Goal: Information Seeking & Learning: Check status

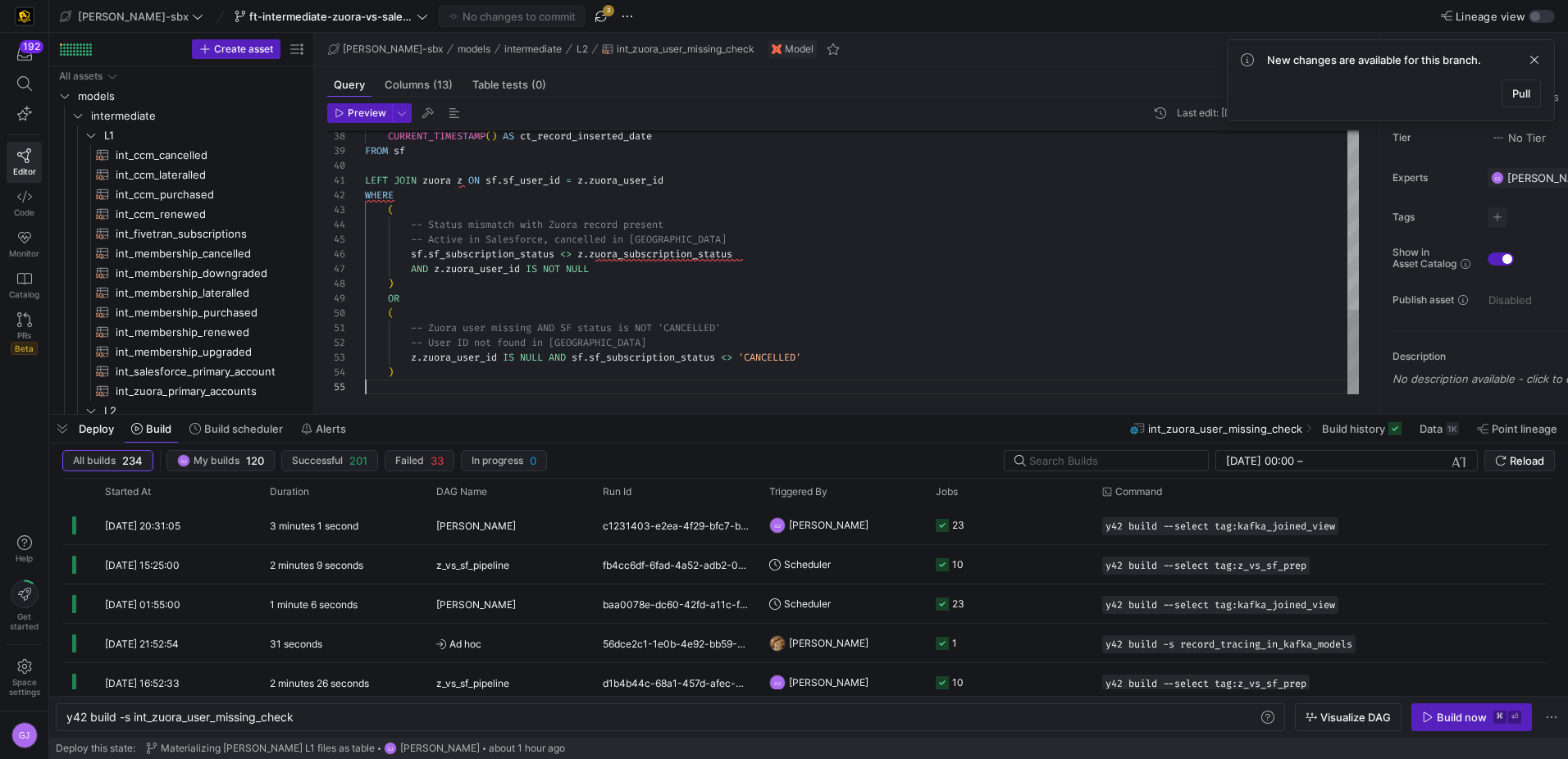
scroll to position [0, 231]
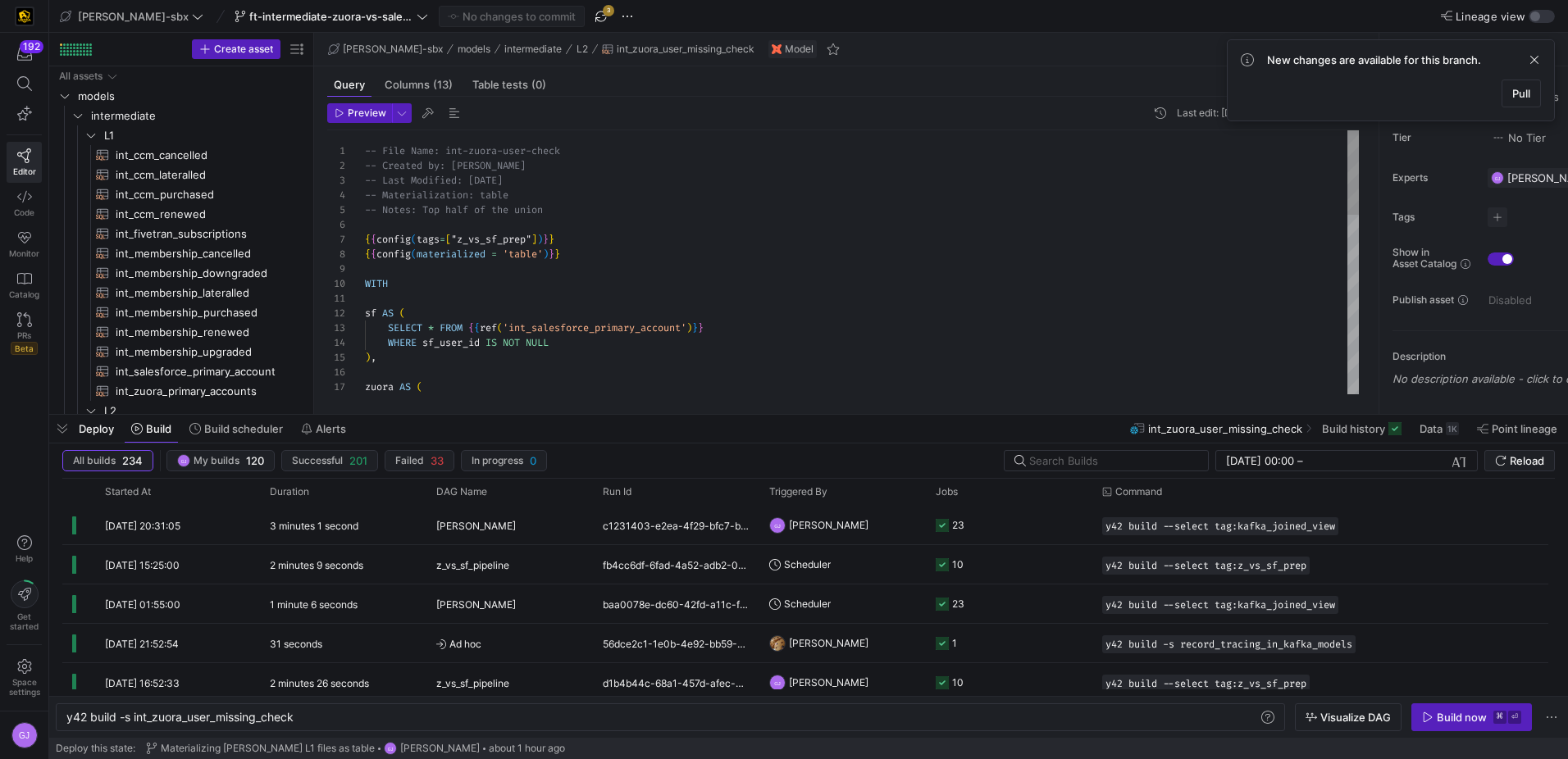
click at [581, 215] on div "SELECT * FROM { { ref ( 'int_salesforce_primary_account' ) } } WHERE sf_user_id…" at bounding box center [862, 542] width 994 height 824
click at [566, 173] on div "SELECT * FROM { { ref ( 'int_salesforce_primary_account' ) } } WHERE sf_user_id…" at bounding box center [862, 542] width 994 height 824
click at [572, 149] on div "SELECT * FROM { { ref ( 'int_salesforce_primary_account' ) } } WHERE sf_user_id…" at bounding box center [862, 542] width 994 height 824
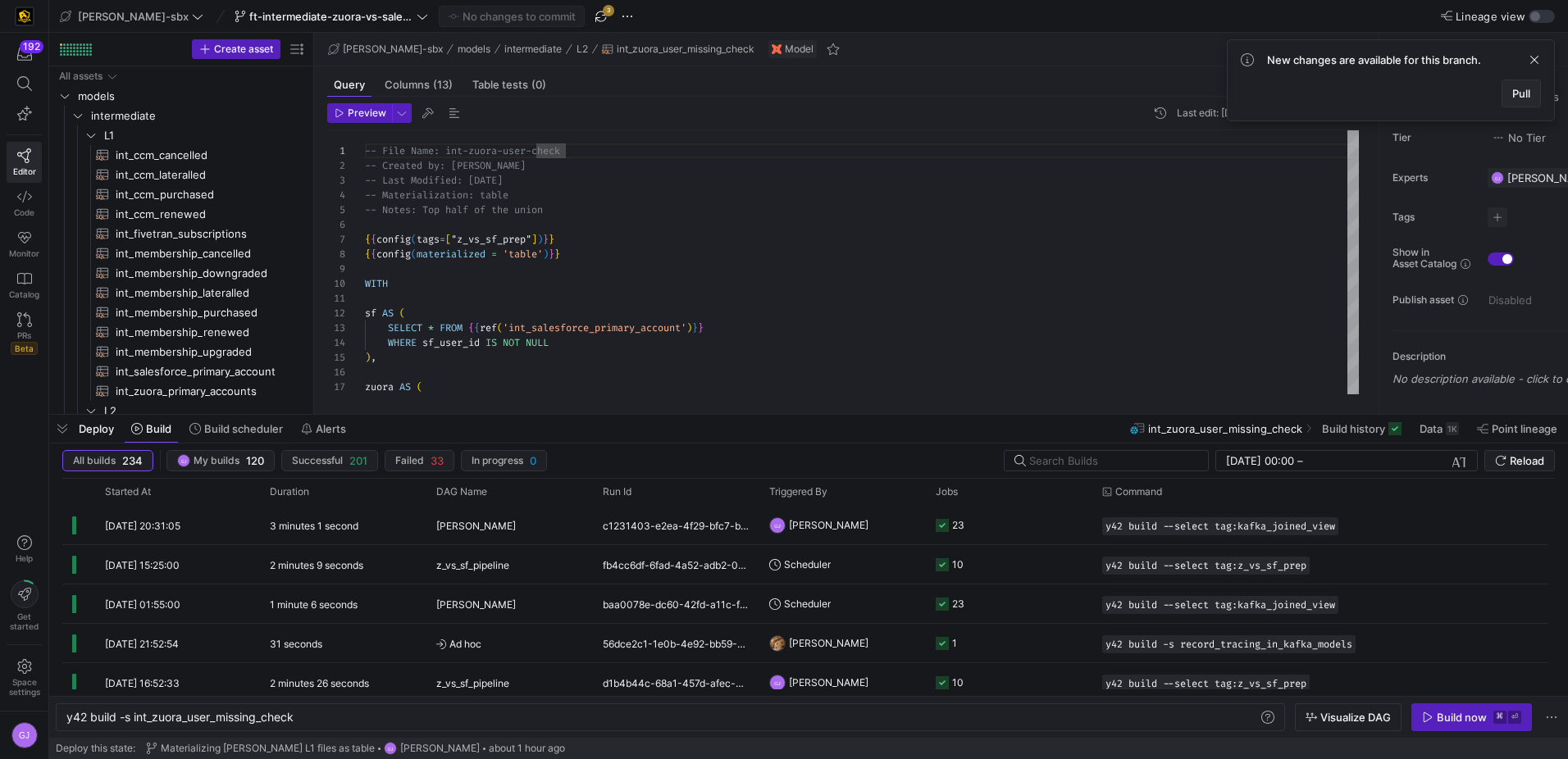
click at [1514, 90] on span "Pull" at bounding box center [1520, 93] width 18 height 13
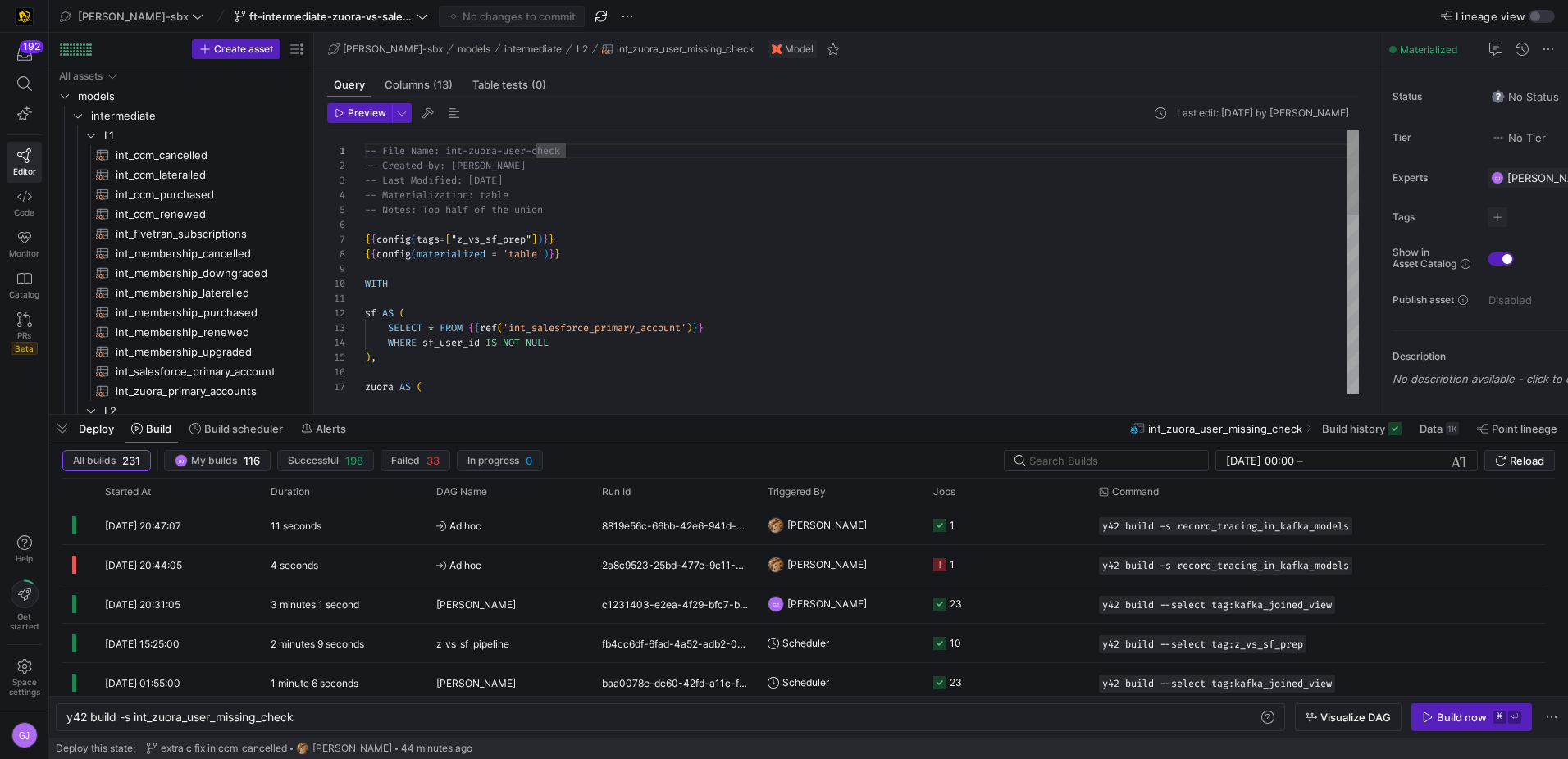
click at [862, 341] on div "SELECT * FROM { { ref ( 'int_salesforce_primary_account' ) } } WHERE sf_user_id…" at bounding box center [862, 542] width 994 height 824
click at [843, 337] on div "SELECT * FROM { { ref ( 'int_salesforce_primary_account' ) } } WHERE sf_user_id…" at bounding box center [862, 542] width 994 height 824
click at [828, 324] on div "SELECT * FROM { { ref ( 'int_salesforce_primary_account' ) } } WHERE sf_user_id…" at bounding box center [862, 542] width 994 height 824
click at [825, 319] on div "SELECT * FROM { { ref ( 'int_salesforce_primary_account' ) } } WHERE sf_user_id…" at bounding box center [862, 542] width 994 height 824
click at [792, 312] on div "SELECT * FROM { { ref ( 'int_salesforce_primary_account' ) } } WHERE sf_user_id…" at bounding box center [862, 542] width 994 height 824
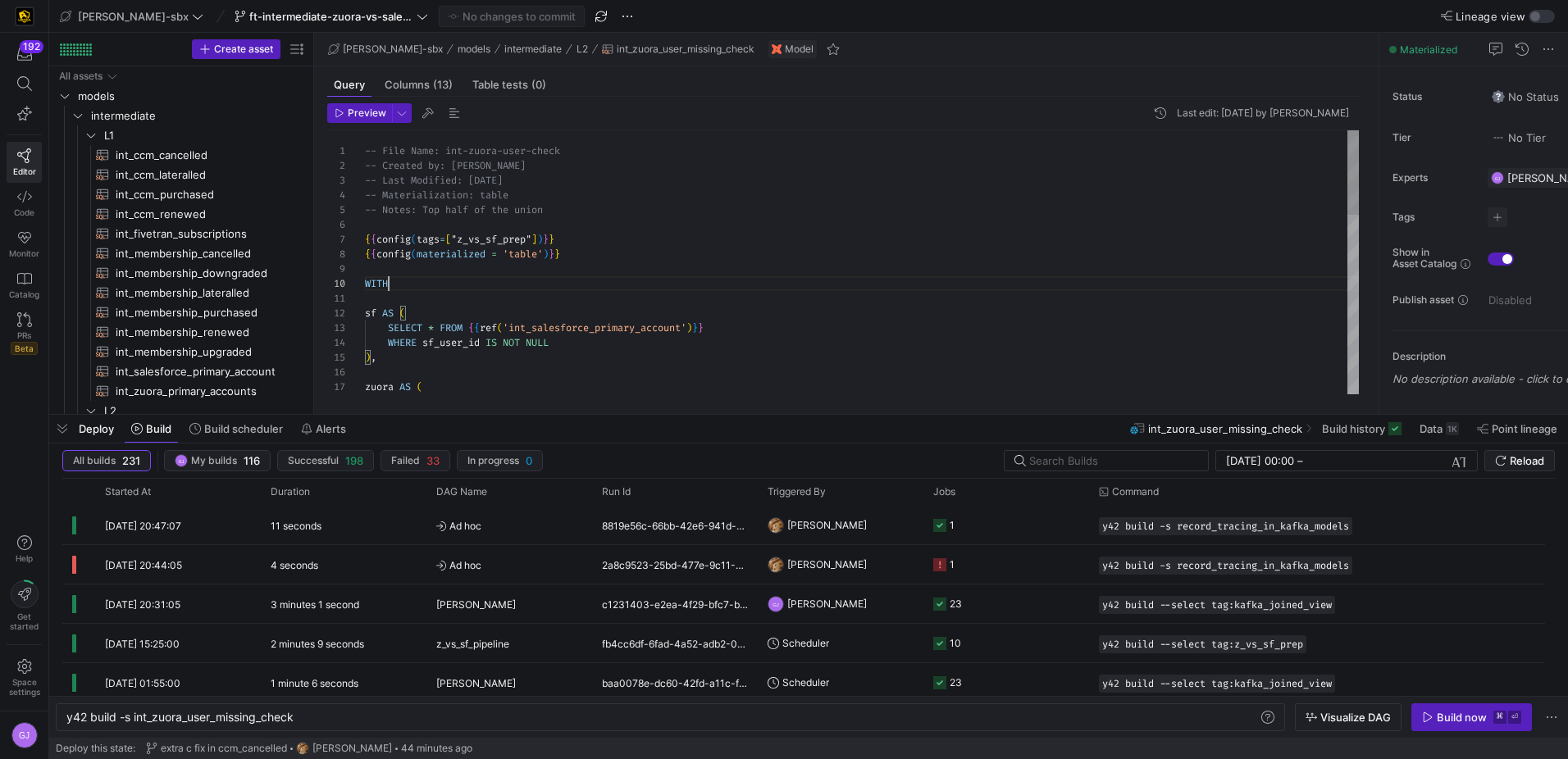
drag, startPoint x: 767, startPoint y: 288, endPoint x: 758, endPoint y: 276, distance: 15.0
click at [765, 286] on div "SELECT * FROM { { ref ( 'int_salesforce_primary_account' ) } } WHERE sf_user_id…" at bounding box center [862, 542] width 994 height 824
click at [755, 272] on div "SELECT * FROM { { ref ( 'int_salesforce_primary_account' ) } } WHERE sf_user_id…" at bounding box center [862, 542] width 994 height 824
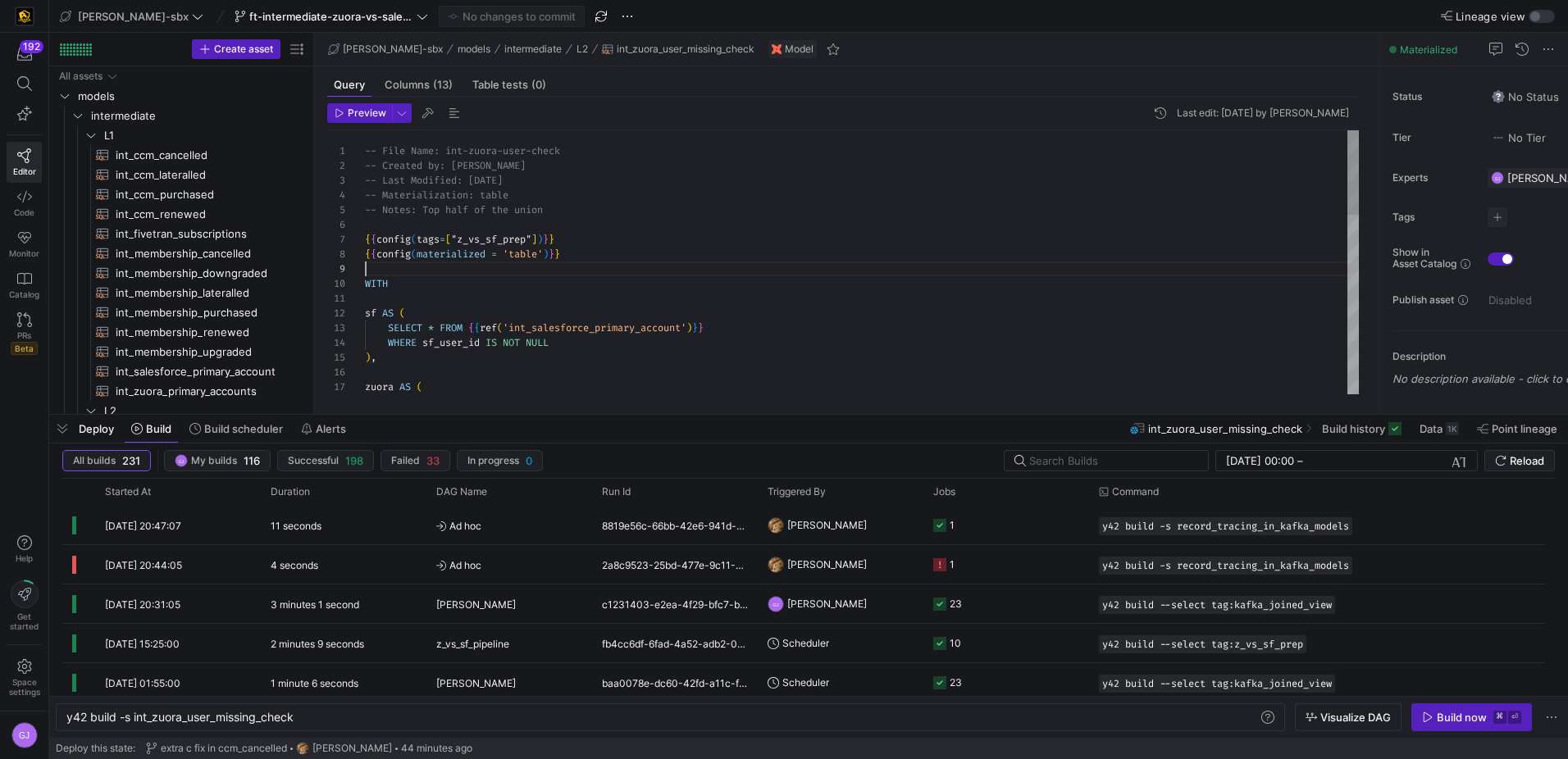
click at [746, 259] on div "SELECT * FROM { { ref ( 'int_salesforce_primary_account' ) } } WHERE sf_user_id…" at bounding box center [862, 542] width 994 height 824
click at [739, 251] on div "SELECT * FROM { { ref ( 'int_salesforce_primary_account' ) } } WHERE sf_user_id…" at bounding box center [862, 542] width 994 height 824
click at [729, 239] on div "SELECT * FROM { { ref ( 'int_salesforce_primary_account' ) } } WHERE sf_user_id…" at bounding box center [862, 542] width 994 height 824
click at [706, 218] on div "SELECT * FROM { { ref ( 'int_salesforce_primary_account' ) } } WHERE sf_user_id…" at bounding box center [862, 542] width 994 height 824
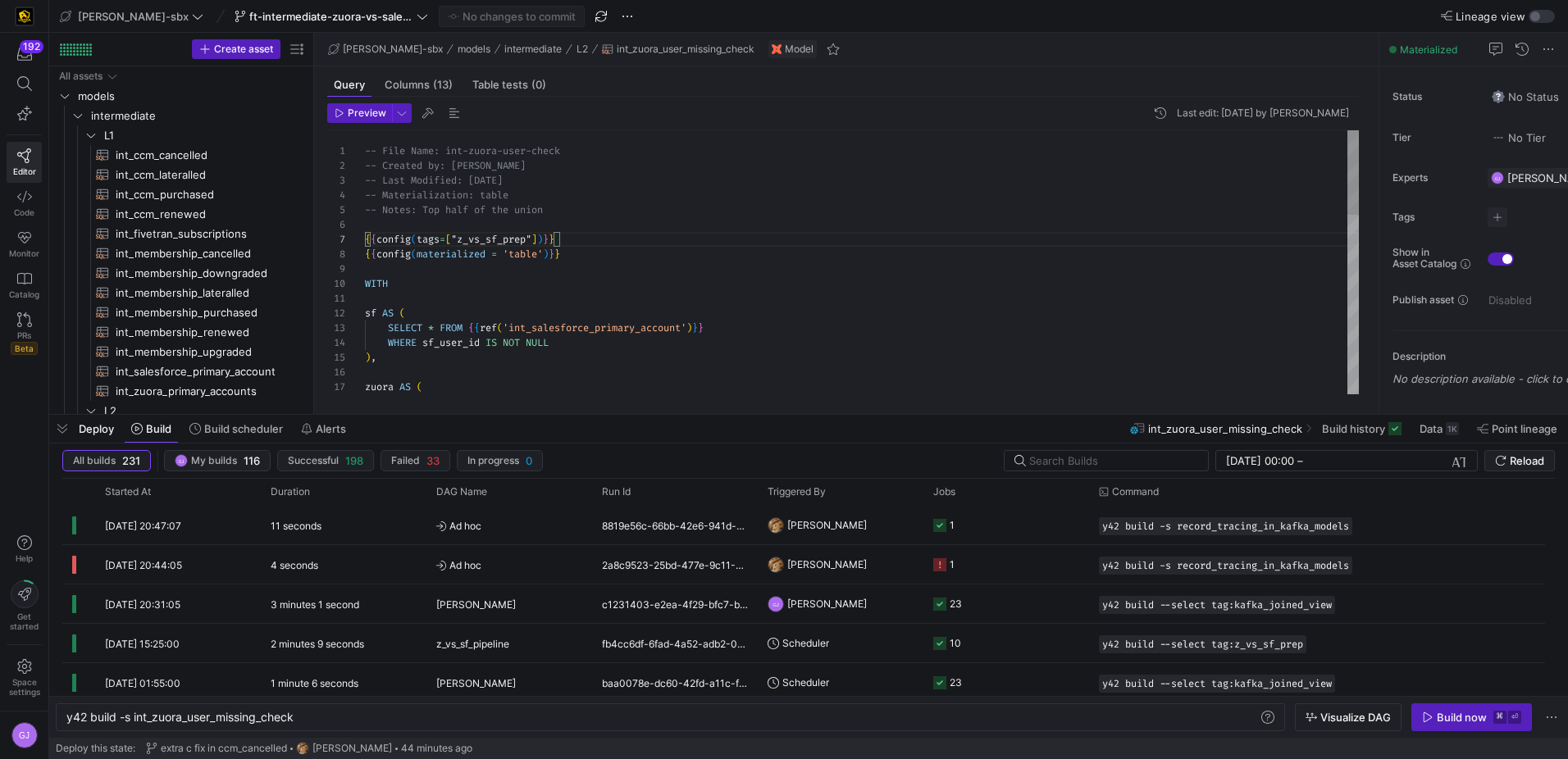
scroll to position [74, 0]
click at [698, 199] on div "SELECT * FROM { { ref ( 'int_salesforce_primary_account' ) } } WHERE sf_user_id…" at bounding box center [862, 542] width 994 height 824
click at [695, 187] on div "SELECT * FROM { { ref ( 'int_salesforce_primary_account' ) } } WHERE sf_user_id…" at bounding box center [862, 542] width 994 height 824
click at [205, 295] on span "int_membership_lateralled​​​​​​​​​​" at bounding box center [202, 292] width 172 height 19
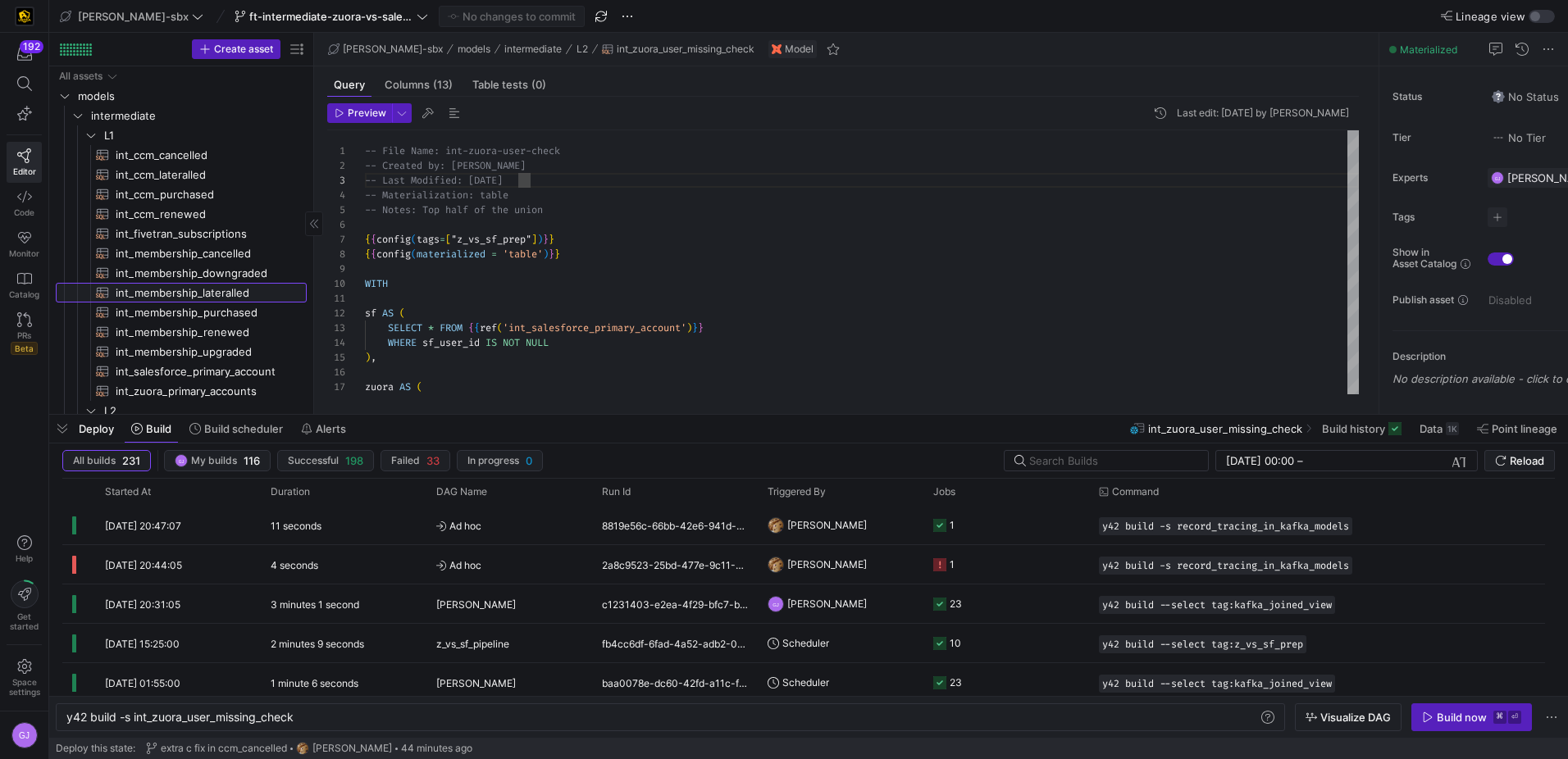
type textarea "{{config (tags=["kafka_joined_view"])}} {{config(materialized = 'table')}} WITH…"
type textarea "y42 build -s int_membership_lateralled"
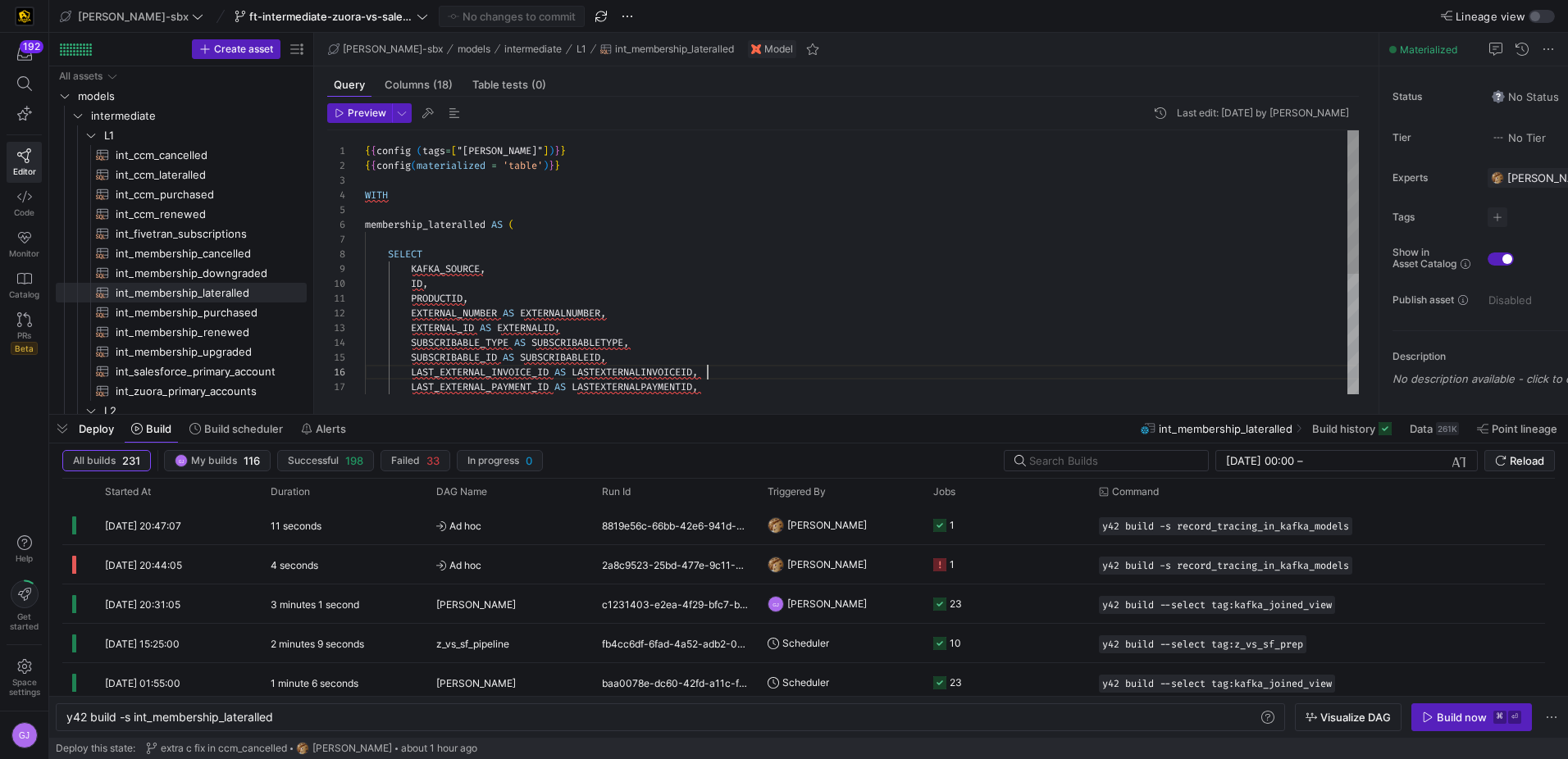
click at [759, 374] on div "{ { config ( tags = [ "kafka_joined_view" ] ) } } { { config ( materialized = '…" at bounding box center [862, 372] width 994 height 485
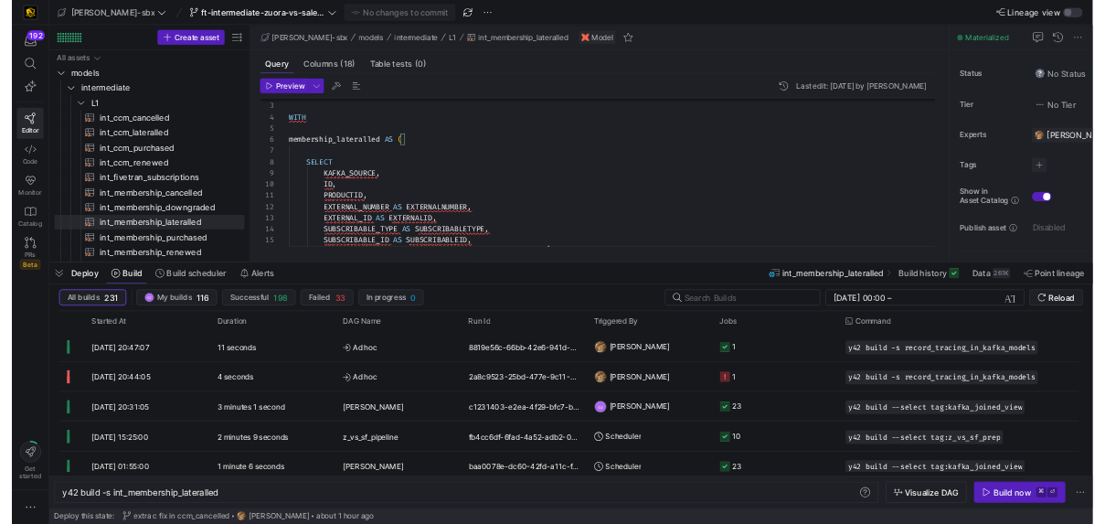
scroll to position [82, 380]
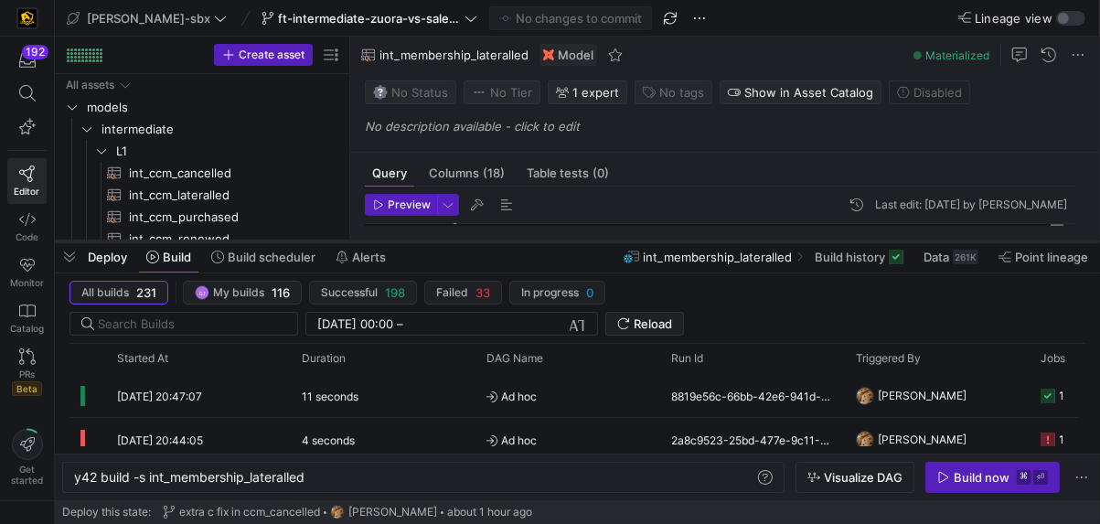
drag, startPoint x: 424, startPoint y: 140, endPoint x: 427, endPoint y: 246, distance: 106.1
click at [428, 244] on div at bounding box center [577, 241] width 1045 height 7
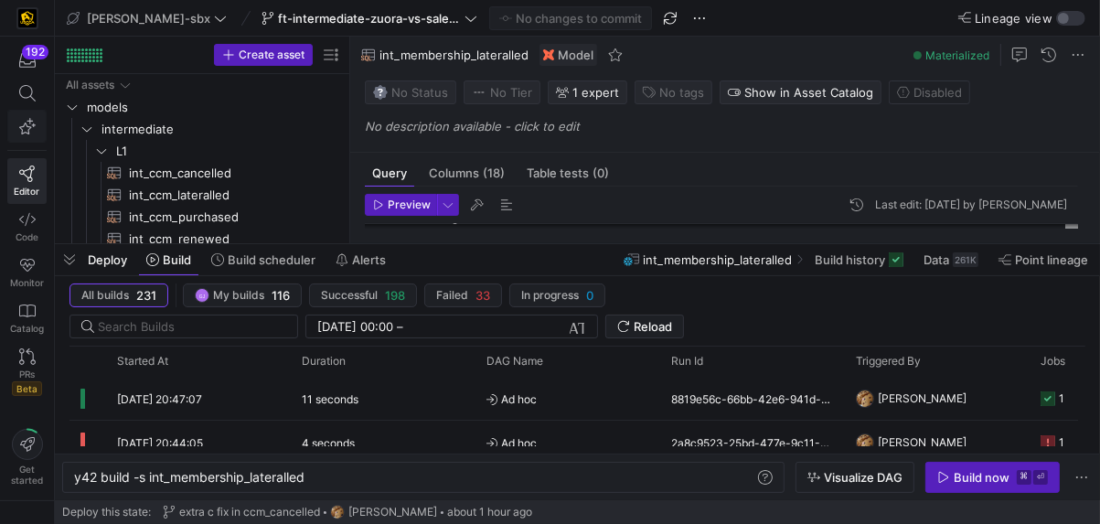
click at [7, 122] on button "button" at bounding box center [26, 126] width 39 height 33
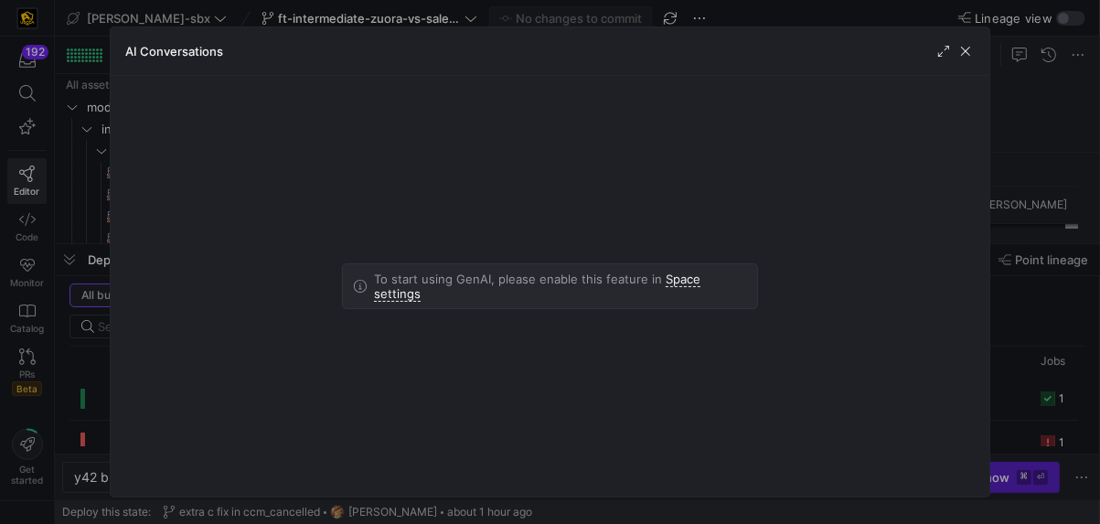
click at [5, 122] on div at bounding box center [550, 262] width 1100 height 524
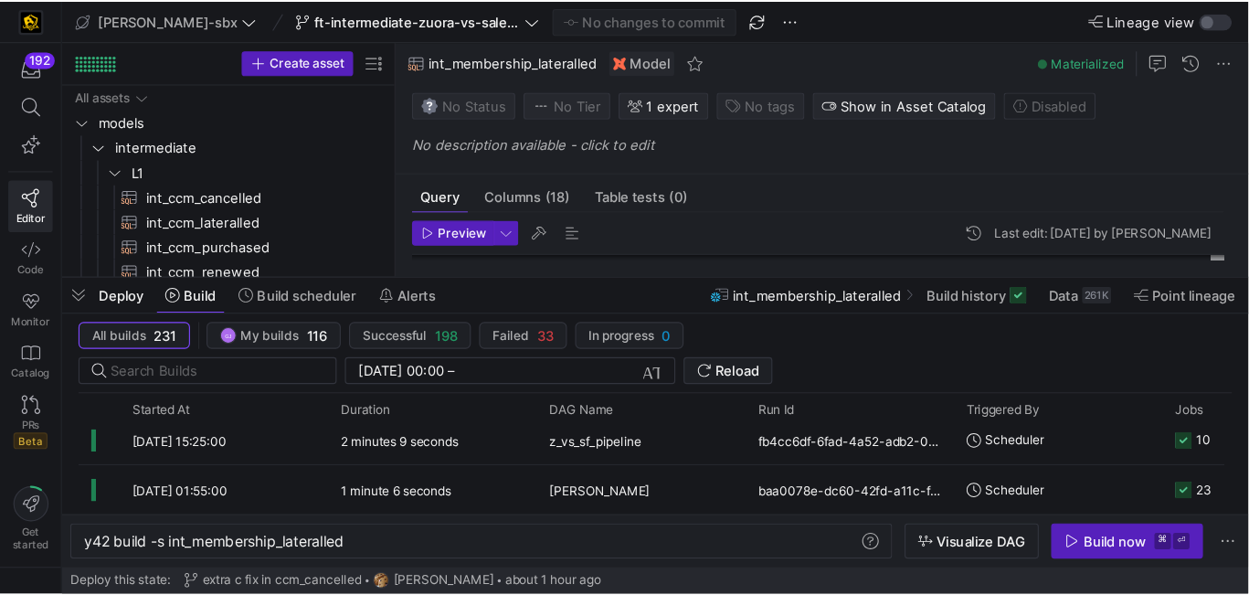
scroll to position [0, 0]
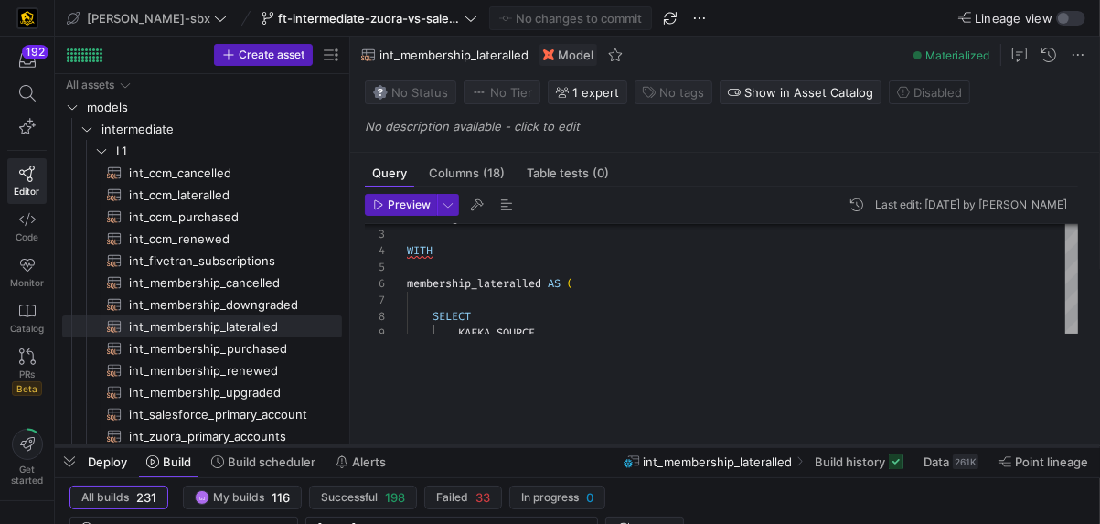
drag, startPoint x: 573, startPoint y: 239, endPoint x: 625, endPoint y: 442, distance: 209.5
click at [625, 442] on div at bounding box center [577, 445] width 1045 height 7
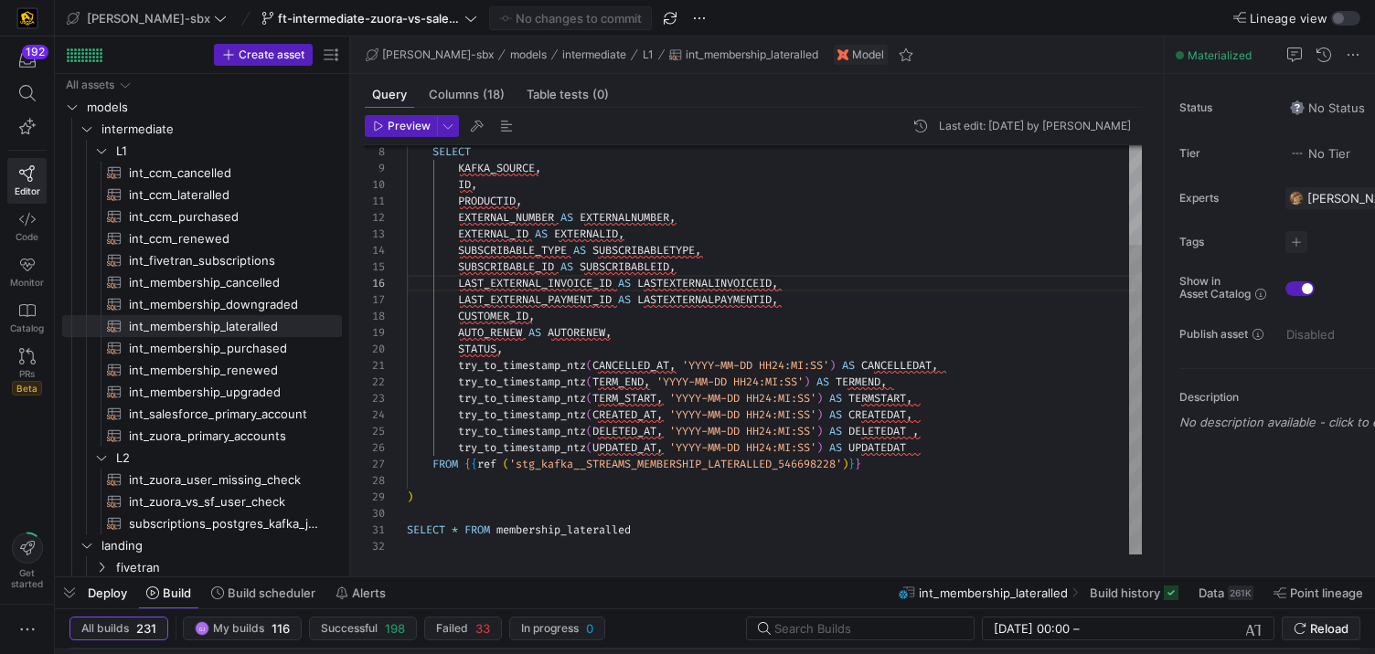
scroll to position [99, 243]
click at [648, 300] on div "KAFKA_SOURCE , ID , PRODUCTID , EXTERNAL_NUMBER AS EXTERNALNUMBER , EXTERNAL_ID…" at bounding box center [774, 284] width 735 height 541
click at [720, 256] on div "KAFKA_SOURCE , ID , PRODUCTID , EXTERNAL_NUMBER AS EXTERNALNUMBER , EXTERNAL_ID…" at bounding box center [774, 284] width 735 height 541
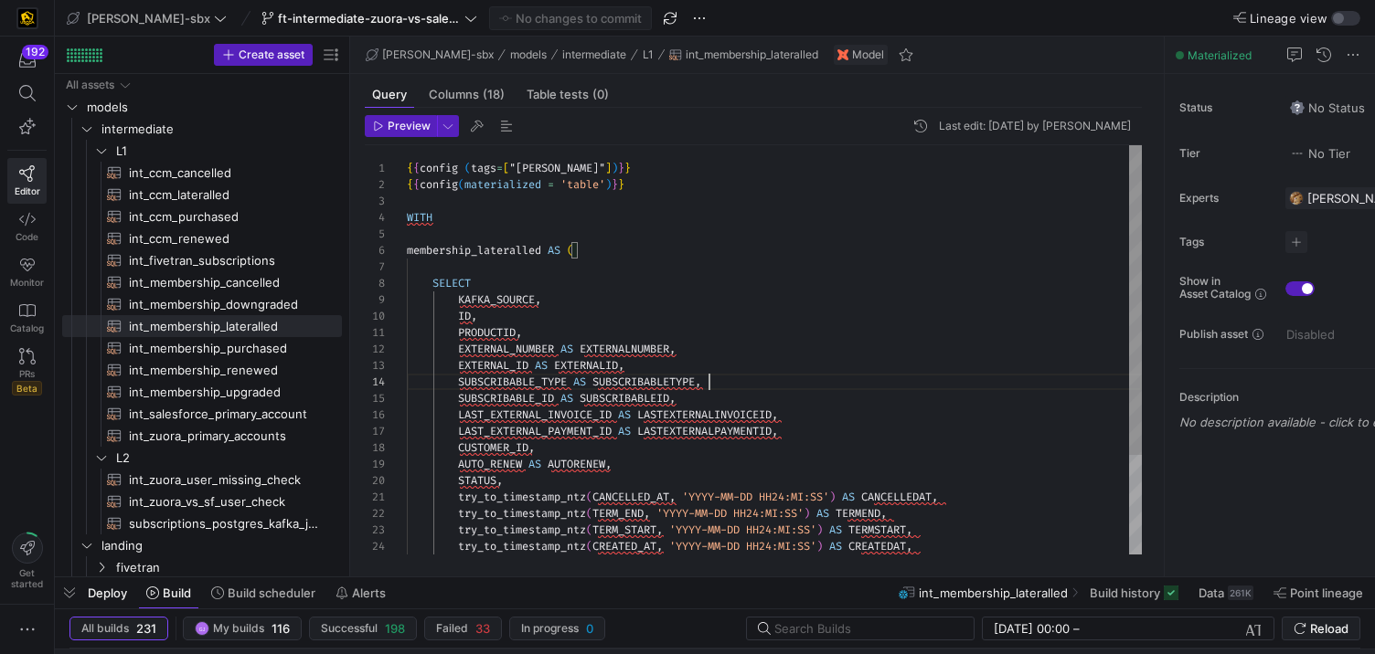
click at [581, 259] on div "KAFKA_SOURCE , ID , PRODUCTID , EXTERNAL_NUMBER AS EXTERNALNUMBER , EXTERNAL_ID…" at bounding box center [774, 415] width 735 height 541
click at [596, 237] on div "KAFKA_SOURCE , ID , PRODUCTID , EXTERNAL_NUMBER AS EXTERNALNUMBER , EXTERNAL_ID…" at bounding box center [774, 415] width 735 height 541
click at [586, 218] on div "KAFKA_SOURCE , ID , PRODUCTID , EXTERNAL_NUMBER AS EXTERNALNUMBER , EXTERNAL_ID…" at bounding box center [774, 415] width 735 height 541
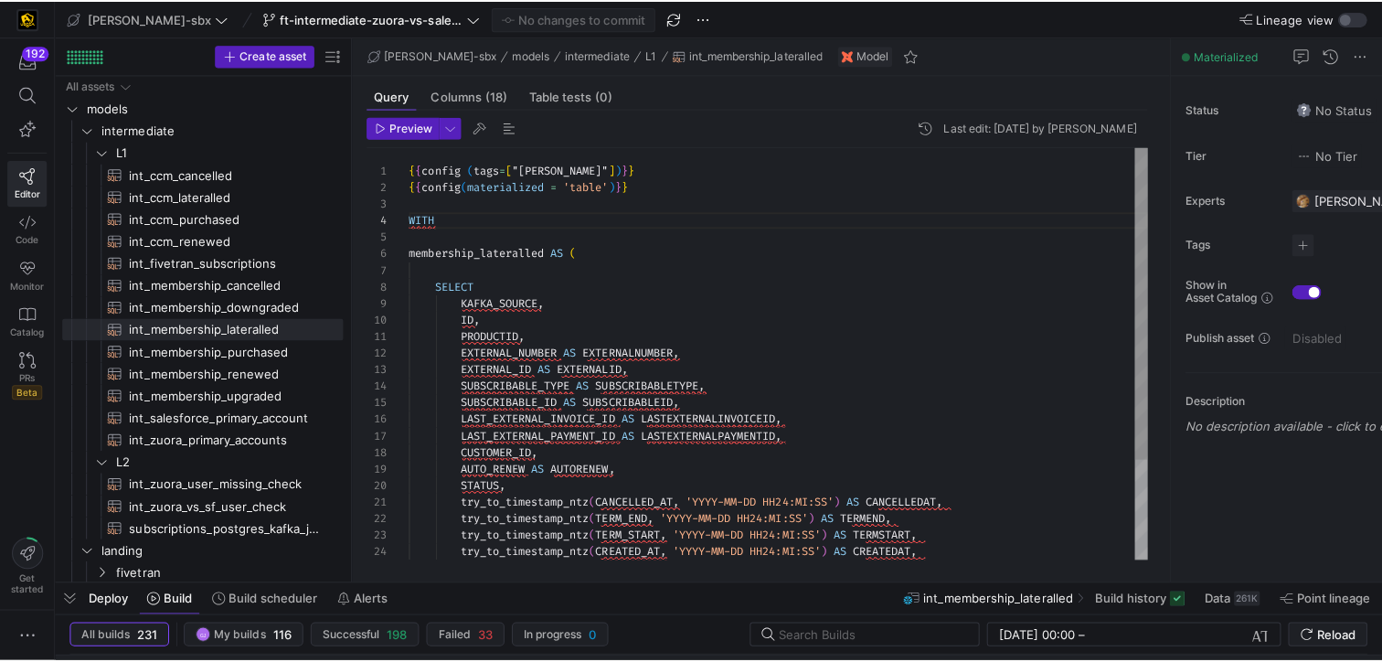
scroll to position [49, 27]
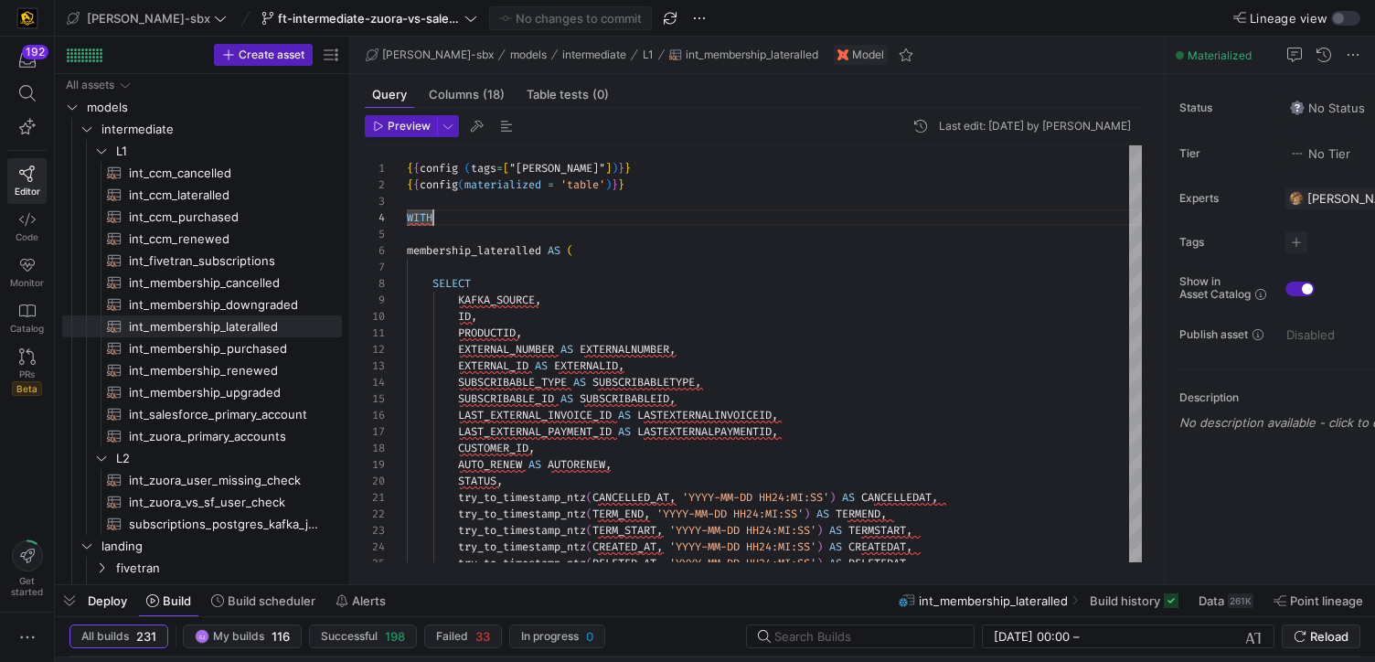
click at [7, 487] on div "192 Editor Code Monitor Catalog PRs Beta Get started" at bounding box center [27, 331] width 54 height 662
click at [670, 653] on div "All builds 231 GJ My builds 116 Successful 198 Failed 33 In progress 0 [DATE] 0…" at bounding box center [718, 640] width 1298 height 32
click at [475, 506] on div "KAFKA_SOURCE , ID , PRODUCTID , EXTERNAL_NUMBER AS EXTERNALNUMBER , EXTERNAL_ID…" at bounding box center [778, 415] width 742 height 541
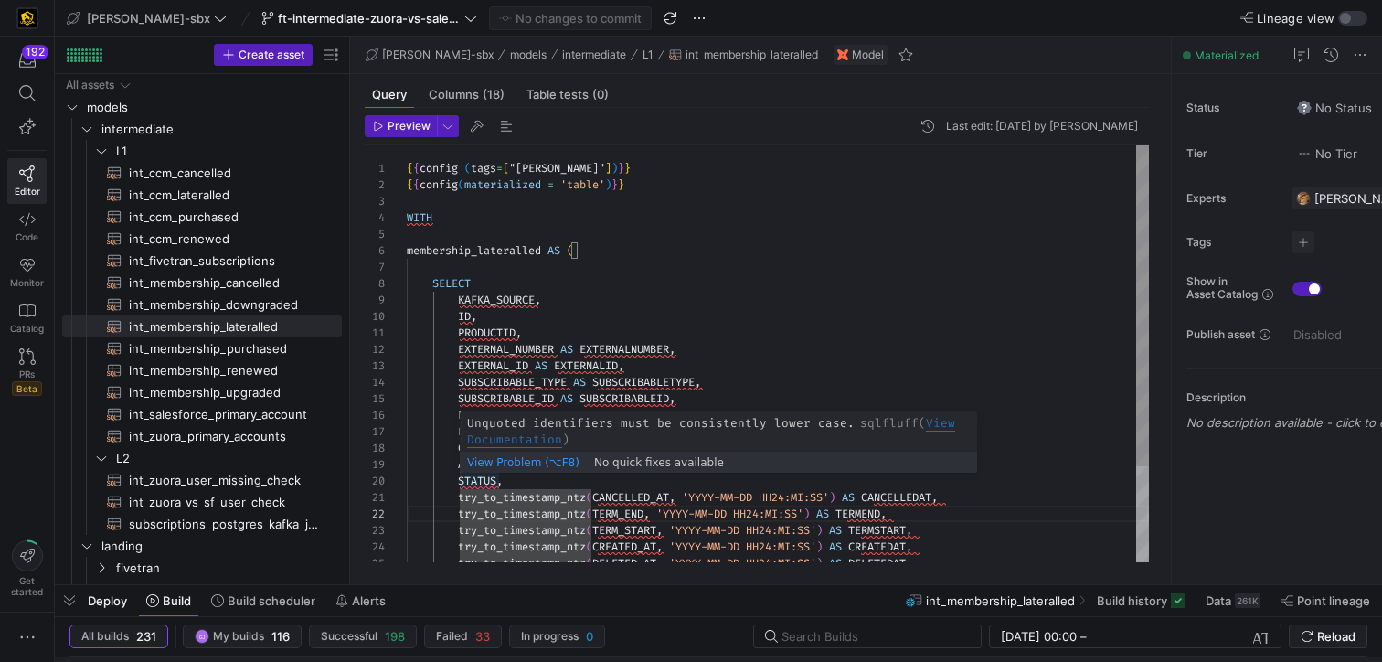
scroll to position [148, 53]
click at [459, 484] on div "KAFKA_SOURCE , ID , PRODUCTID , EXTERNAL_NUMBER AS EXTERNALNUMBER , EXTERNAL_ID…" at bounding box center [778, 415] width 742 height 541
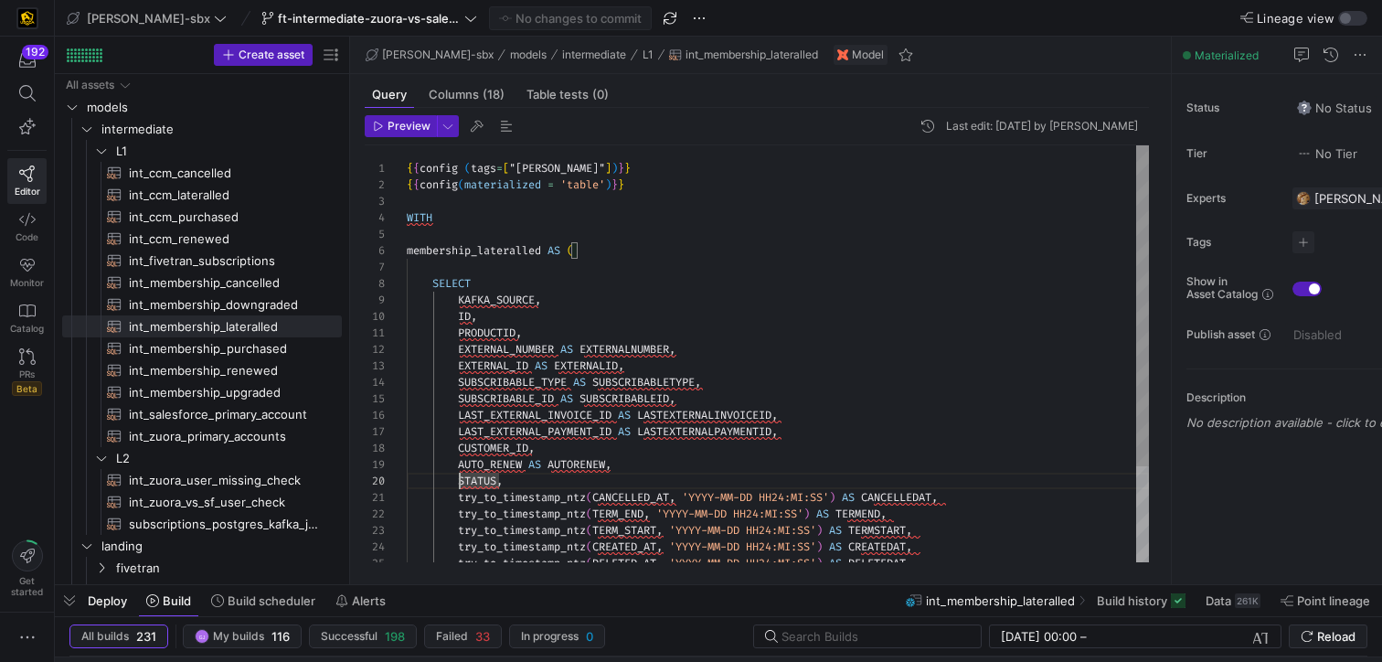
click at [472, 285] on div "KAFKA_SOURCE , ID , PRODUCTID , EXTERNAL_NUMBER AS EXTERNALNUMBER , EXTERNAL_ID…" at bounding box center [778, 415] width 742 height 541
click at [435, 286] on div "KAFKA_SOURCE , ID , PRODUCTID , EXTERNAL_NUMBER AS EXTERNALNUMBER , EXTERNAL_ID…" at bounding box center [778, 415] width 742 height 541
click at [418, 217] on div "KAFKA_SOURCE , ID , PRODUCTID , EXTERNAL_NUMBER AS EXTERNALNUMBER , EXTERNAL_ID…" at bounding box center [778, 415] width 742 height 541
click at [459, 209] on div "KAFKA_SOURCE , ID , PRODUCTID , EXTERNAL_NUMBER AS EXTERNALNUMBER , EXTERNAL_ID…" at bounding box center [778, 415] width 742 height 541
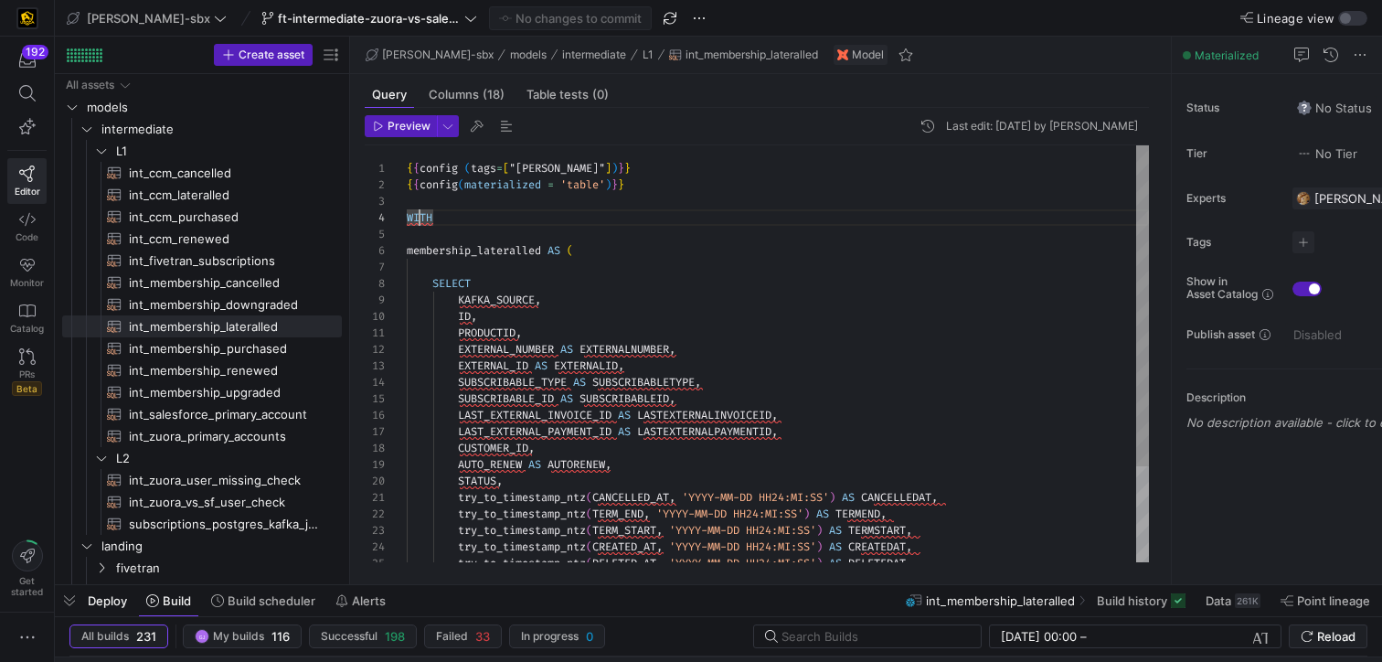
scroll to position [49, 33]
click at [436, 222] on div "KAFKA_SOURCE , ID , PRODUCTID , EXTERNAL_NUMBER AS EXTERNALNUMBER , EXTERNAL_ID…" at bounding box center [778, 415] width 742 height 541
click at [87, 547] on icon "Press SPACE to select this row." at bounding box center [86, 546] width 9 height 5
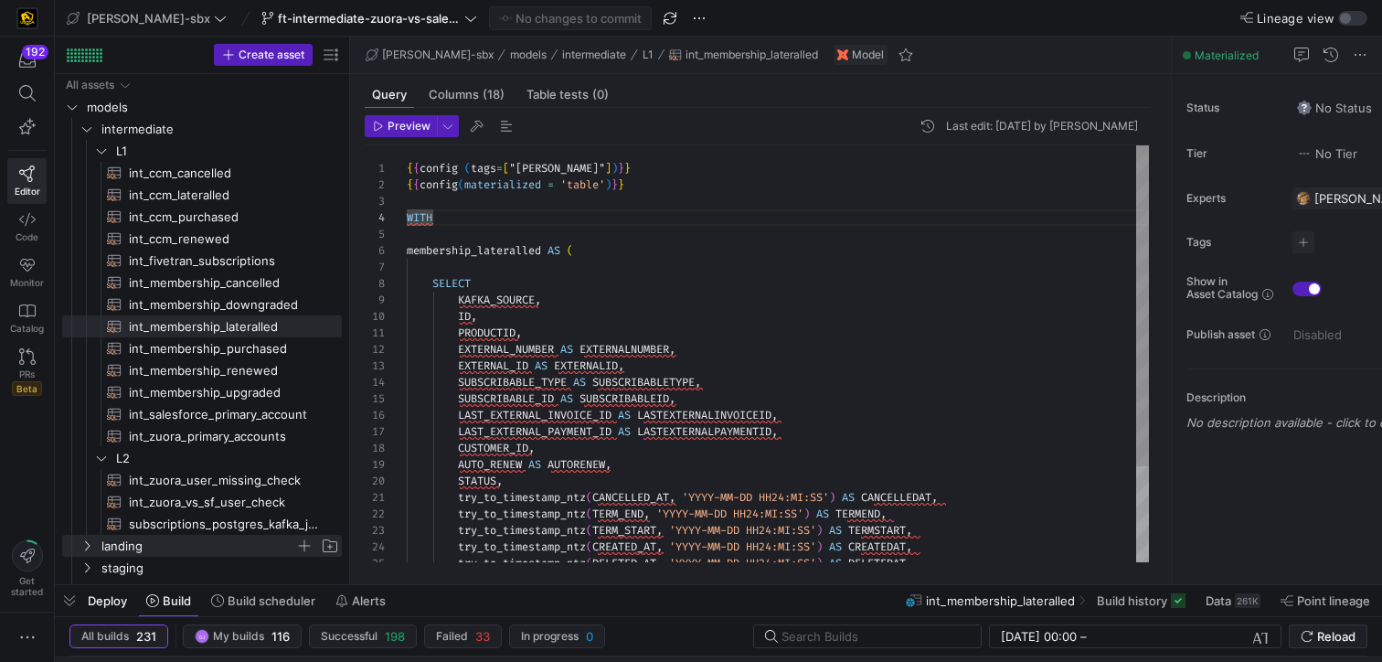
click at [578, 251] on div "KAFKA_SOURCE , ID , PRODUCTID , EXTERNAL_NUMBER AS EXTERNALNUMBER , EXTERNAL_ID…" at bounding box center [778, 415] width 742 height 541
click at [408, 251] on div "KAFKA_SOURCE , ID , PRODUCTID , EXTERNAL_NUMBER AS EXTERNALNUMBER , EXTERNAL_ID…" at bounding box center [778, 415] width 742 height 541
click at [408, 171] on div "KAFKA_SOURCE , ID , PRODUCTID , EXTERNAL_NUMBER AS EXTERNALNUMBER , EXTERNAL_ID…" at bounding box center [778, 415] width 742 height 541
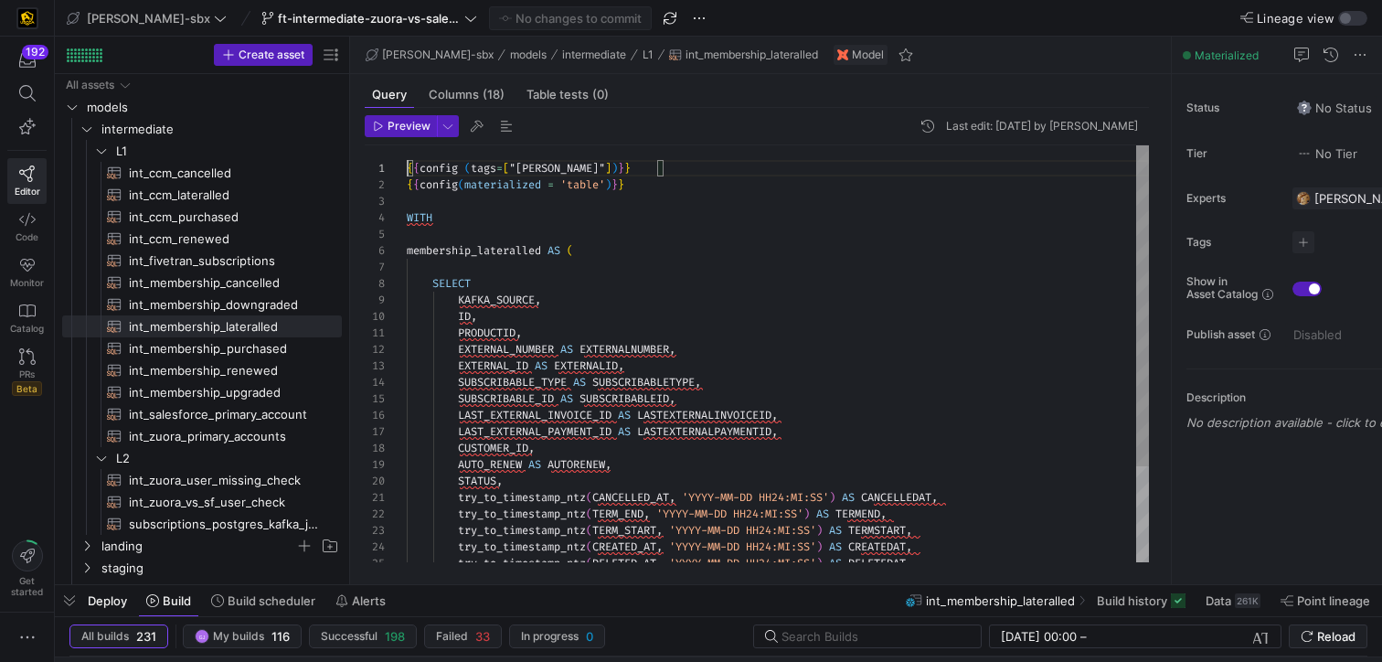
scroll to position [16, 224]
click at [702, 179] on div "KAFKA_SOURCE , ID , PRODUCTID , EXTERNAL_NUMBER AS EXTERNALNUMBER , EXTERNAL_ID…" at bounding box center [778, 415] width 742 height 541
click at [697, 169] on div "KAFKA_SOURCE , ID , PRODUCTID , EXTERNAL_NUMBER AS EXTERNALNUMBER , EXTERNAL_ID…" at bounding box center [778, 415] width 742 height 541
click at [595, 205] on div "KAFKA_SOURCE , ID , PRODUCTID , EXTERNAL_NUMBER AS EXTERNALNUMBER , EXTERNAL_ID…" at bounding box center [778, 415] width 742 height 541
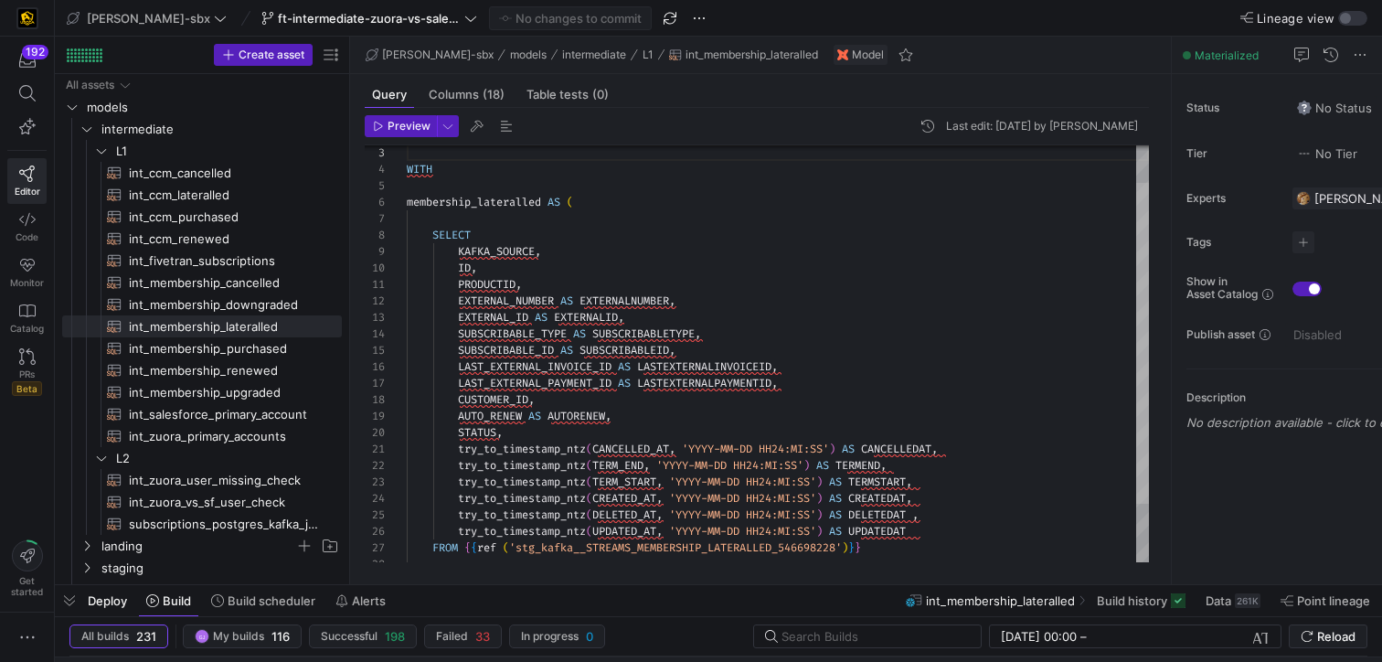
click at [1149, 244] on div at bounding box center [1142, 343] width 13 height 321
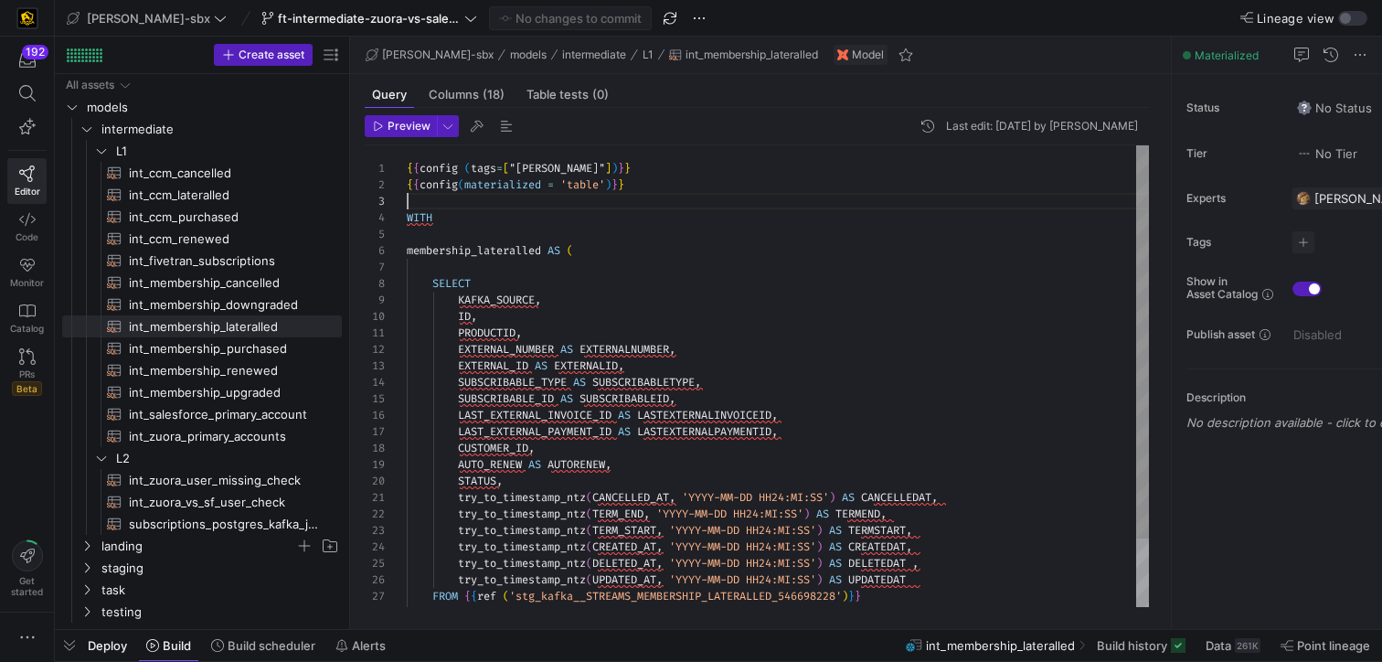
drag, startPoint x: 653, startPoint y: 587, endPoint x: 632, endPoint y: 647, distance: 63.9
click at [544, 528] on div "KAFKA_SOURCE , ID , PRODUCTID , EXTERNAL_NUMBER AS EXTERNALNUMBER , EXTERNAL_ID…" at bounding box center [778, 415] width 742 height 541
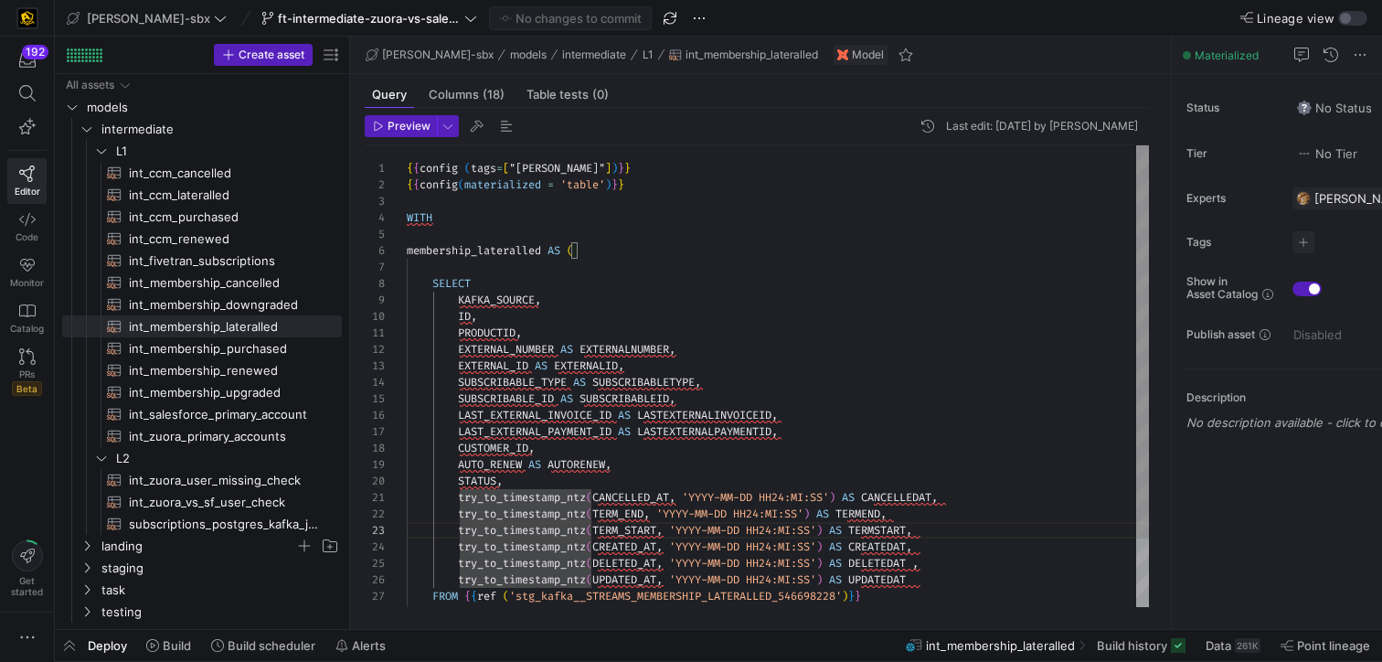
click at [648, 250] on div "KAFKA_SOURCE , ID , PRODUCTID , EXTERNAL_NUMBER AS EXTERNALNUMBER , EXTERNAL_ID…" at bounding box center [778, 415] width 742 height 541
click at [607, 242] on div "KAFKA_SOURCE , ID , PRODUCTID , EXTERNAL_NUMBER AS EXTERNALNUMBER , EXTERNAL_ID…" at bounding box center [778, 415] width 742 height 541
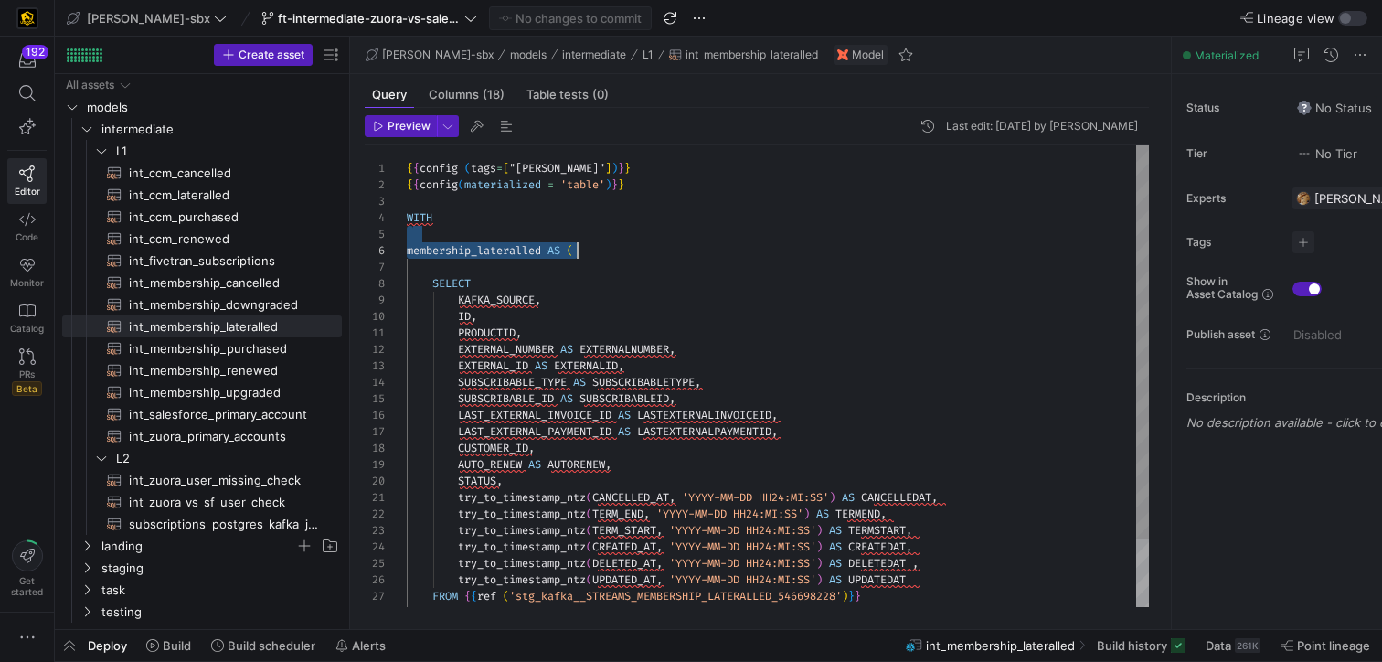
click at [574, 220] on div "KAFKA_SOURCE , ID , PRODUCTID , EXTERNAL_NUMBER AS EXTERNALNUMBER , EXTERNAL_ID…" at bounding box center [778, 415] width 742 height 541
click at [544, 198] on div "KAFKA_SOURCE , ID , PRODUCTID , EXTERNAL_NUMBER AS EXTERNALNUMBER , EXTERNAL_ID…" at bounding box center [778, 415] width 742 height 541
click at [700, 195] on div "KAFKA_SOURCE , ID , PRODUCTID , EXTERNAL_NUMBER AS EXTERNALNUMBER , EXTERNAL_ID…" at bounding box center [778, 415] width 742 height 541
click at [670, 176] on div "KAFKA_SOURCE , ID , PRODUCTID , EXTERNAL_NUMBER AS EXTERNALNUMBER , EXTERNAL_ID…" at bounding box center [778, 415] width 742 height 541
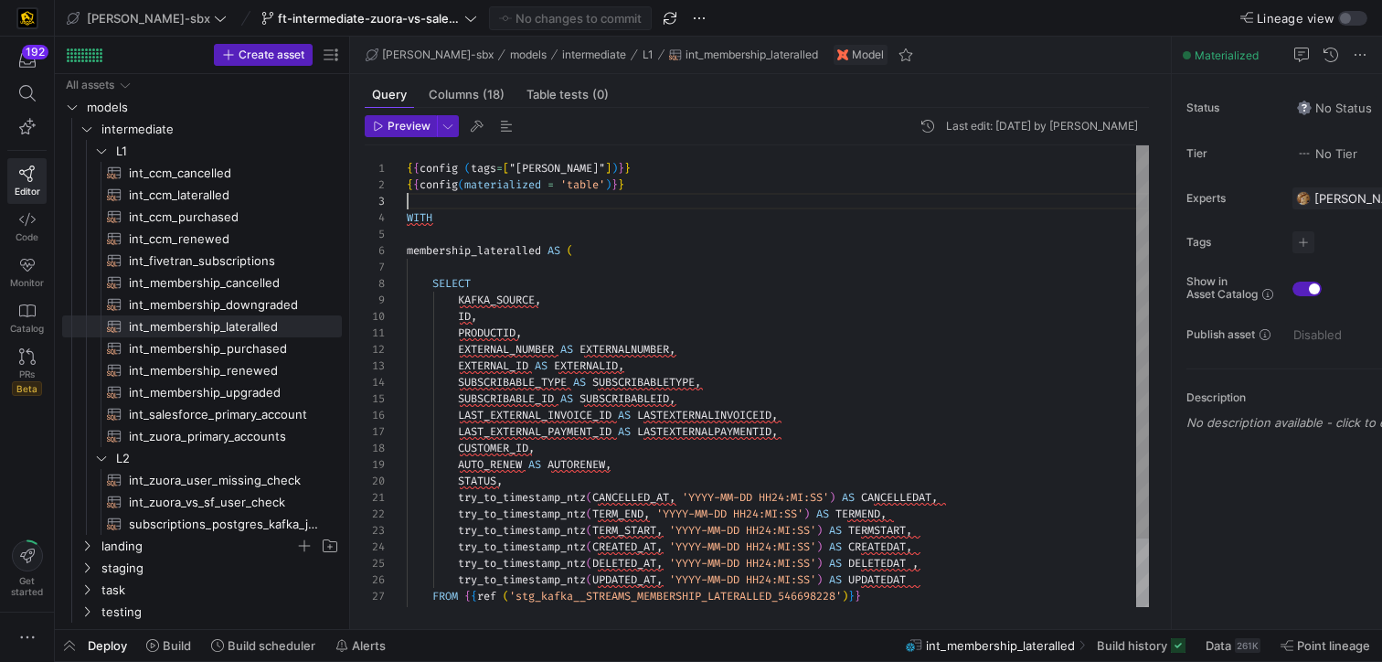
scroll to position [16, 224]
click at [676, 173] on div "KAFKA_SOURCE , ID , PRODUCTID , EXTERNAL_NUMBER AS EXTERNALNUMBER , EXTERNAL_ID…" at bounding box center [778, 415] width 742 height 541
click at [409, 165] on div "KAFKA_SOURCE , ID , PRODUCTID , EXTERNAL_NUMBER AS EXTERNALNUMBER , EXTERNAL_ID…" at bounding box center [778, 415] width 742 height 541
click at [627, 220] on div "KAFKA_SOURCE , ID , PRODUCTID , EXTERNAL_NUMBER AS EXTERNALNUMBER , EXTERNAL_ID…" at bounding box center [778, 415] width 742 height 541
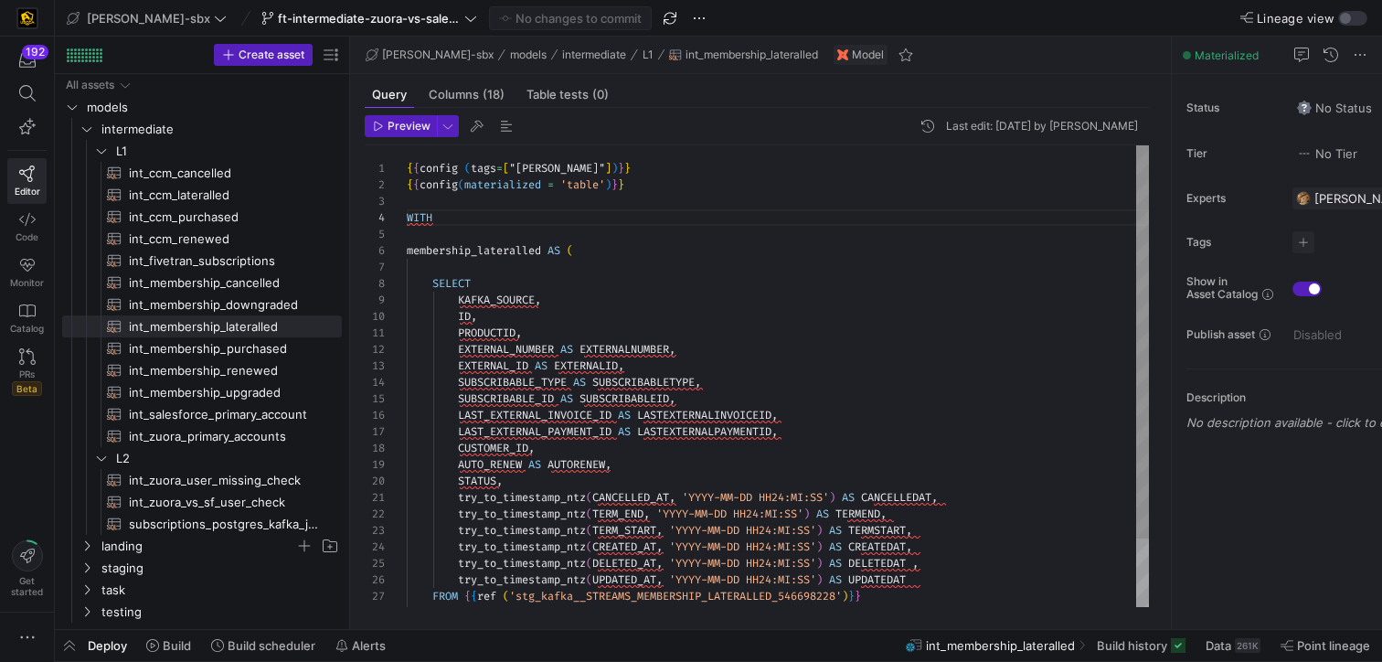
scroll to position [99, 0]
click at [577, 261] on div at bounding box center [778, 267] width 742 height 16
click at [584, 254] on div "KAFKA_SOURCE , ID , PRODUCTID , EXTERNAL_NUMBER AS EXTERNALNUMBER , EXTERNAL_ID…" at bounding box center [778, 415] width 742 height 541
click at [556, 298] on div "KAFKA_SOURCE , ID , PRODUCTID , EXTERNAL_NUMBER AS EXTERNALNUMBER , EXTERNAL_ID…" at bounding box center [778, 415] width 742 height 541
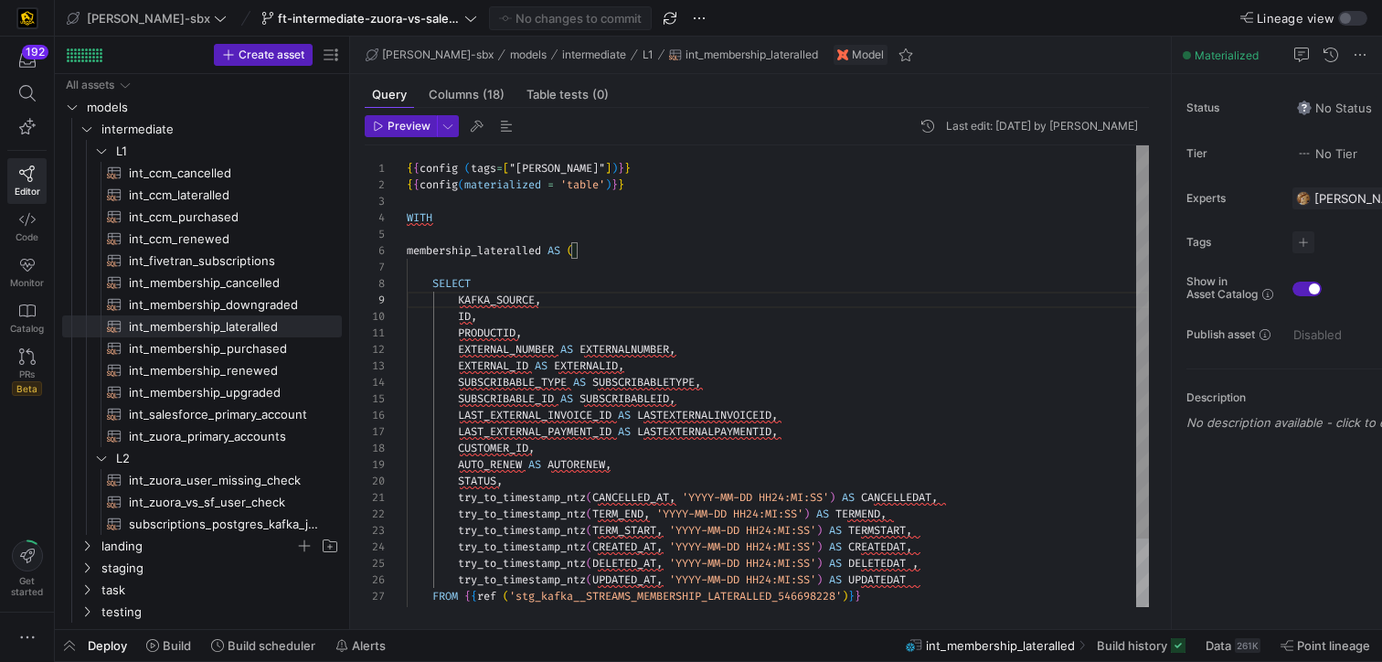
scroll to position [132, 210]
click at [871, 465] on div "KAFKA_SOURCE , ID , PRODUCTID , EXTERNAL_NUMBER AS EXTERNALNUMBER , EXTERNAL_ID…" at bounding box center [778, 415] width 742 height 541
click at [847, 438] on div "KAFKA_SOURCE , ID , PRODUCTID , EXTERNAL_NUMBER AS EXTERNALNUMBER , EXTERNAL_ID…" at bounding box center [778, 415] width 742 height 541
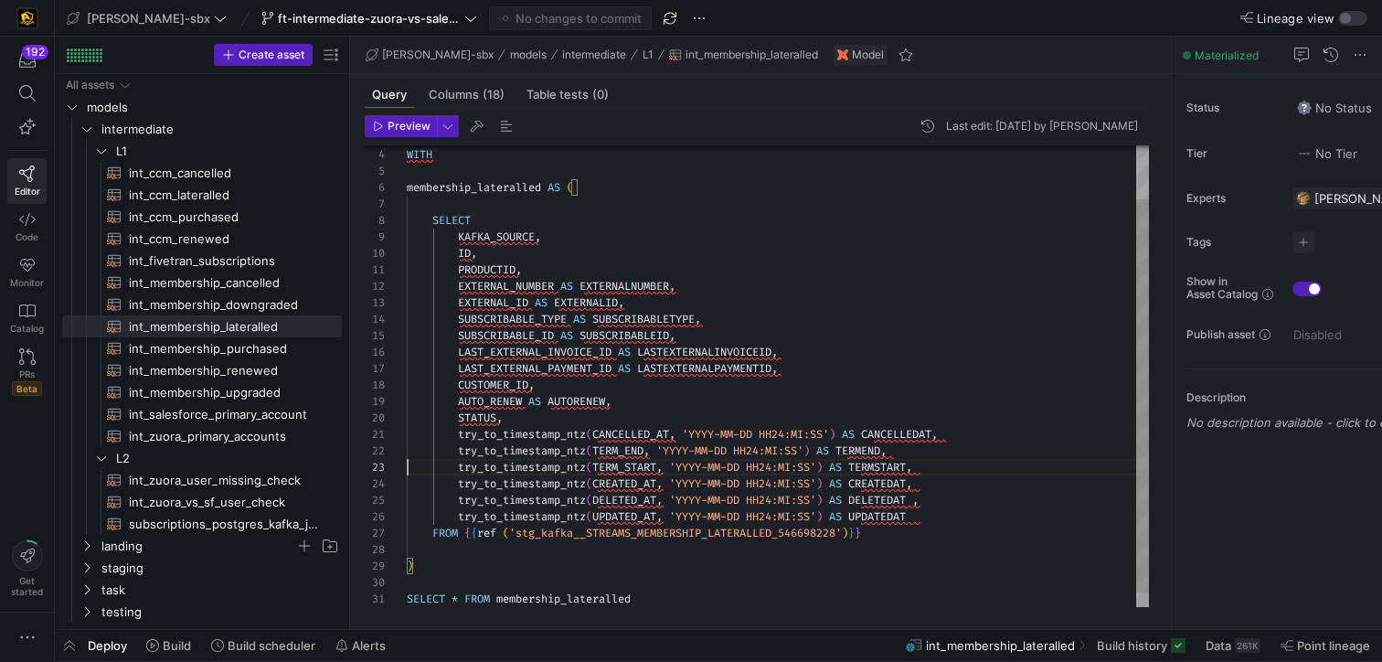
scroll to position [0, 0]
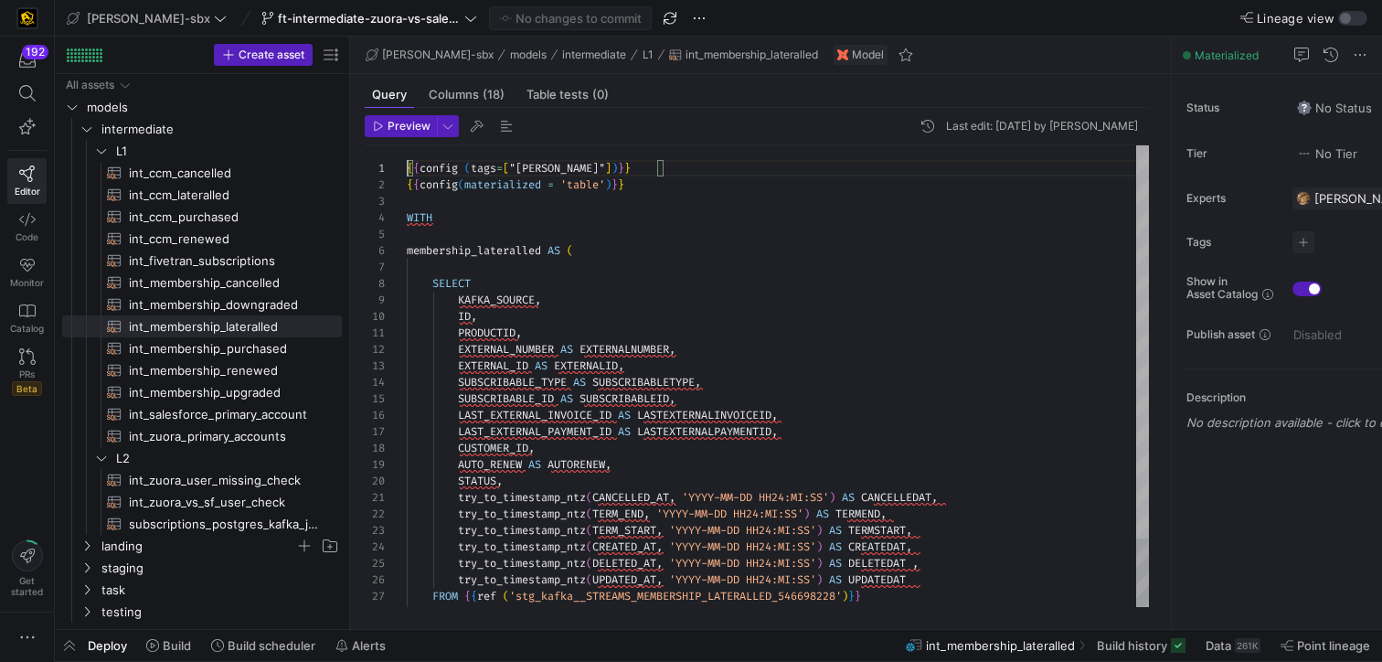
click at [1142, 165] on div at bounding box center [1142, 341] width 13 height 393
click at [668, 250] on div "KAFKA_SOURCE , ID , PRODUCTID , EXTERNAL_NUMBER AS EXTERNALNUMBER , EXTERNAL_ID…" at bounding box center [778, 415] width 742 height 541
click at [661, 229] on div "KAFKA_SOURCE , ID , PRODUCTID , EXTERNAL_NUMBER AS EXTERNALNUMBER , EXTERNAL_ID…" at bounding box center [778, 415] width 742 height 541
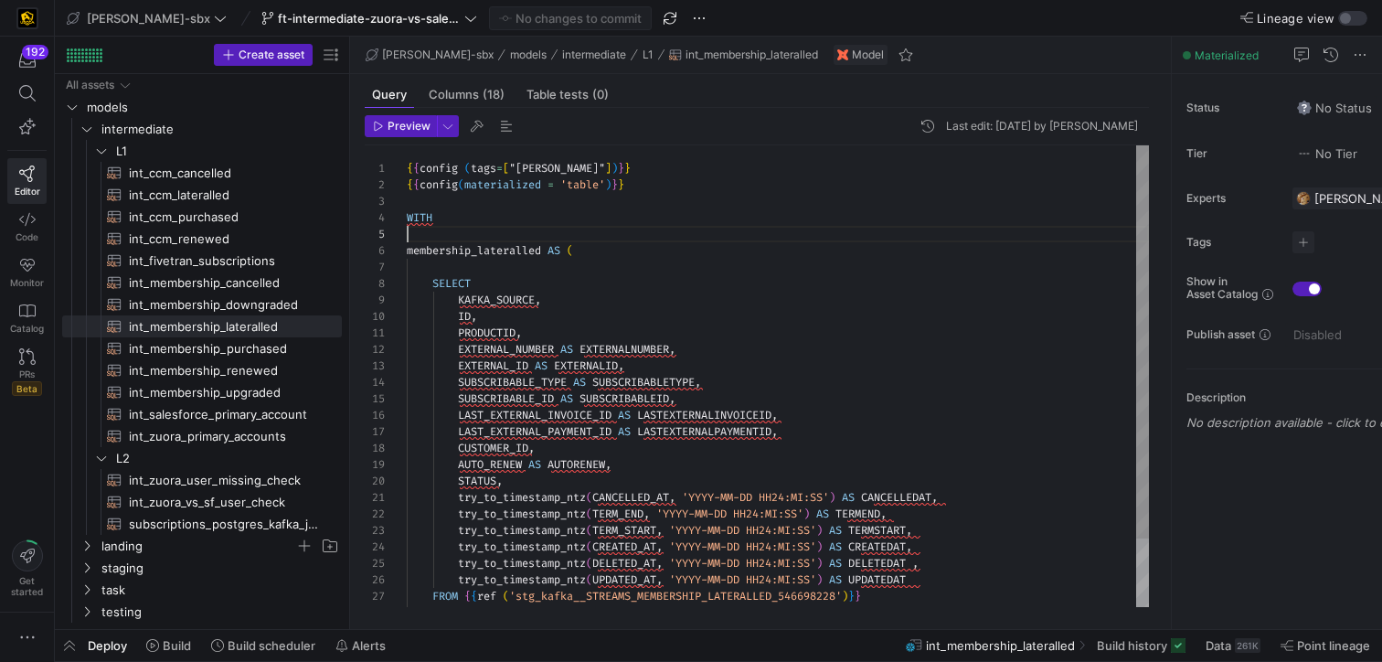
click at [660, 226] on div "KAFKA_SOURCE , ID , PRODUCTID , EXTERNAL_NUMBER AS EXTERNALNUMBER , EXTERNAL_ID…" at bounding box center [778, 415] width 742 height 541
click at [654, 214] on div "KAFKA_SOURCE , ID , PRODUCTID , EXTERNAL_NUMBER AS EXTERNALNUMBER , EXTERNAL_ID…" at bounding box center [778, 415] width 742 height 541
click at [672, 189] on div "KAFKA_SOURCE , ID , PRODUCTID , EXTERNAL_NUMBER AS EXTERNALNUMBER , EXTERNAL_ID…" at bounding box center [778, 415] width 742 height 541
click at [685, 171] on div "KAFKA_SOURCE , ID , PRODUCTID , EXTERNAL_NUMBER AS EXTERNALNUMBER , EXTERNAL_ID…" at bounding box center [778, 415] width 742 height 541
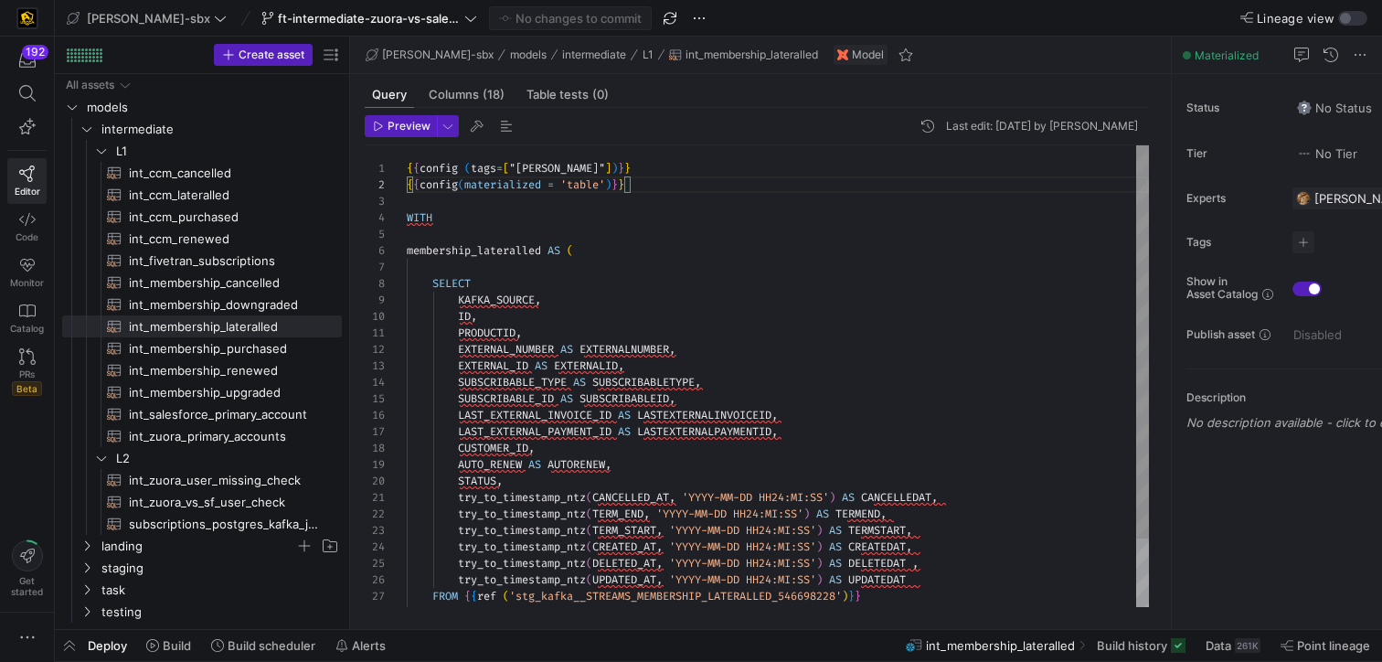
scroll to position [0, 256]
click at [666, 201] on div "KAFKA_SOURCE , ID , PRODUCTID , EXTERNAL_NUMBER AS EXTERNALNUMBER , EXTERNAL_ID…" at bounding box center [778, 415] width 742 height 541
click at [410, 172] on div "KAFKA_SOURCE , ID , PRODUCTID , EXTERNAL_NUMBER AS EXTERNALNUMBER , EXTERNAL_ID…" at bounding box center [778, 415] width 742 height 541
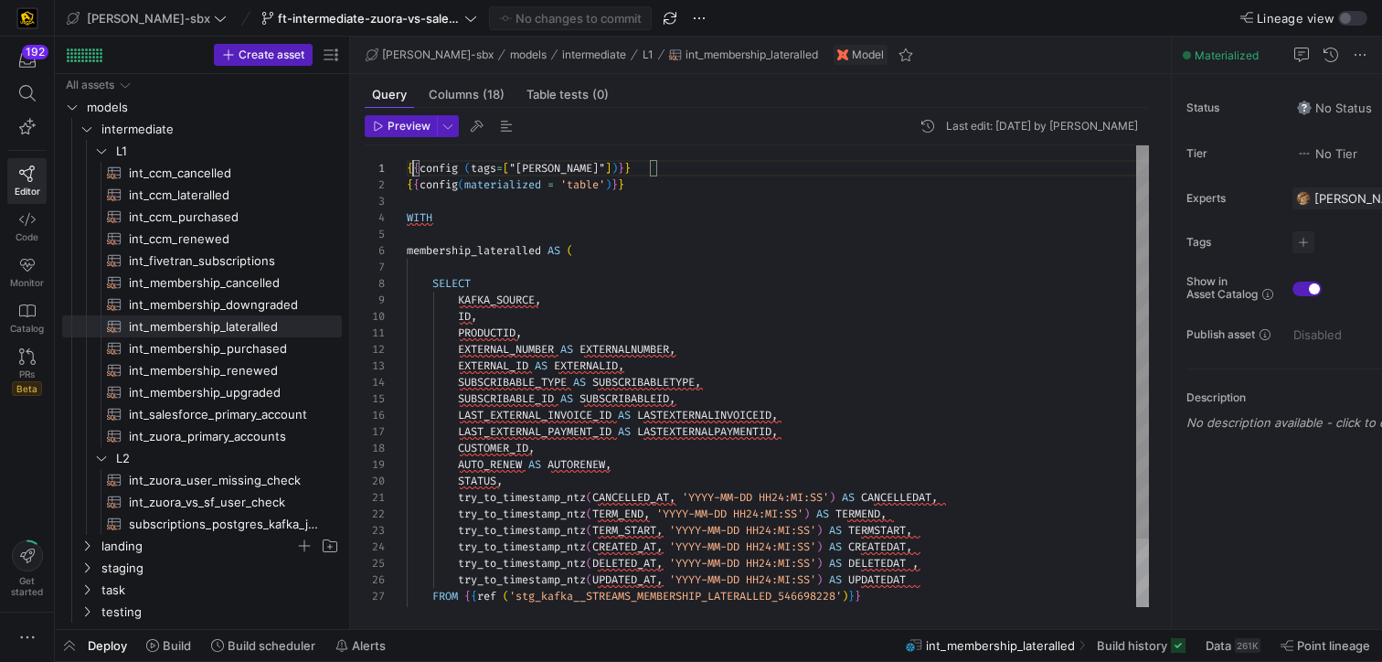
click at [408, 173] on div "KAFKA_SOURCE , ID , PRODUCTID , EXTERNAL_NUMBER AS EXTERNALNUMBER , EXTERNAL_ID…" at bounding box center [778, 415] width 742 height 541
click at [442, 197] on div "KAFKA_SOURCE , ID , PRODUCTID , EXTERNAL_NUMBER AS EXTERNALNUMBER , EXTERNAL_ID…" at bounding box center [778, 415] width 742 height 541
click at [470, 233] on div "KAFKA_SOURCE , ID , PRODUCTID , EXTERNAL_NUMBER AS EXTERNALNUMBER , EXTERNAL_ID…" at bounding box center [778, 415] width 742 height 541
click at [685, 262] on div "KAFKA_SOURCE , ID , PRODUCTID , EXTERNAL_NUMBER AS EXTERNALNUMBER , EXTERNAL_ID…" at bounding box center [778, 415] width 742 height 541
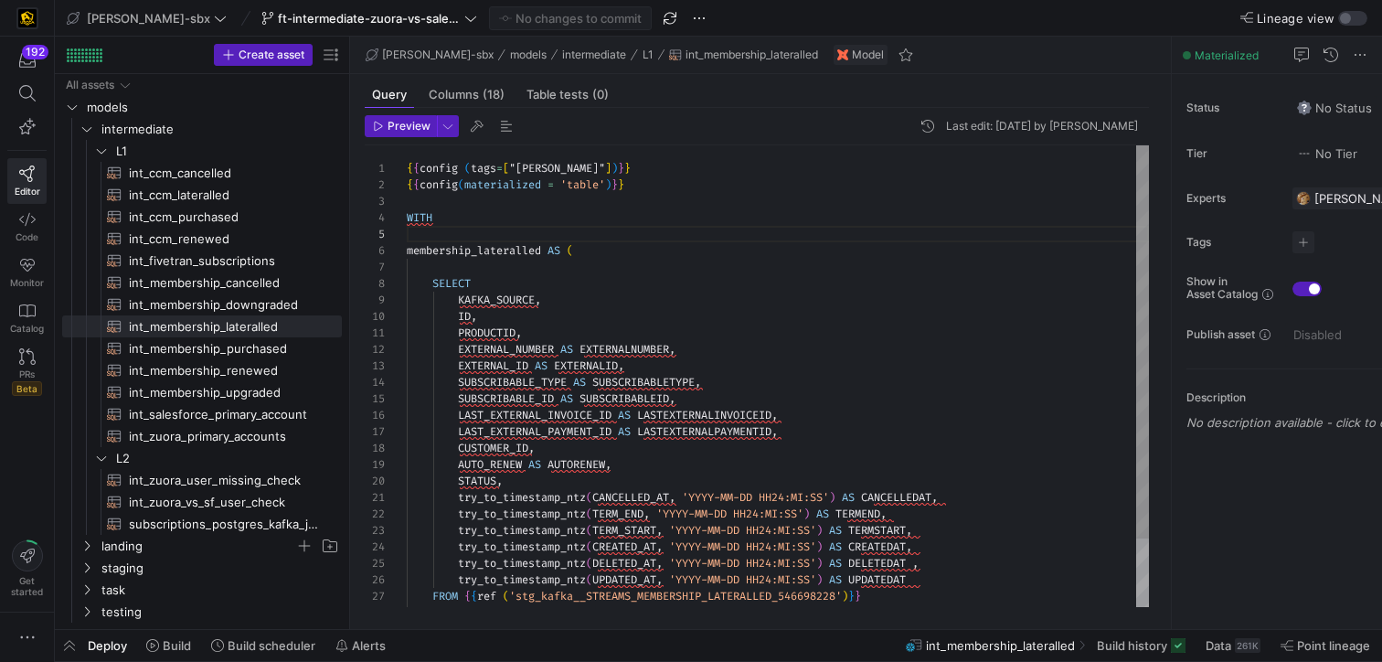
scroll to position [99, 0]
click at [681, 281] on div "KAFKA_SOURCE , ID , PRODUCTID , EXTERNAL_NUMBER AS EXTERNALNUMBER , EXTERNAL_ID…" at bounding box center [778, 415] width 742 height 541
click at [646, 313] on div "KAFKA_SOURCE , ID , PRODUCTID , EXTERNAL_NUMBER AS EXTERNALNUMBER , EXTERNAL_ID…" at bounding box center [778, 415] width 742 height 541
click at [621, 343] on div "KAFKA_SOURCE , ID , PRODUCTID , EXTERNAL_NUMBER AS EXTERNALNUMBER , EXTERNAL_ID…" at bounding box center [778, 415] width 742 height 541
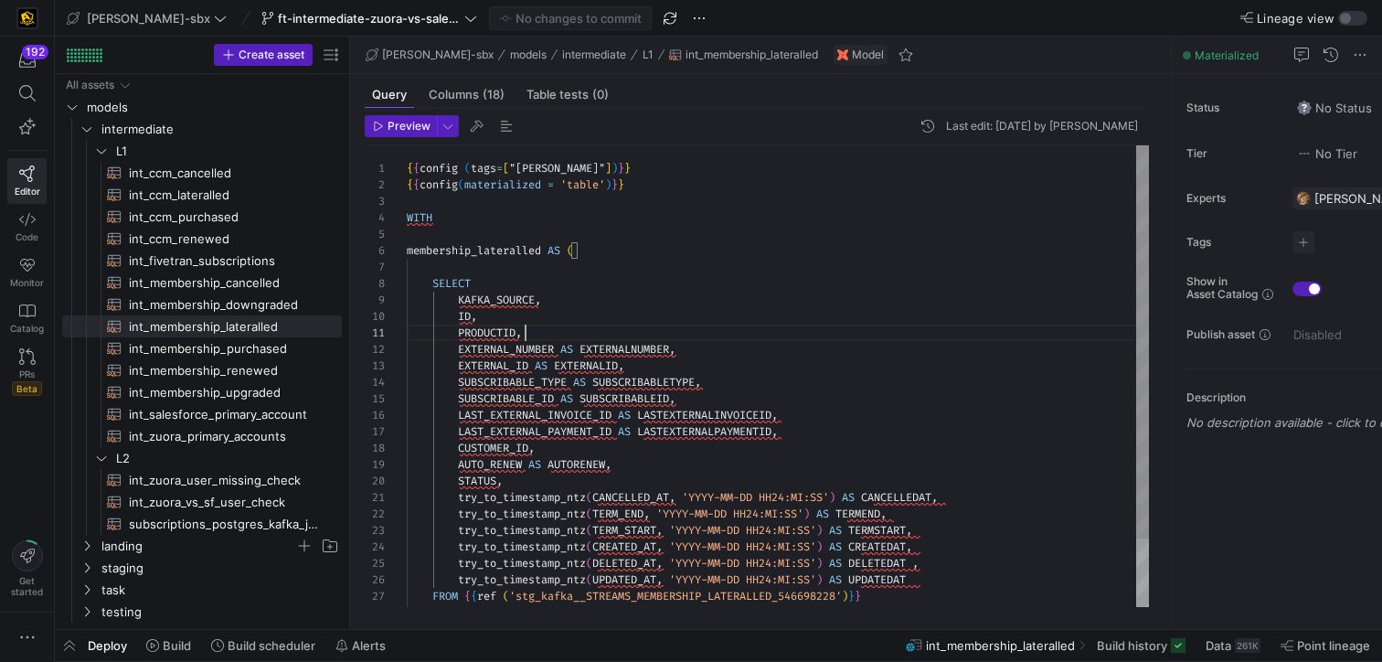
click at [645, 338] on div "KAFKA_SOURCE , ID , PRODUCTID , EXTERNAL_NUMBER AS EXTERNALNUMBER , EXTERNAL_ID…" at bounding box center [778, 415] width 742 height 541
click at [691, 343] on div "KAFKA_SOURCE , ID , PRODUCTID , EXTERNAL_NUMBER AS EXTERNALNUMBER , EXTERNAL_ID…" at bounding box center [778, 415] width 742 height 541
click at [692, 381] on div "KAFKA_SOURCE , ID , PRODUCTID , EXTERNAL_NUMBER AS EXTERNALNUMBER , EXTERNAL_ID…" at bounding box center [778, 415] width 742 height 541
click at [700, 375] on div "KAFKA_SOURCE , ID , PRODUCTID , EXTERNAL_NUMBER AS EXTERNALNUMBER , EXTERNAL_ID…" at bounding box center [778, 415] width 742 height 541
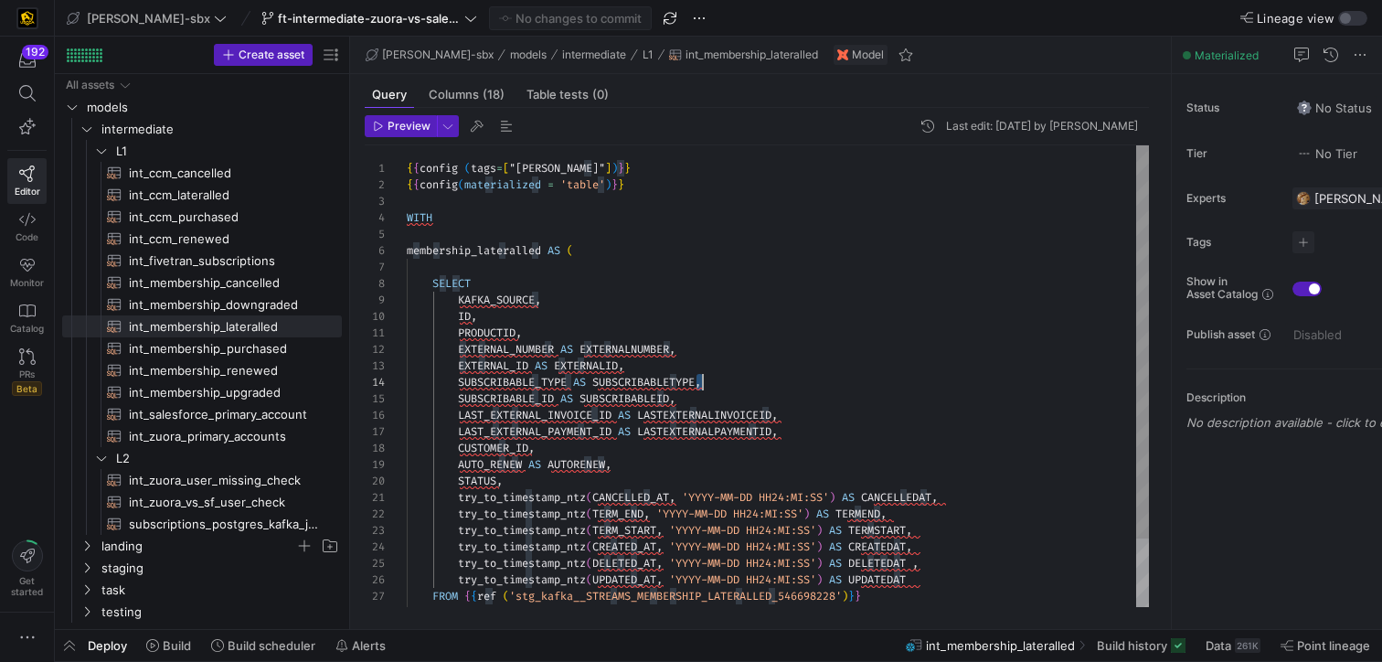
click at [703, 369] on div "KAFKA_SOURCE , ID , PRODUCTID , EXTERNAL_NUMBER AS EXTERNALNUMBER , EXTERNAL_ID…" at bounding box center [778, 415] width 742 height 541
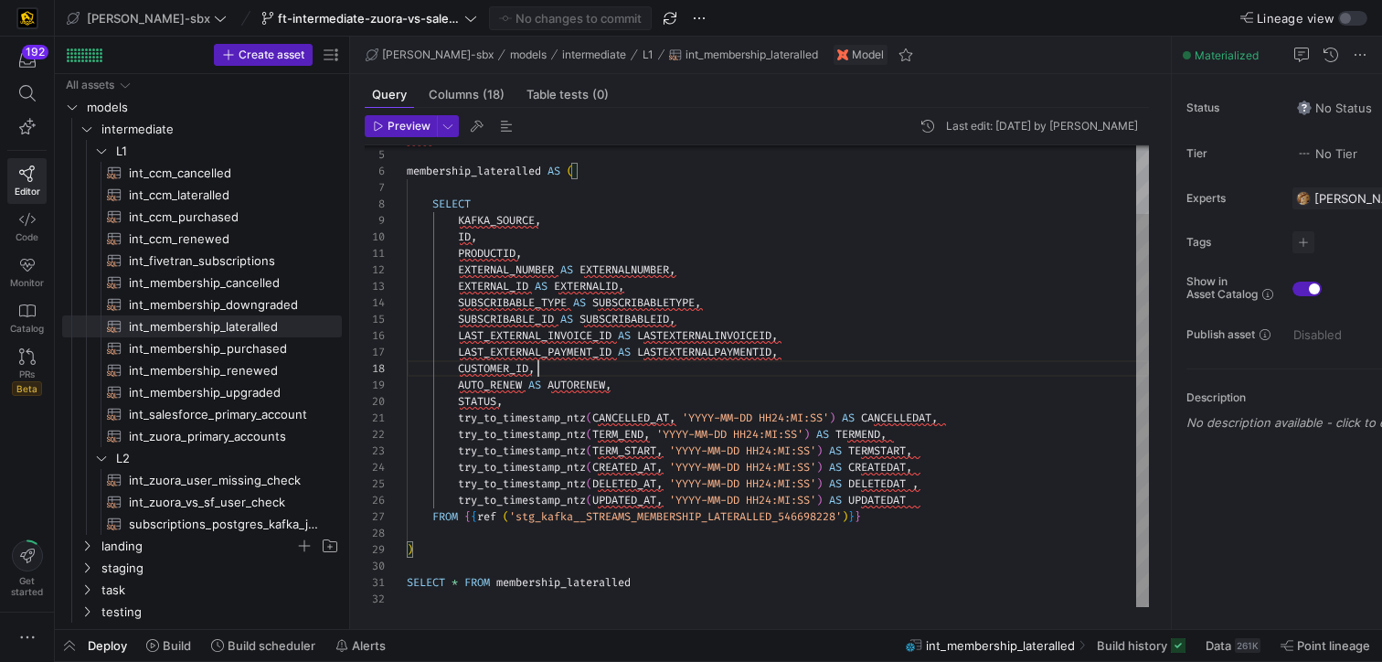
scroll to position [115, 132]
click at [542, 370] on div "KAFKA_SOURCE , ID , PRODUCTID , EXTERNAL_NUMBER AS EXTERNALNUMBER , EXTERNAL_ID…" at bounding box center [778, 336] width 742 height 541
click at [859, 361] on div "KAFKA_SOURCE , ID , PRODUCTID , EXTERNAL_NUMBER AS EXTERNALNUMBER , EXTERNAL_ID…" at bounding box center [778, 336] width 742 height 541
click at [846, 346] on div "KAFKA_SOURCE , ID , PRODUCTID , EXTERNAL_NUMBER AS EXTERNALNUMBER , EXTERNAL_ID…" at bounding box center [778, 336] width 742 height 541
click at [834, 333] on div "KAFKA_SOURCE , ID , PRODUCTID , EXTERNAL_NUMBER AS EXTERNALNUMBER , EXTERNAL_ID…" at bounding box center [778, 336] width 742 height 541
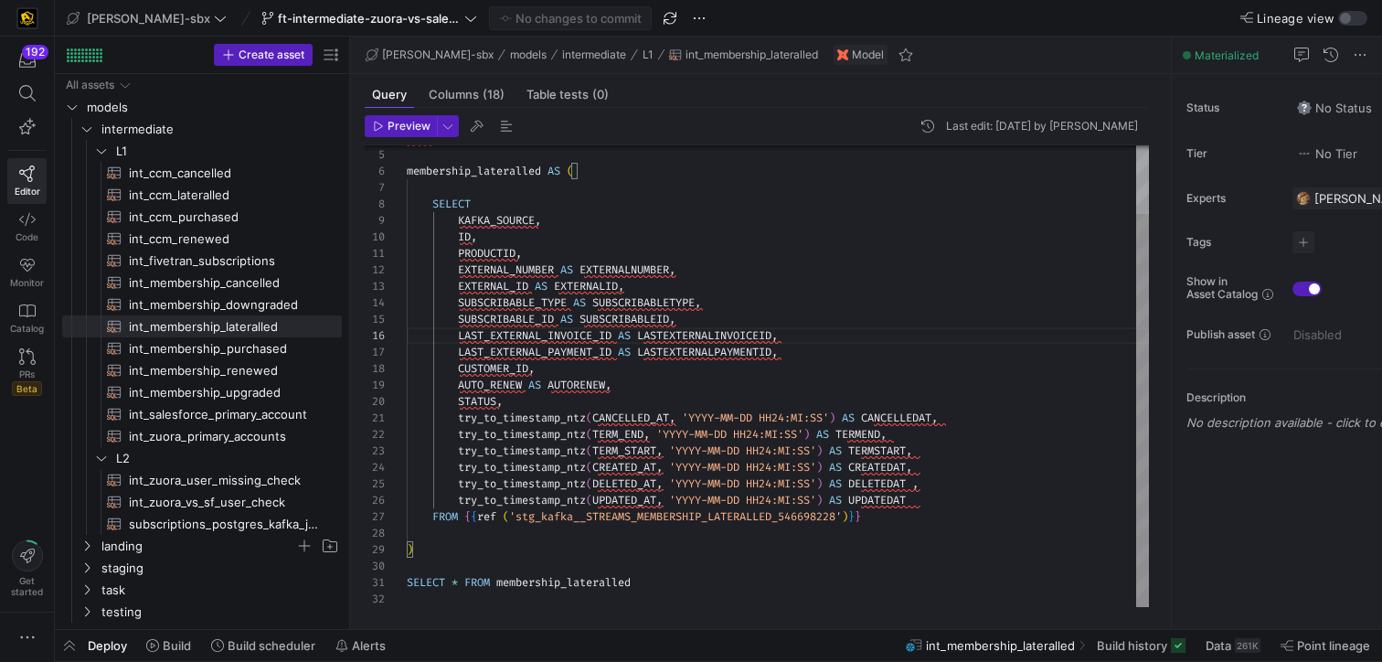
scroll to position [66, 276]
click at [826, 313] on div "KAFKA_SOURCE , ID , PRODUCTID , EXTERNAL_NUMBER AS EXTERNALNUMBER , EXTERNAL_ID…" at bounding box center [778, 336] width 742 height 541
click at [687, 291] on div "KAFKA_SOURCE , ID , PRODUCTID , EXTERNAL_NUMBER AS EXTERNALNUMBER , EXTERNAL_ID…" at bounding box center [778, 336] width 742 height 541
click at [698, 278] on div "KAFKA_SOURCE , ID , PRODUCTID , EXTERNAL_NUMBER AS EXTERNALNUMBER , EXTERNAL_ID…" at bounding box center [778, 336] width 742 height 541
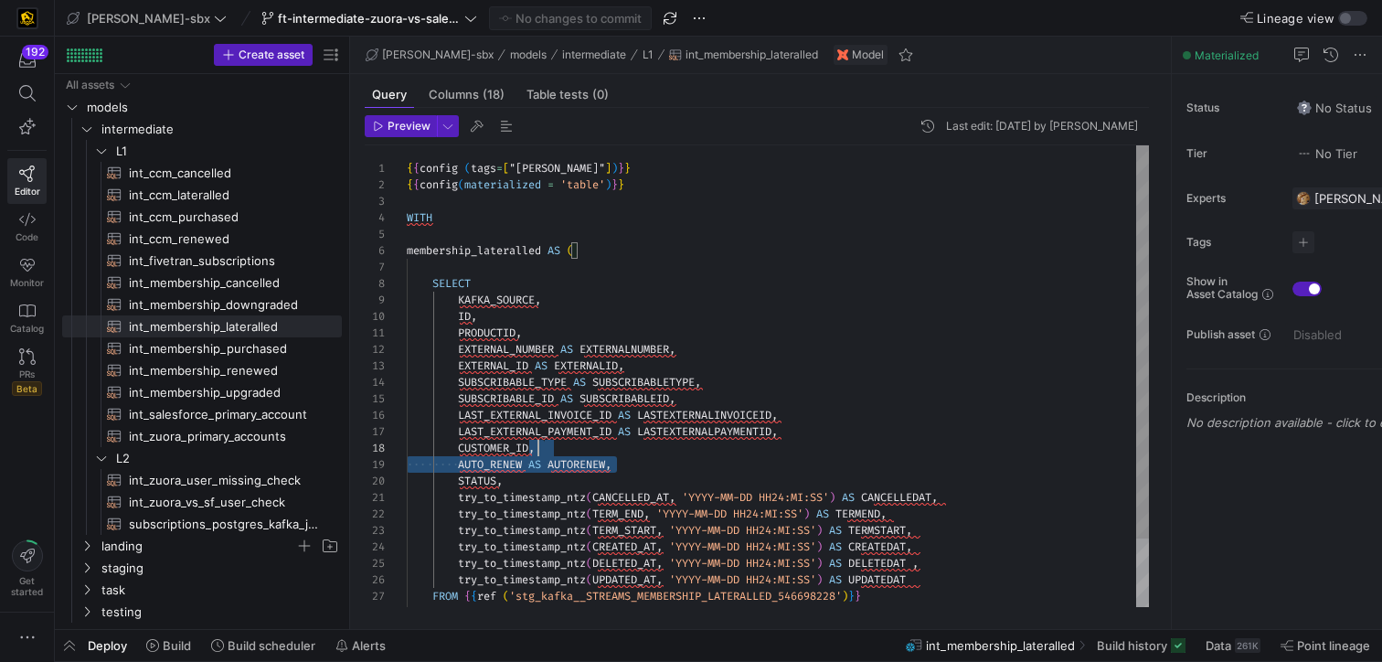
click at [822, 454] on div "KAFKA_SOURCE , ID , PRODUCTID , EXTERNAL_NUMBER AS EXTERNALNUMBER , EXTERNAL_ID…" at bounding box center [778, 415] width 742 height 541
click at [818, 456] on div "KAFKA_SOURCE , ID , PRODUCTID , EXTERNAL_NUMBER AS EXTERNALNUMBER , EXTERNAL_ID…" at bounding box center [778, 415] width 742 height 541
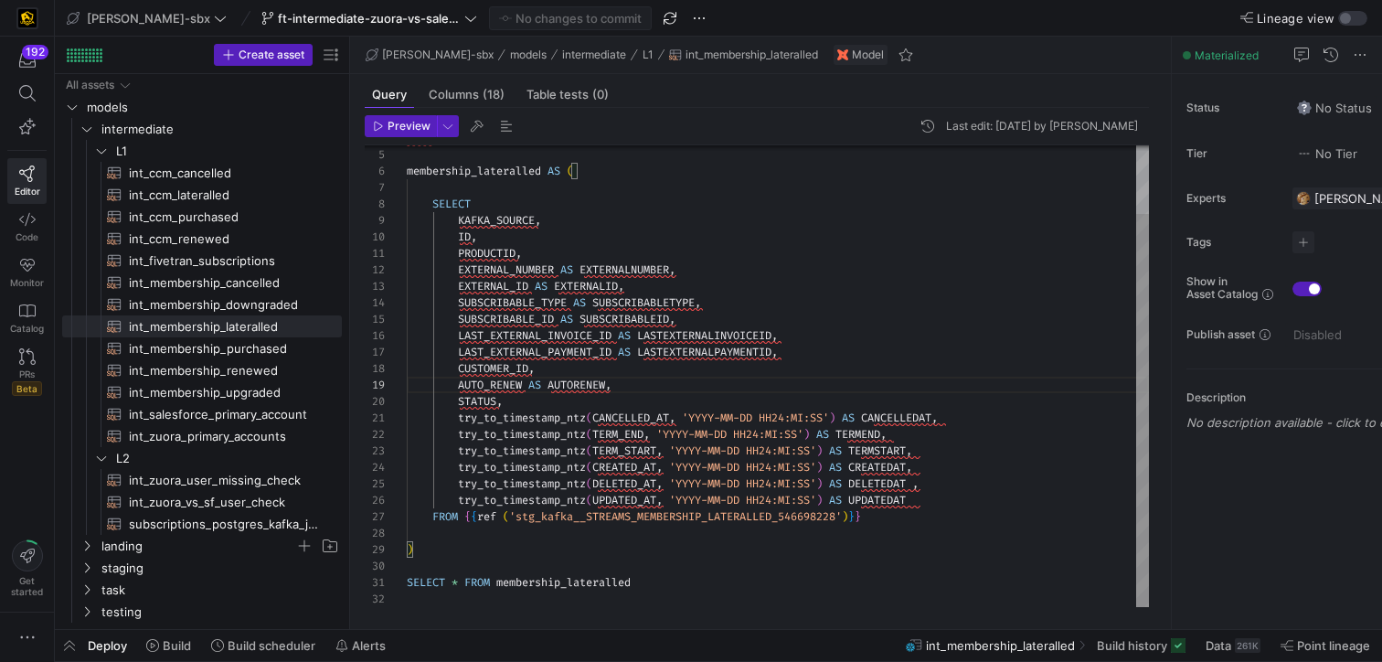
click at [795, 399] on div "KAFKA_SOURCE , ID , PRODUCTID , EXTERNAL_NUMBER AS EXTERNALNUMBER , EXTERNAL_ID…" at bounding box center [778, 336] width 742 height 541
click at [802, 375] on div "KAFKA_SOURCE , ID , PRODUCTID , EXTERNAL_NUMBER AS EXTERNALNUMBER , EXTERNAL_ID…" at bounding box center [778, 336] width 742 height 541
click at [804, 358] on div "KAFKA_SOURCE , ID , PRODUCTID , EXTERNAL_NUMBER AS EXTERNALNUMBER , EXTERNAL_ID…" at bounding box center [778, 336] width 742 height 541
click at [815, 339] on div "KAFKA_SOURCE , ID , PRODUCTID , EXTERNAL_NUMBER AS EXTERNALNUMBER , EXTERNAL_ID…" at bounding box center [778, 336] width 742 height 541
click at [793, 325] on div "KAFKA_SOURCE , ID , PRODUCTID , EXTERNAL_NUMBER AS EXTERNALNUMBER , EXTERNAL_ID…" at bounding box center [778, 336] width 742 height 541
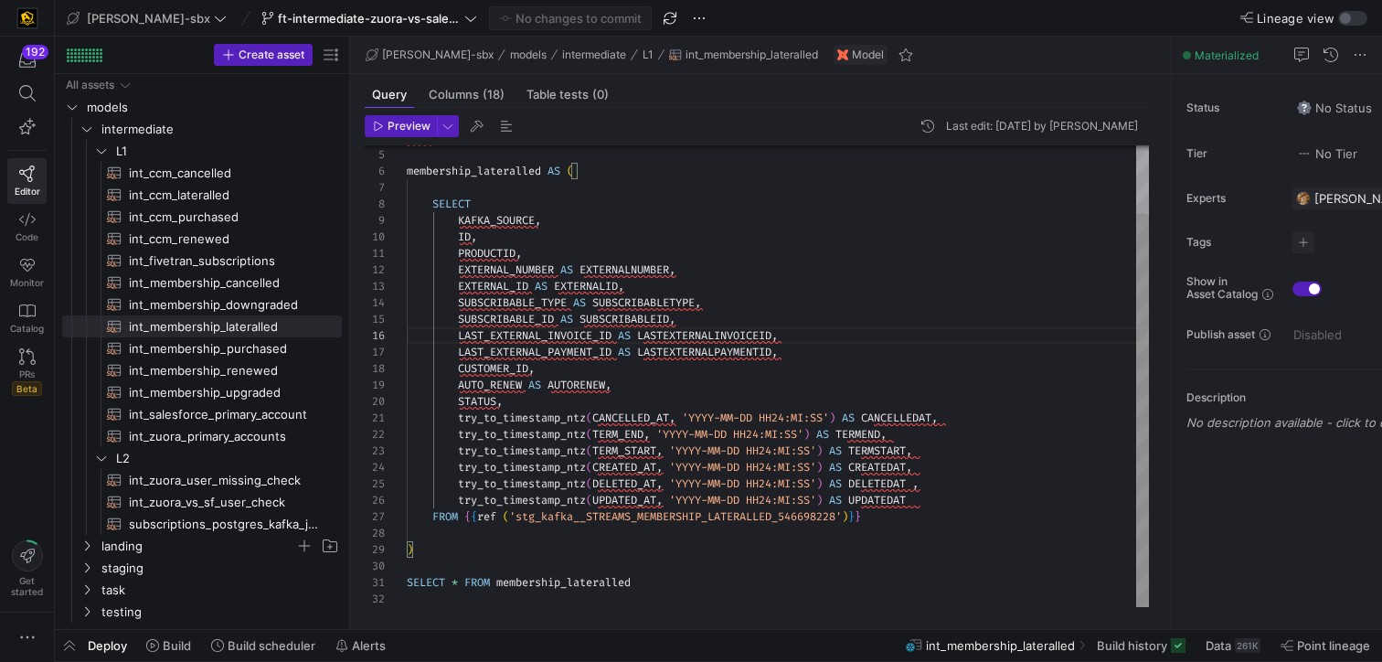
scroll to position [66, 276]
click at [783, 313] on div "KAFKA_SOURCE , ID , PRODUCTID , EXTERNAL_NUMBER AS EXTERNALNUMBER , EXTERNAL_ID…" at bounding box center [778, 336] width 742 height 541
click at [781, 311] on div "KAFKA_SOURCE , ID , PRODUCTID , EXTERNAL_NUMBER AS EXTERNALNUMBER , EXTERNAL_ID…" at bounding box center [778, 336] width 742 height 541
click at [774, 304] on div "KAFKA_SOURCE , ID , PRODUCTID , EXTERNAL_NUMBER AS EXTERNALNUMBER , EXTERNAL_ID…" at bounding box center [778, 336] width 742 height 541
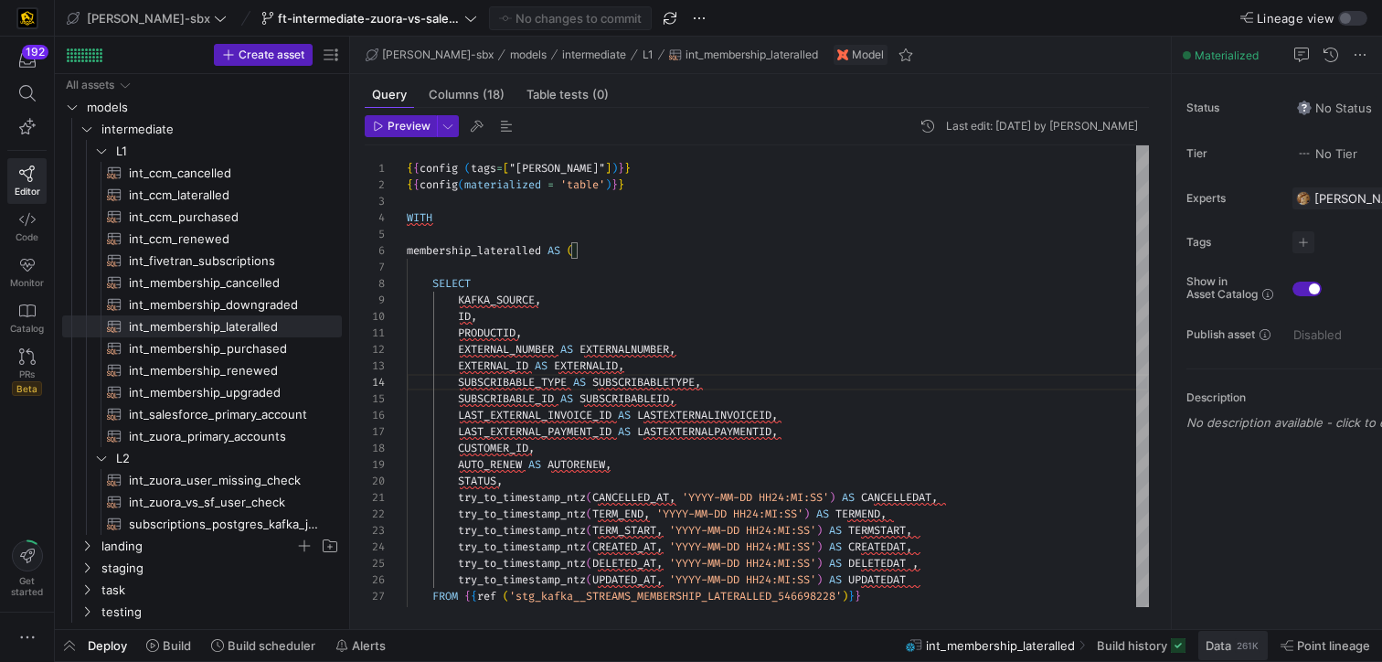
click at [1221, 645] on span "Data" at bounding box center [1219, 645] width 26 height 15
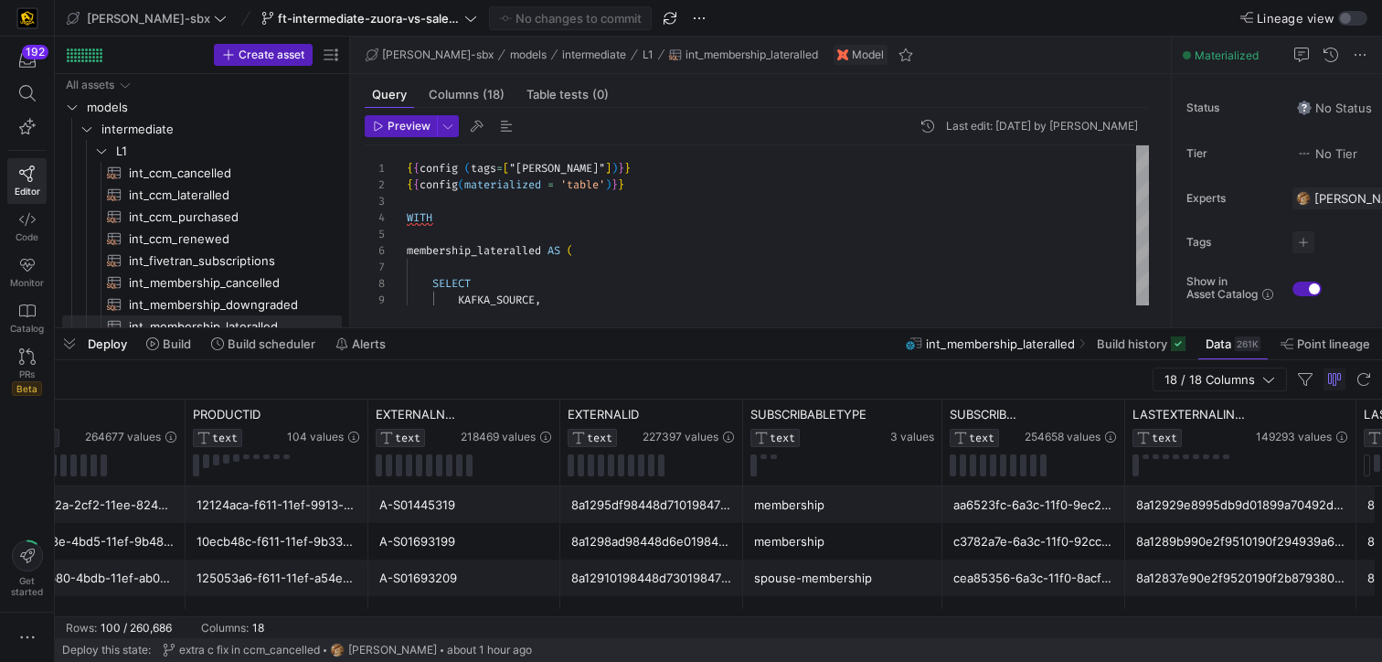
scroll to position [0, 321]
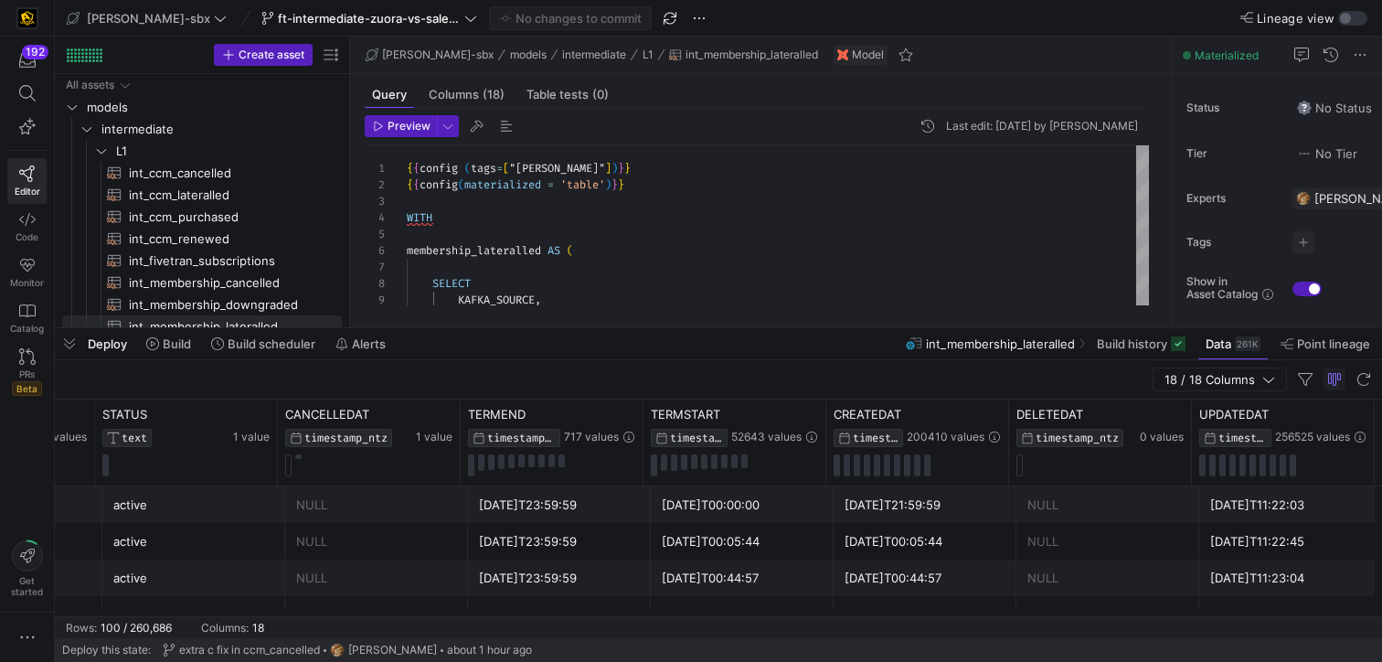
drag, startPoint x: 1200, startPoint y: 637, endPoint x: 696, endPoint y: 595, distance: 506.3
click at [696, 595] on mat-sidenav-content "Drag here to set row groups Drag here to set column labels CUSTOMER_ID TEXT 218…" at bounding box center [718, 518] width 1327 height 239
click at [903, 617] on y42-table-data-footer "Rows: 100 / 260,686 Columns: 18" at bounding box center [718, 627] width 1327 height 22
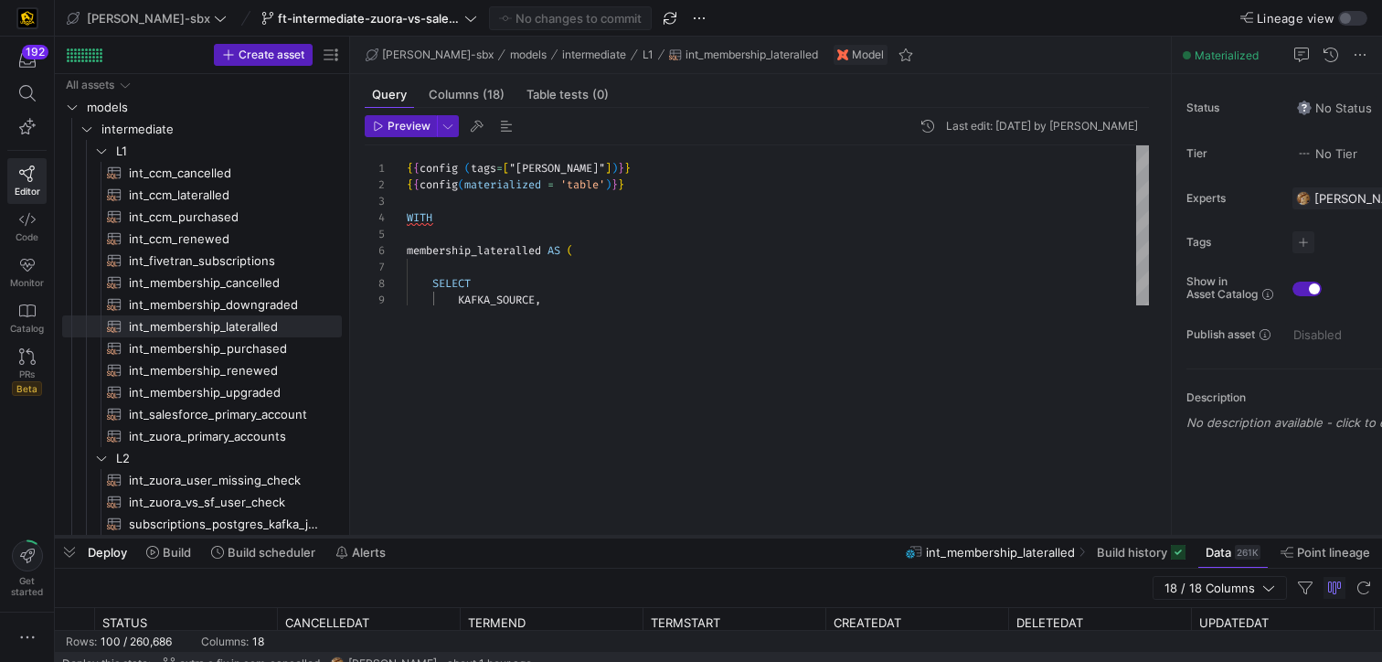
drag, startPoint x: 666, startPoint y: 330, endPoint x: 624, endPoint y: 551, distance: 225.1
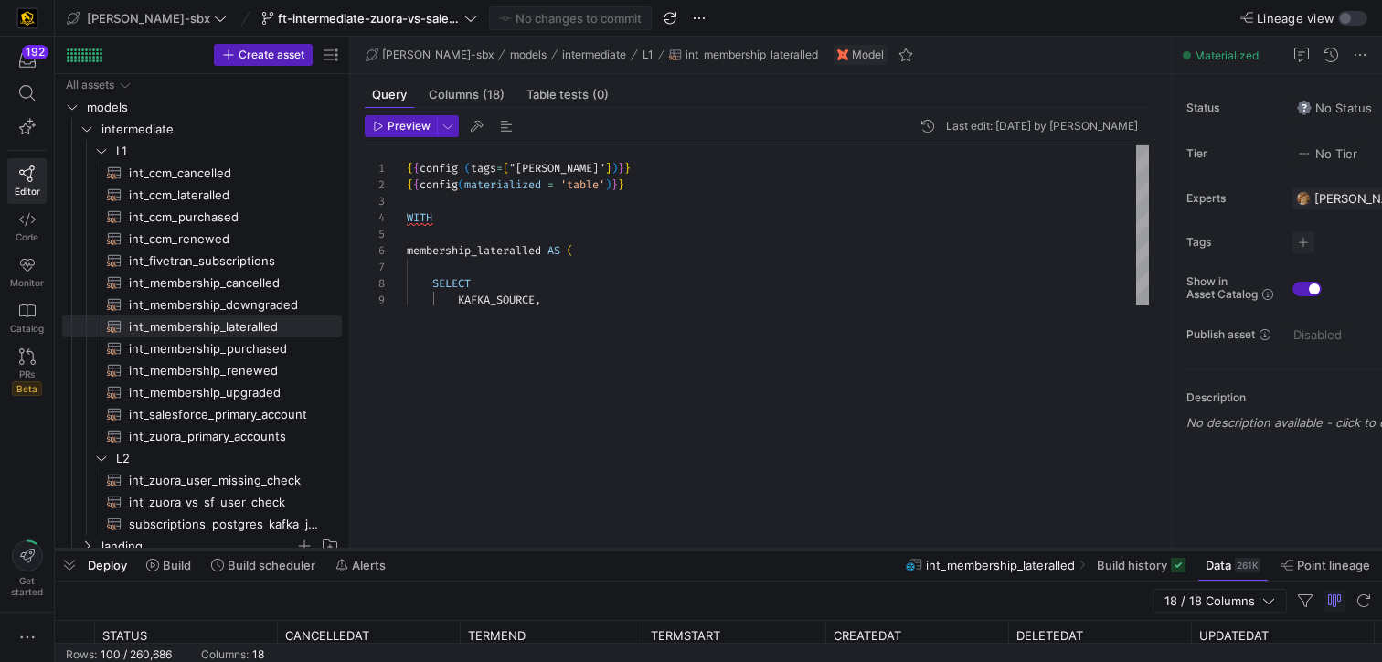
click at [624, 551] on div at bounding box center [718, 549] width 1327 height 7
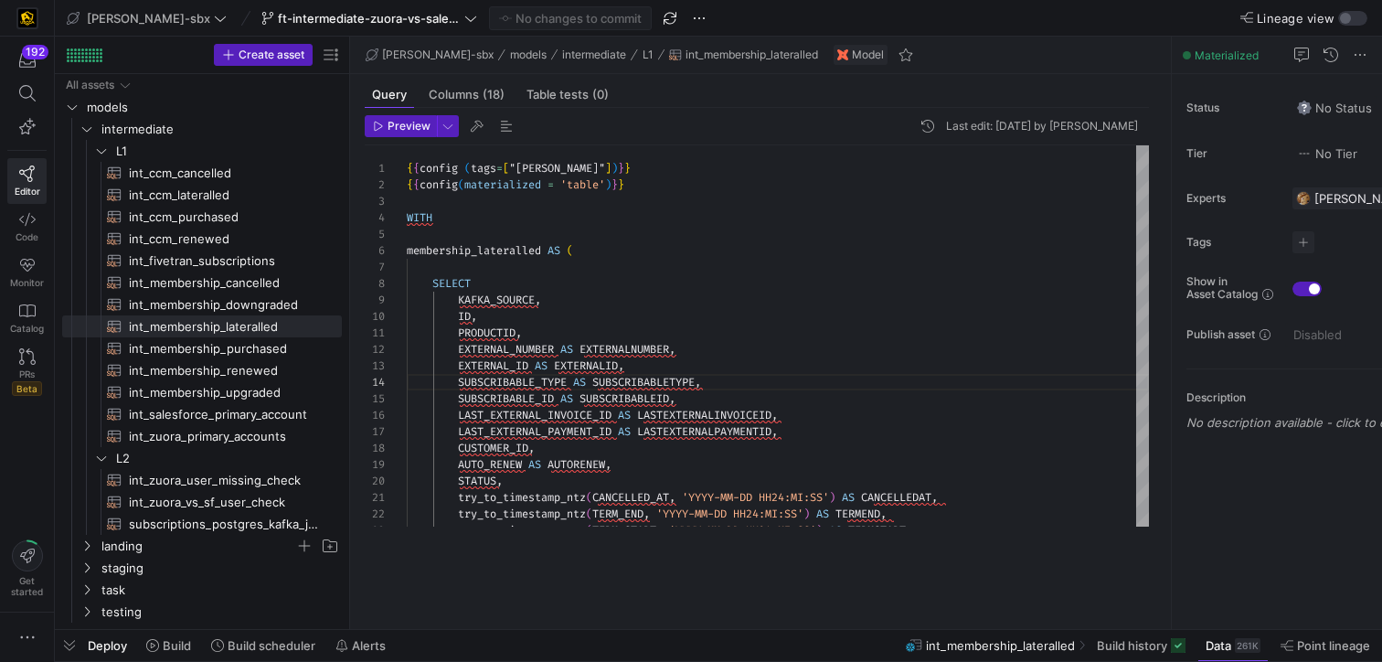
drag, startPoint x: 624, startPoint y: 551, endPoint x: 613, endPoint y: 675, distance: 123.9
click at [613, 662] on html "192 Editor Code Monitor Catalog PRs Beta Get started [PERSON_NAME]-sbx ft-inter…" at bounding box center [691, 331] width 1382 height 662
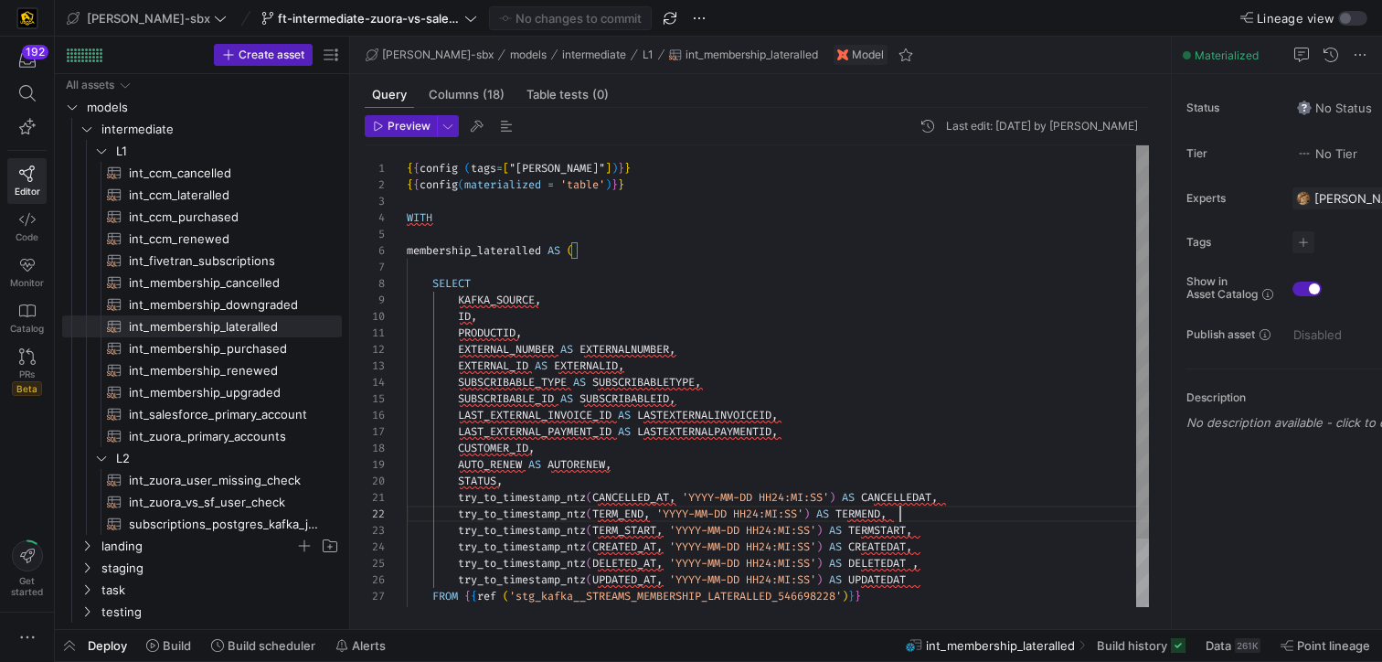
click at [961, 505] on div "KAFKA_SOURCE , SELECT membership_lateralled AS ( WITH ID , PRODUCTID , EXTERNAL…" at bounding box center [778, 415] width 742 height 541
click at [962, 498] on div "KAFKA_SOURCE , SELECT membership_lateralled AS ( WITH ID , PRODUCTID , EXTERNAL…" at bounding box center [778, 415] width 742 height 541
click at [953, 532] on div "KAFKA_SOURCE , SELECT membership_lateralled AS ( WITH ID , PRODUCTID , EXTERNAL…" at bounding box center [778, 415] width 742 height 541
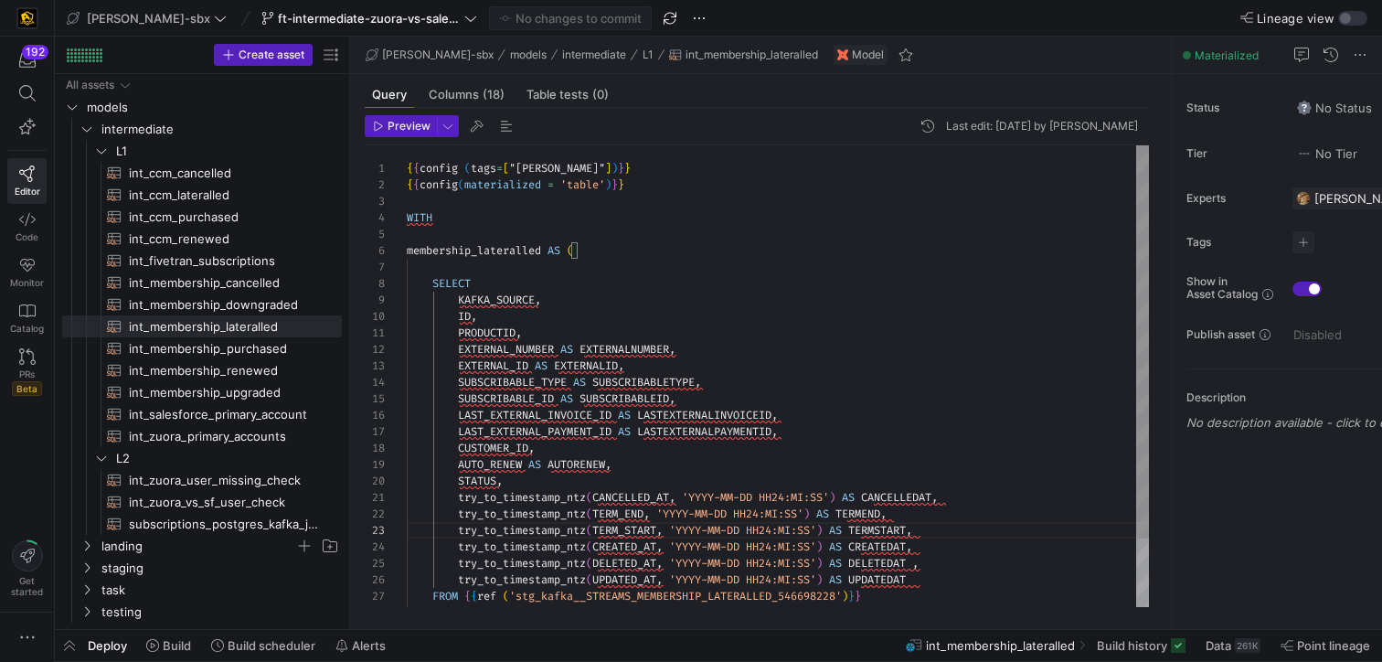
click at [960, 566] on div "KAFKA_SOURCE , SELECT membership_lateralled AS ( WITH ID , PRODUCTID , EXTERNAL…" at bounding box center [778, 415] width 742 height 541
click at [948, 550] on div "KAFKA_SOURCE , SELECT membership_lateralled AS ( WITH ID , PRODUCTID , EXTERNAL…" at bounding box center [778, 415] width 742 height 541
click at [947, 579] on div "KAFKA_SOURCE , SELECT membership_lateralled AS ( WITH ID , PRODUCTID , EXTERNAL…" at bounding box center [778, 415] width 742 height 541
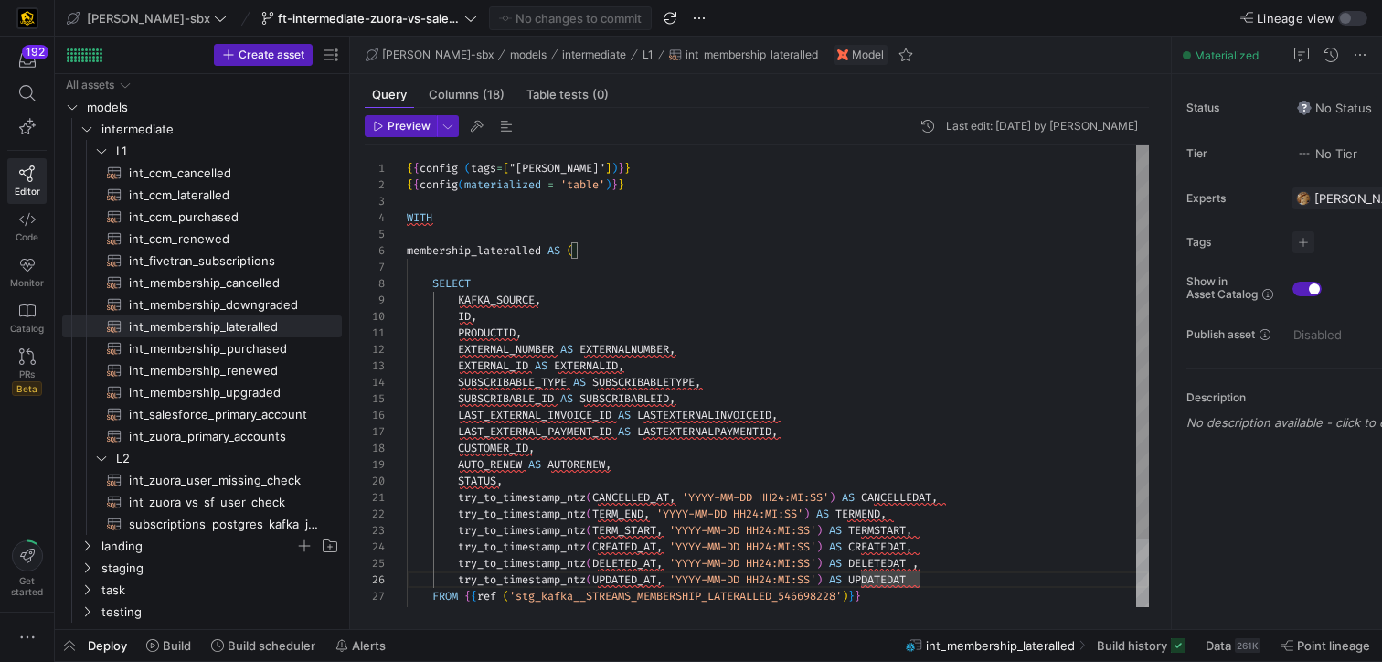
click at [925, 565] on div "KAFKA_SOURCE , SELECT membership_lateralled AS ( WITH ID , PRODUCTID , EXTERNAL…" at bounding box center [778, 415] width 742 height 541
click at [922, 529] on div "KAFKA_SOURCE , SELECT membership_lateralled AS ( WITH ID , PRODUCTID , EXTERNAL…" at bounding box center [778, 415] width 742 height 541
click at [895, 518] on div "KAFKA_SOURCE , SELECT membership_lateralled AS ( WITH ID , PRODUCTID , EXTERNAL…" at bounding box center [778, 415] width 742 height 541
click at [978, 498] on div "KAFKA_SOURCE , SELECT membership_lateralled AS ( WITH ID , PRODUCTID , EXTERNAL…" at bounding box center [778, 415] width 742 height 541
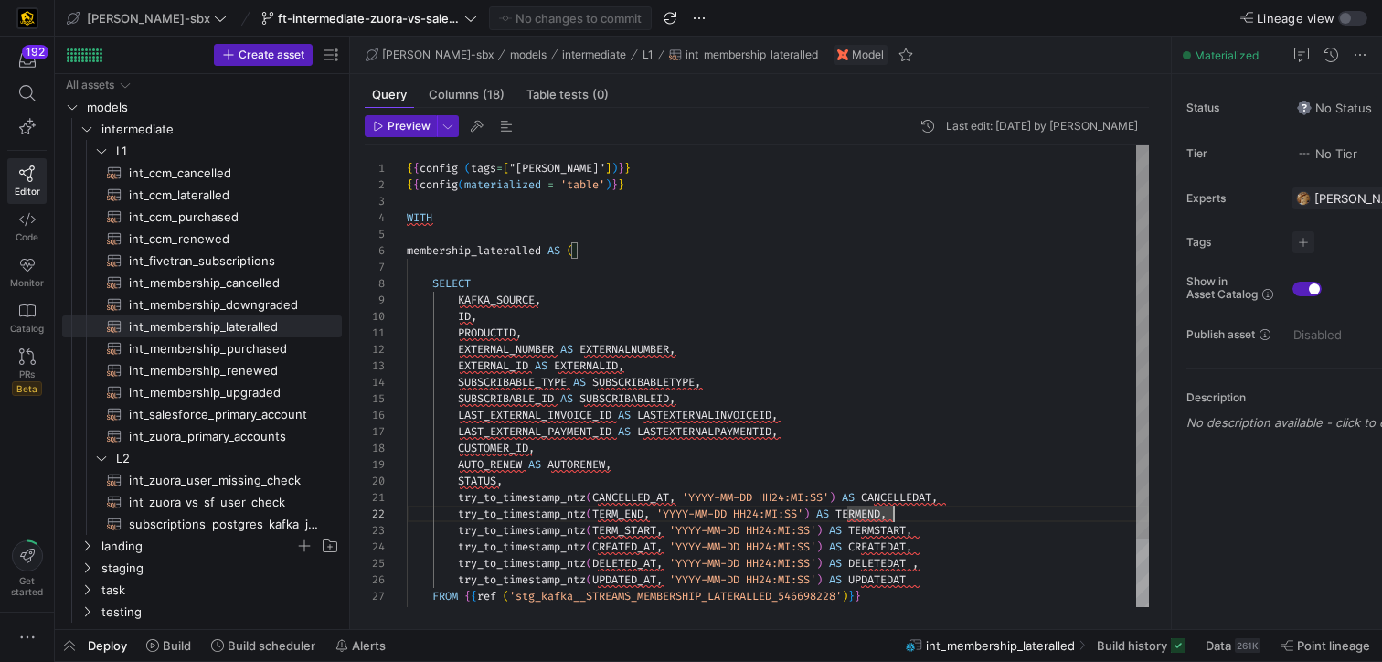
scroll to position [0, 545]
click at [696, 485] on div "KAFKA_SOURCE , SELECT membership_lateralled AS ( WITH ID , PRODUCTID , EXTERNAL…" at bounding box center [778, 415] width 742 height 541
click at [673, 463] on div "KAFKA_SOURCE , SELECT membership_lateralled AS ( WITH ID , PRODUCTID , EXTERNAL…" at bounding box center [778, 415] width 742 height 541
click at [663, 444] on div "KAFKA_SOURCE , SELECT membership_lateralled AS ( WITH ID , PRODUCTID , EXTERNAL…" at bounding box center [778, 415] width 742 height 541
click at [751, 429] on div "KAFKA_SOURCE , SELECT membership_lateralled AS ( WITH ID , PRODUCTID , EXTERNAL…" at bounding box center [778, 415] width 742 height 541
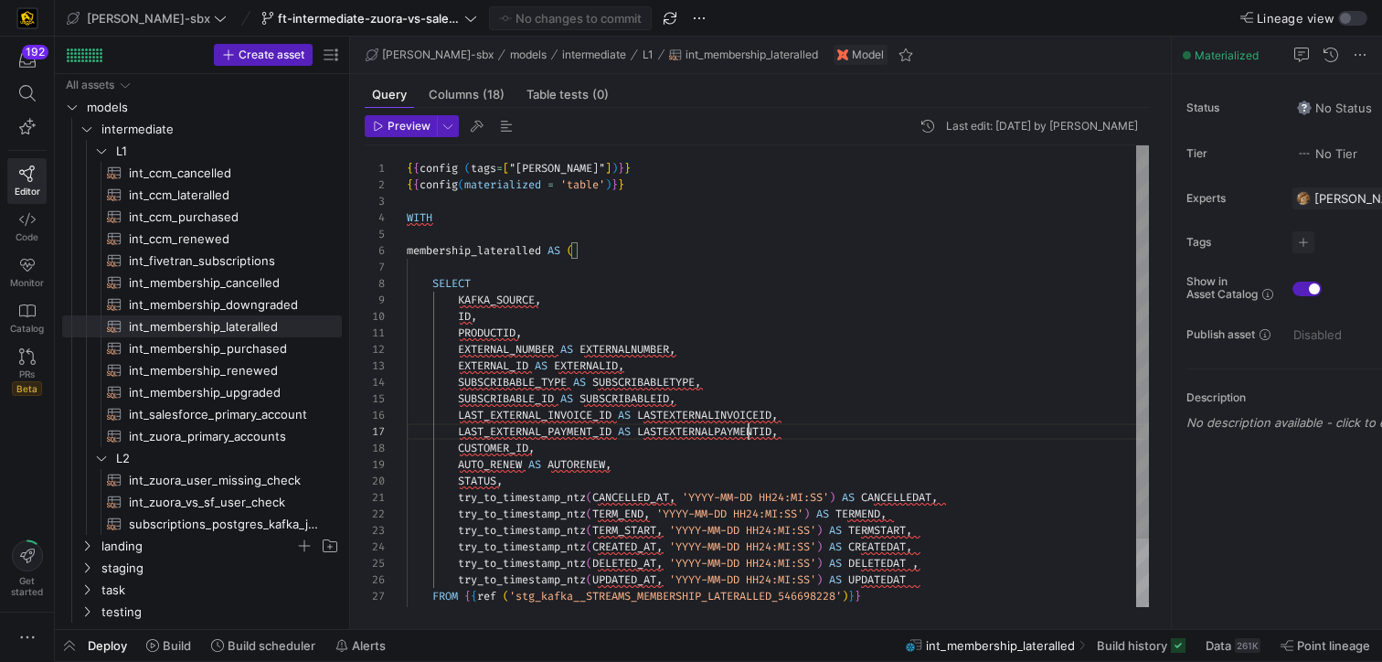
click at [839, 427] on div "KAFKA_SOURCE , SELECT membership_lateralled AS ( WITH ID , PRODUCTID , EXTERNAL…" at bounding box center [778, 415] width 742 height 541
click at [834, 418] on div "KAFKA_SOURCE , SELECT membership_lateralled AS ( WITH ID , PRODUCTID , EXTERNAL…" at bounding box center [778, 415] width 742 height 541
click at [809, 401] on div "KAFKA_SOURCE , SELECT membership_lateralled AS ( WITH ID , PRODUCTID , EXTERNAL…" at bounding box center [778, 415] width 742 height 541
click at [553, 479] on div "KAFKA_SOURCE , SELECT membership_lateralled AS ( WITH ID , PRODUCTID , EXTERNAL…" at bounding box center [778, 415] width 742 height 541
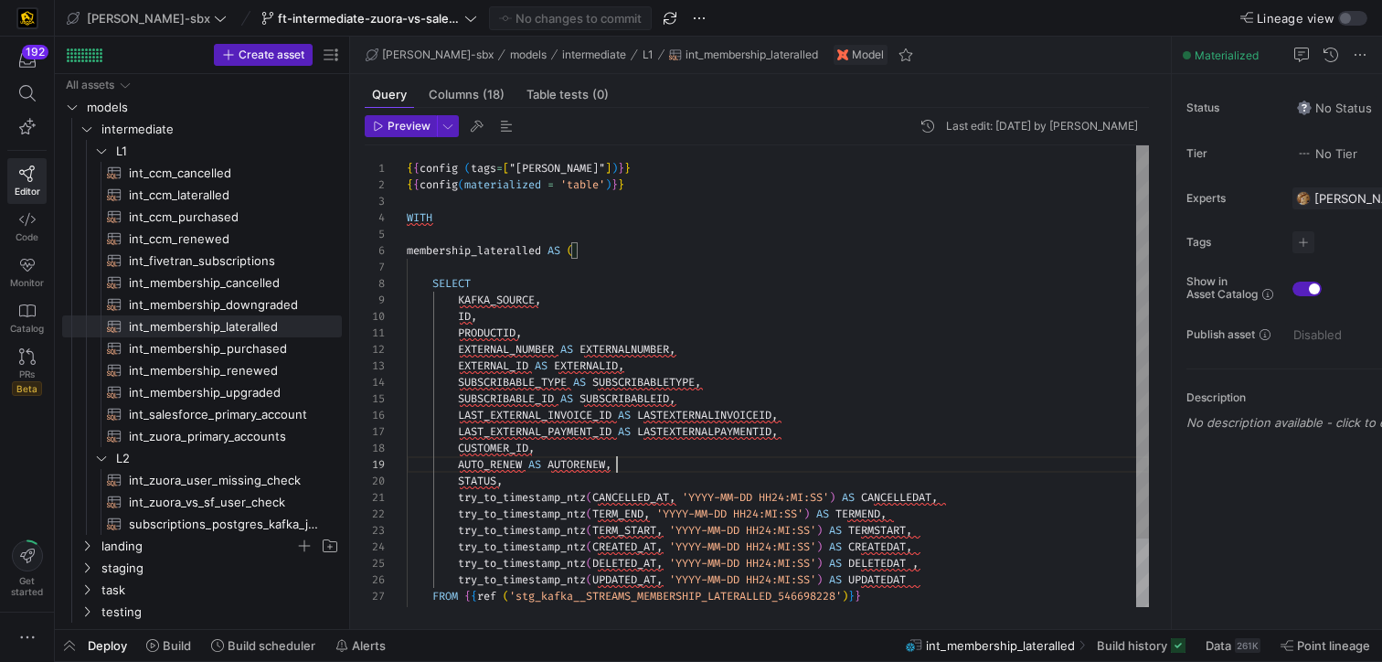
click at [620, 462] on div "KAFKA_SOURCE , SELECT membership_lateralled AS ( WITH ID , PRODUCTID , EXTERNAL…" at bounding box center [778, 415] width 742 height 541
click at [645, 439] on div "KAFKA_SOURCE , SELECT membership_lateralled AS ( WITH ID , PRODUCTID , EXTERNAL…" at bounding box center [778, 415] width 742 height 541
click at [718, 400] on div "KAFKA_SOURCE , SELECT membership_lateralled AS ( WITH ID , PRODUCTID , EXTERNAL…" at bounding box center [778, 415] width 742 height 541
click at [726, 361] on div "KAFKA_SOURCE , SELECT membership_lateralled AS ( WITH ID , PRODUCTID , EXTERNAL…" at bounding box center [778, 415] width 742 height 541
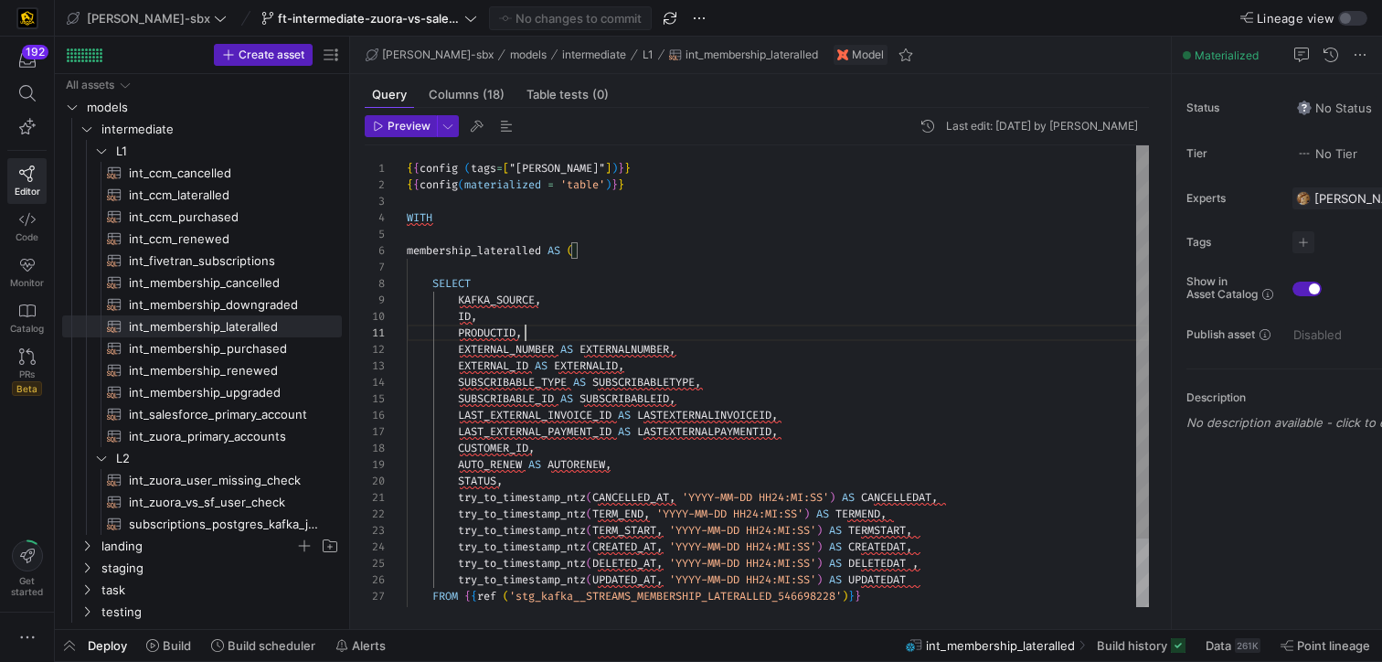
click at [707, 330] on div "KAFKA_SOURCE , SELECT membership_lateralled AS ( WITH ID , PRODUCTID , EXTERNAL…" at bounding box center [778, 415] width 742 height 541
click at [699, 307] on div "KAFKA_SOURCE , SELECT membership_lateralled AS ( WITH ID , PRODUCTID , EXTERNAL…" at bounding box center [778, 415] width 742 height 541
click at [691, 291] on div "KAFKA_SOURCE , SELECT membership_lateralled AS ( WITH ID , PRODUCTID , EXTERNAL…" at bounding box center [778, 415] width 742 height 541
click at [678, 277] on div "KAFKA_SOURCE , SELECT membership_lateralled AS ( WITH ID , PRODUCTID , EXTERNAL…" at bounding box center [778, 415] width 742 height 541
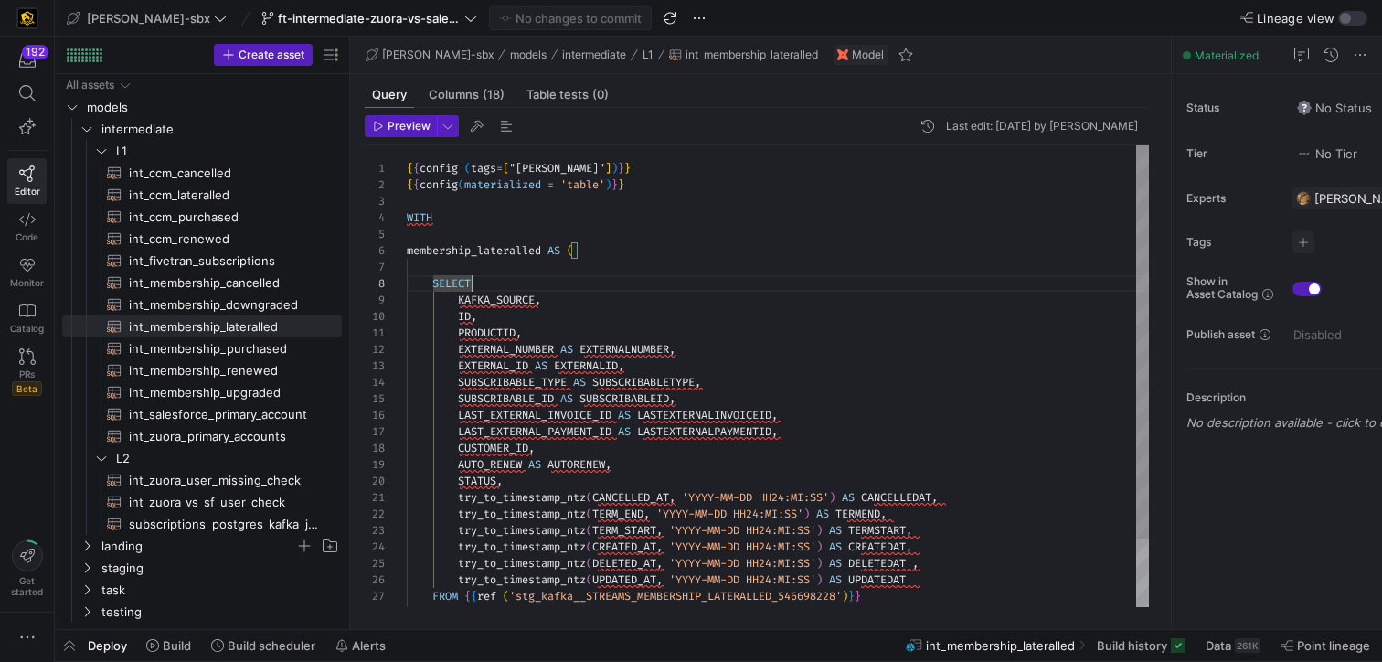
click at [664, 257] on div "KAFKA_SOURCE , SELECT membership_lateralled AS ( WITH ID , PRODUCTID , EXTERNAL…" at bounding box center [778, 415] width 742 height 541
click at [600, 221] on div "KAFKA_SOURCE , SELECT membership_lateralled AS ( WITH ID , PRODUCTID , EXTERNAL…" at bounding box center [778, 415] width 742 height 541
click at [653, 178] on div "KAFKA_SOURCE , SELECT membership_lateralled AS ( WITH ID , PRODUCTID , EXTERNAL…" at bounding box center [778, 415] width 742 height 541
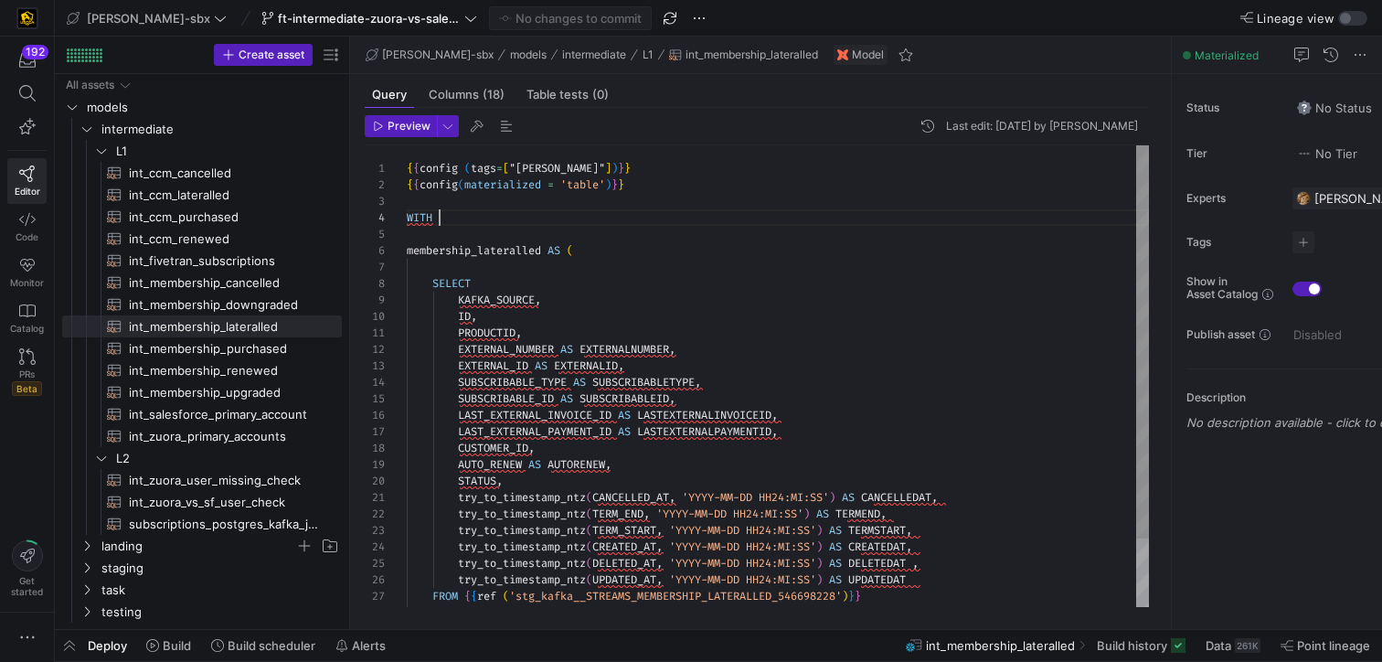
scroll to position [16, 224]
click at [676, 165] on div "KAFKA_SOURCE , SELECT membership_lateralled AS ( WITH ID , PRODUCTID , EXTERNAL…" at bounding box center [778, 415] width 742 height 541
click at [549, 263] on div "KAFKA_SOURCE , SELECT membership_lateralled AS ( WITH ID , PRODUCTID , EXTERNAL…" at bounding box center [778, 415] width 742 height 541
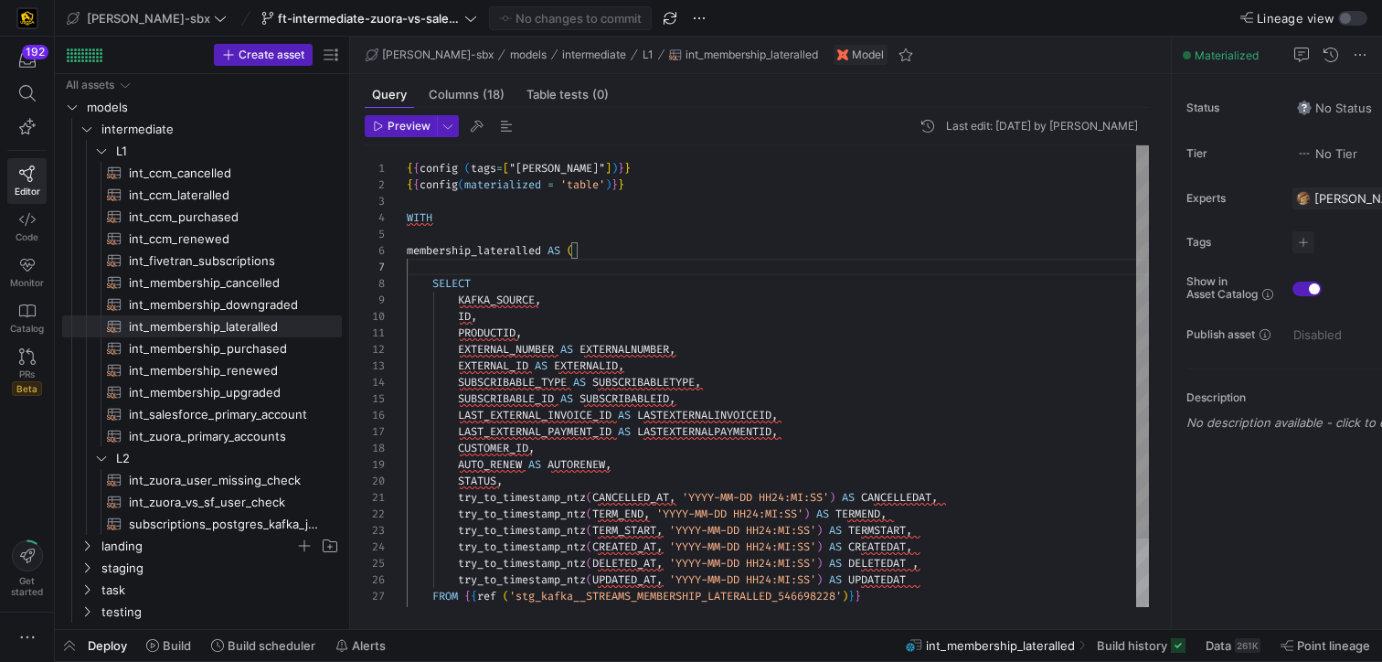
click at [600, 249] on div "KAFKA_SOURCE , SELECT membership_lateralled AS ( WITH ID , PRODUCTID , EXTERNAL…" at bounding box center [778, 415] width 742 height 541
click at [575, 215] on div "KAFKA_SOURCE , SELECT membership_lateralled AS ( WITH ID , PRODUCTID , EXTERNAL…" at bounding box center [778, 415] width 742 height 541
click at [661, 182] on div "KAFKA_SOURCE , SELECT membership_lateralled AS ( WITH ID , PRODUCTID , EXTERNAL…" at bounding box center [778, 415] width 742 height 541
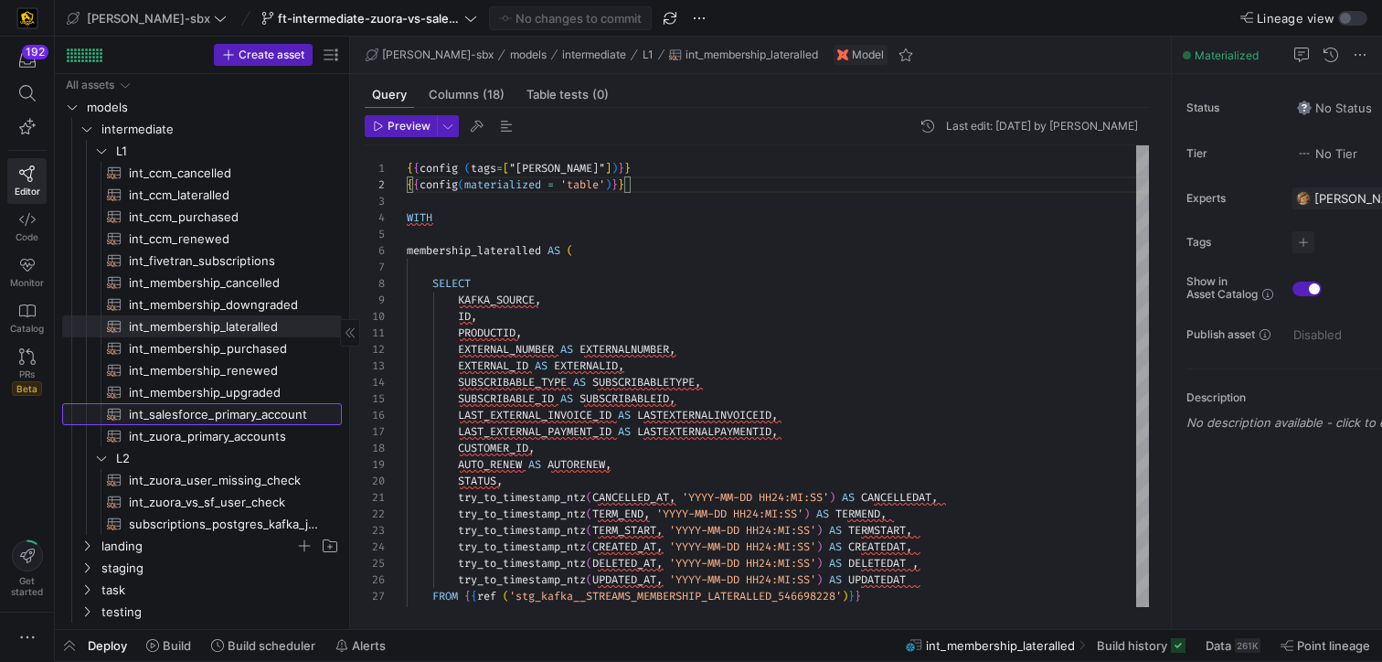
click at [233, 410] on span "int_salesforce_primary_account​​​​​​​​​​" at bounding box center [225, 414] width 192 height 21
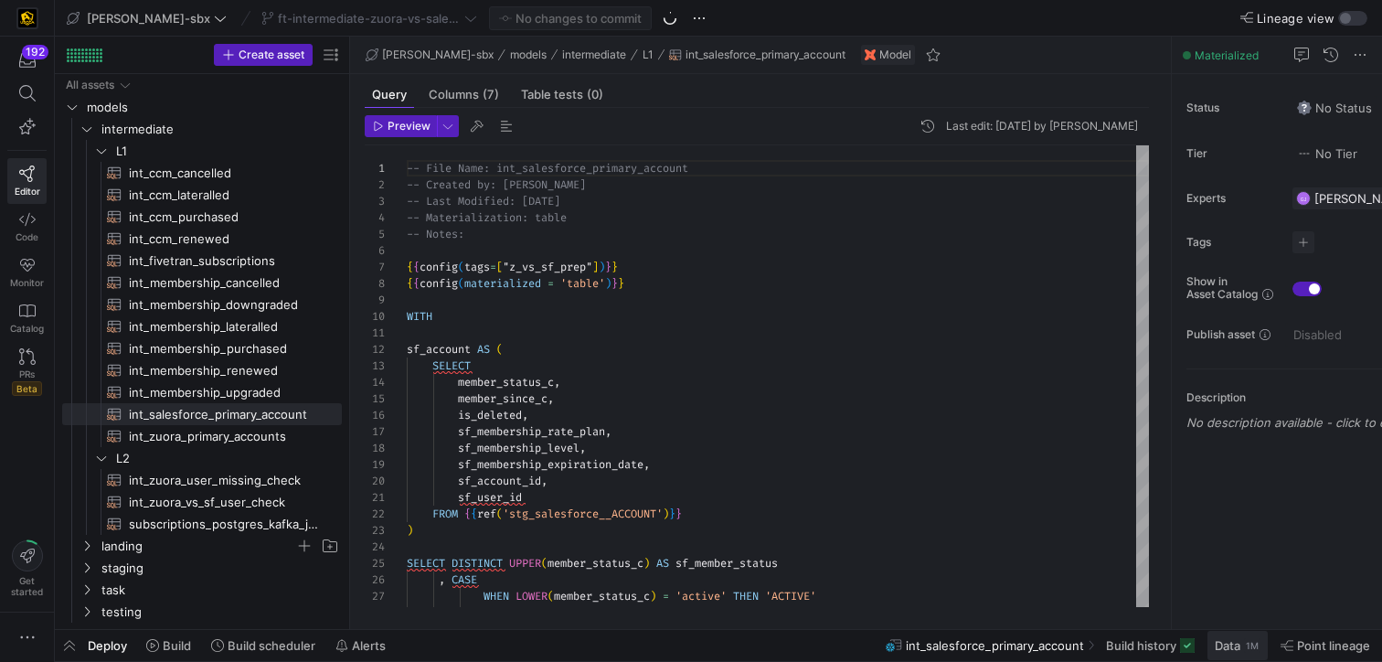
click at [1219, 652] on span "Data" at bounding box center [1228, 645] width 26 height 15
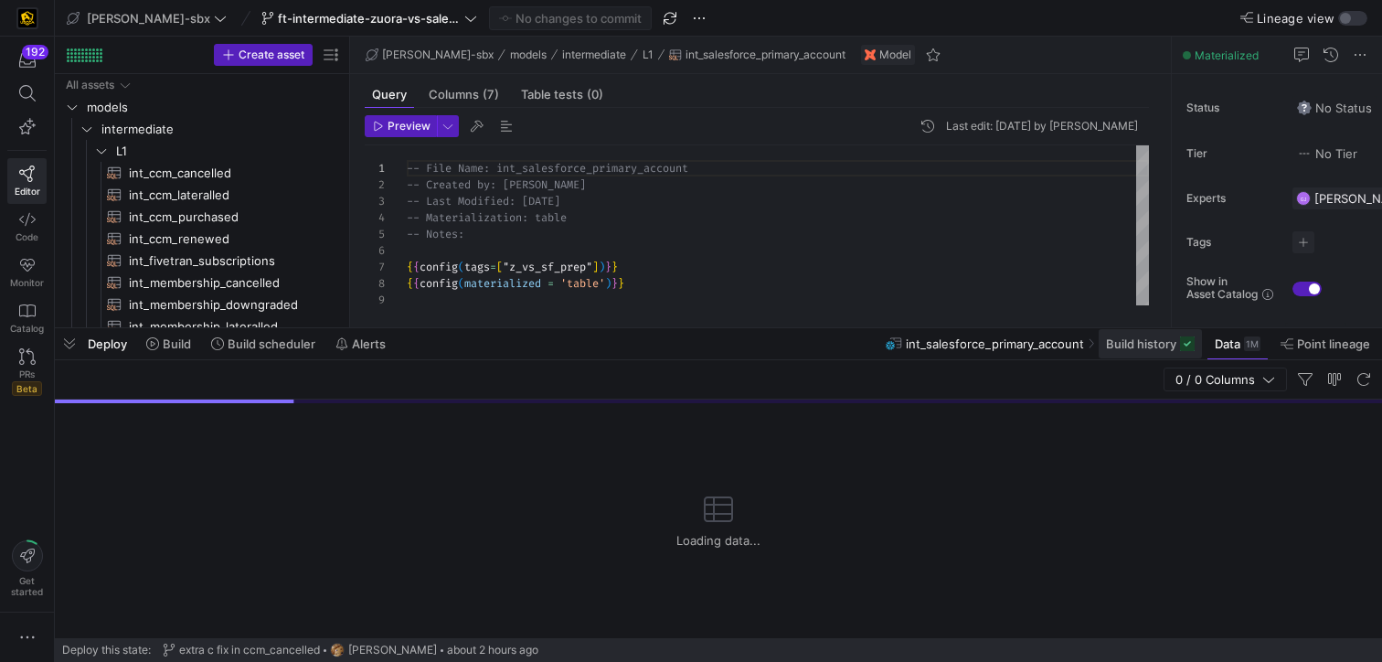
click at [1148, 348] on span "Build history" at bounding box center [1141, 343] width 70 height 15
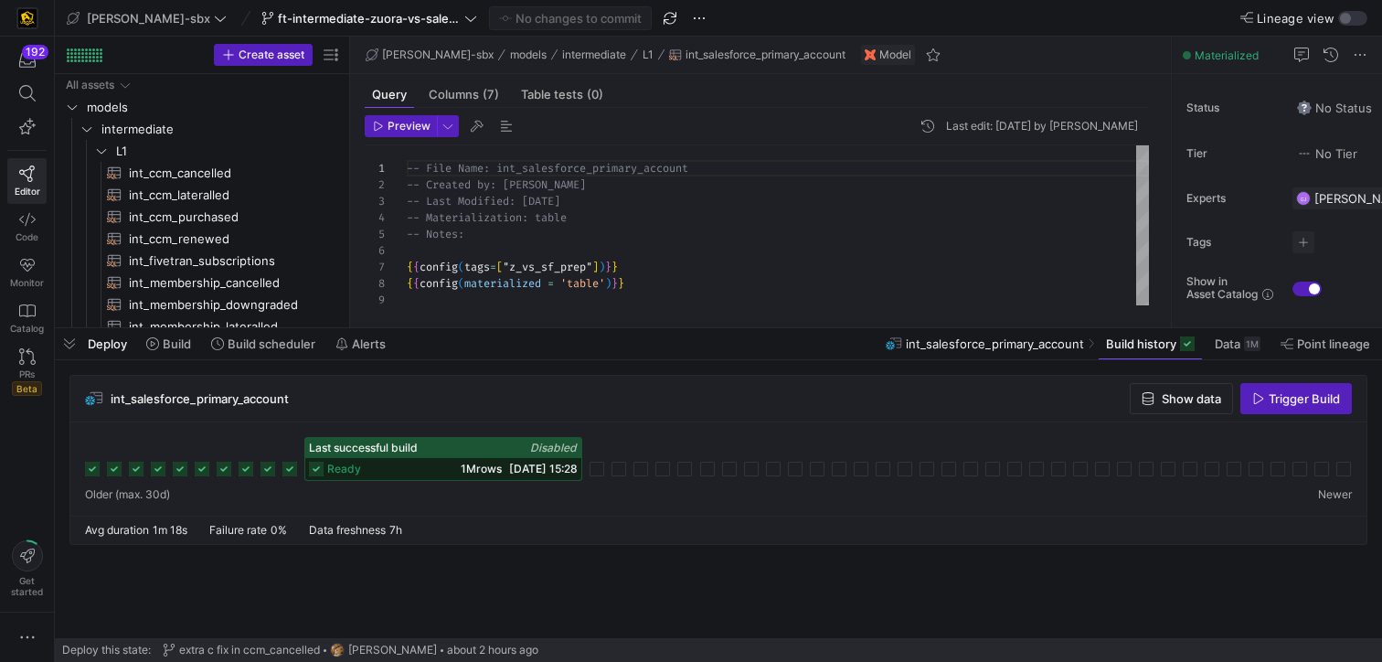
click at [509, 468] on span "[DATE] 15:28" at bounding box center [543, 469] width 69 height 14
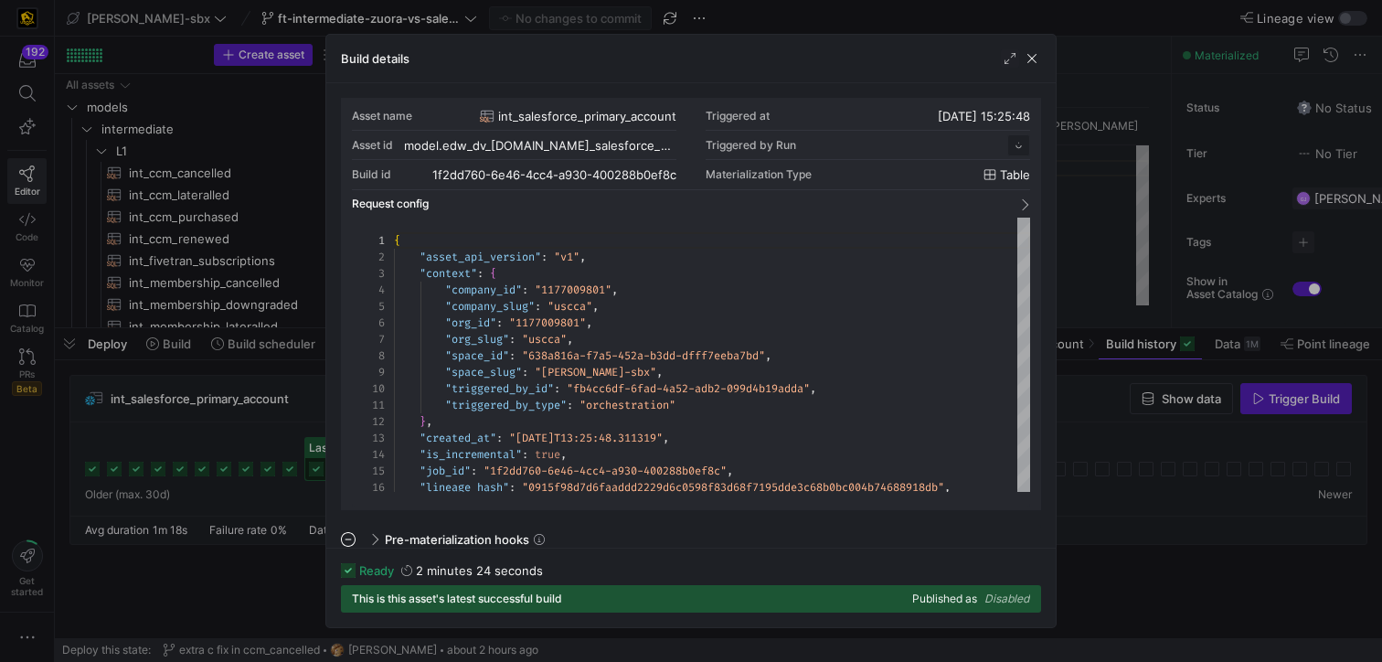
scroll to position [165, 0]
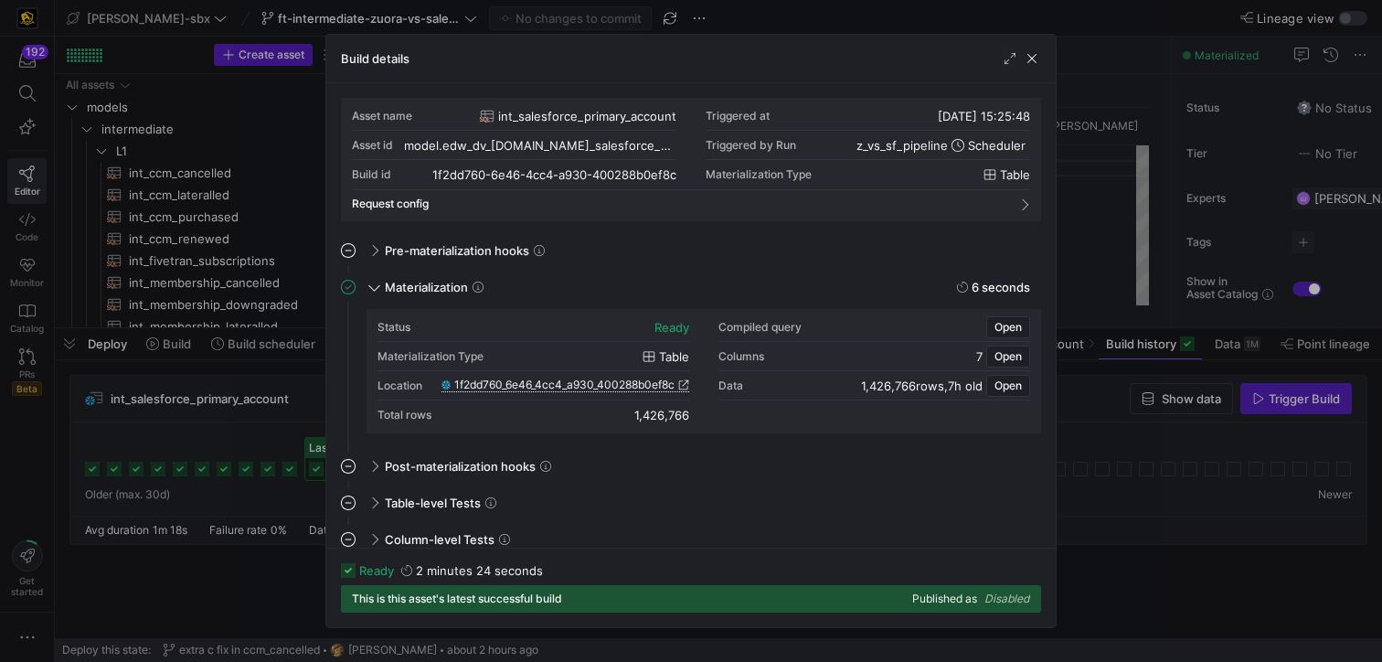
click at [564, 386] on span "1f2dd760_6e46_4cc4_a930_400288b0ef8c" at bounding box center [564, 384] width 220 height 13
click at [1036, 53] on span "button" at bounding box center [1032, 58] width 18 height 18
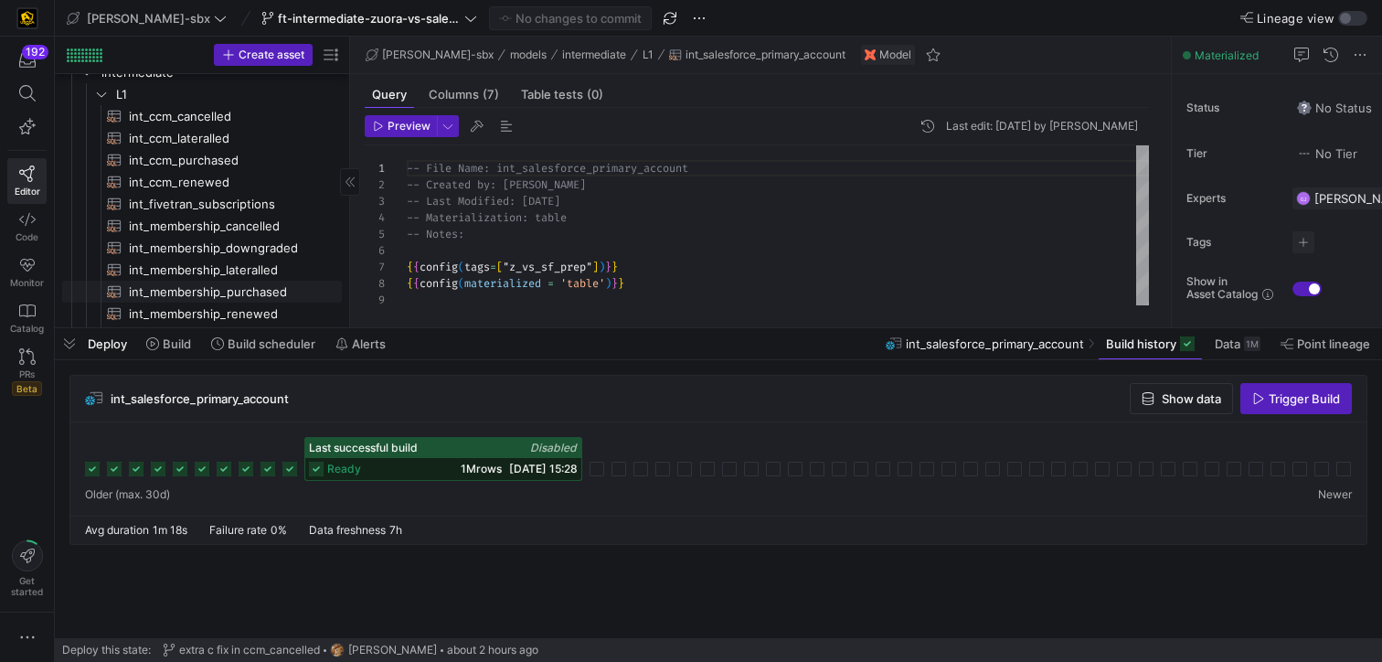
scroll to position [67, 0]
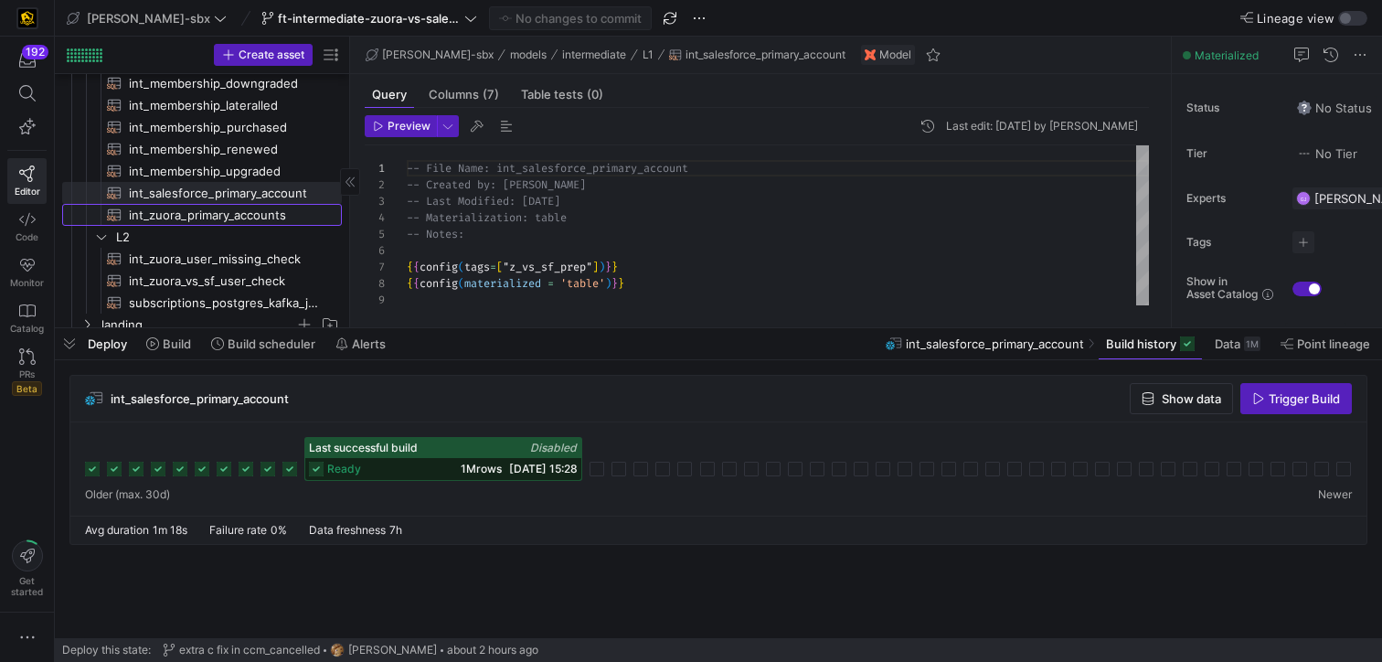
click at [229, 220] on span "int_zuora_primary_accounts​​​​​​​​​​" at bounding box center [225, 215] width 192 height 21
type textarea "-- File Name: int_zuora_primary_accounts -- Created by: [PERSON_NAME] -- Last M…"
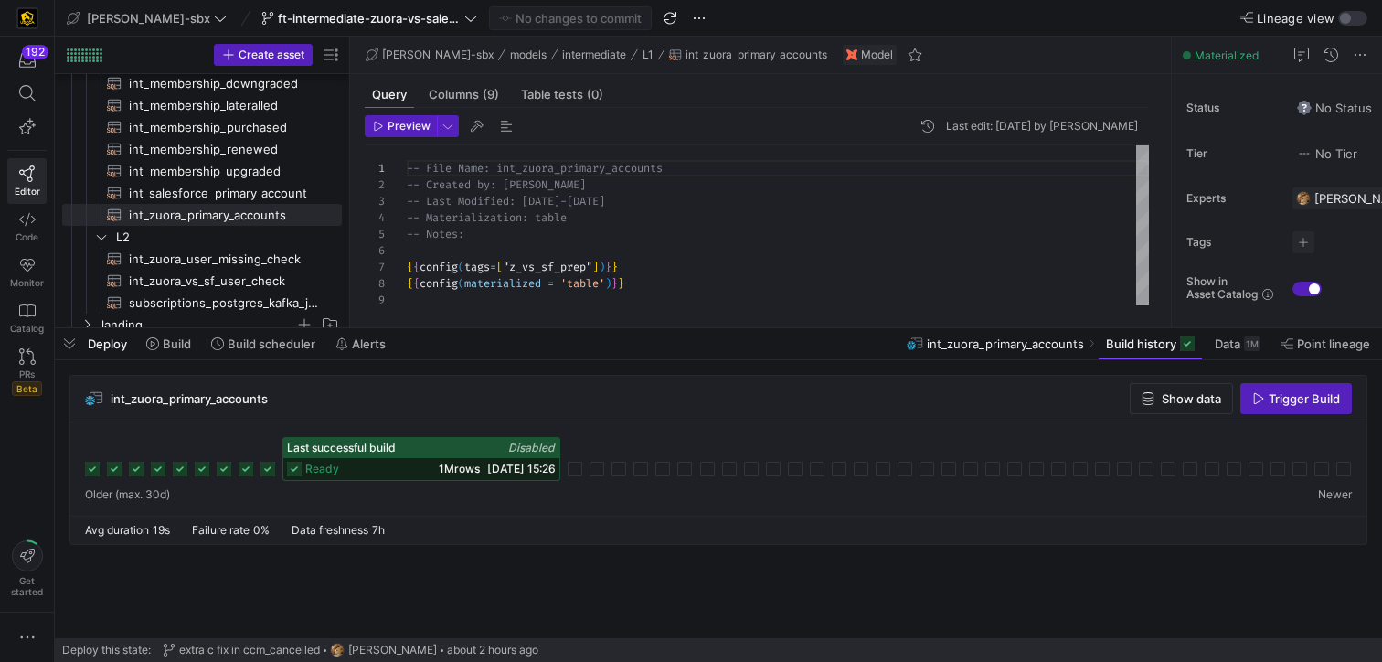
click at [420, 461] on div "ready 1M rows [DATE] 15:26" at bounding box center [421, 469] width 276 height 22
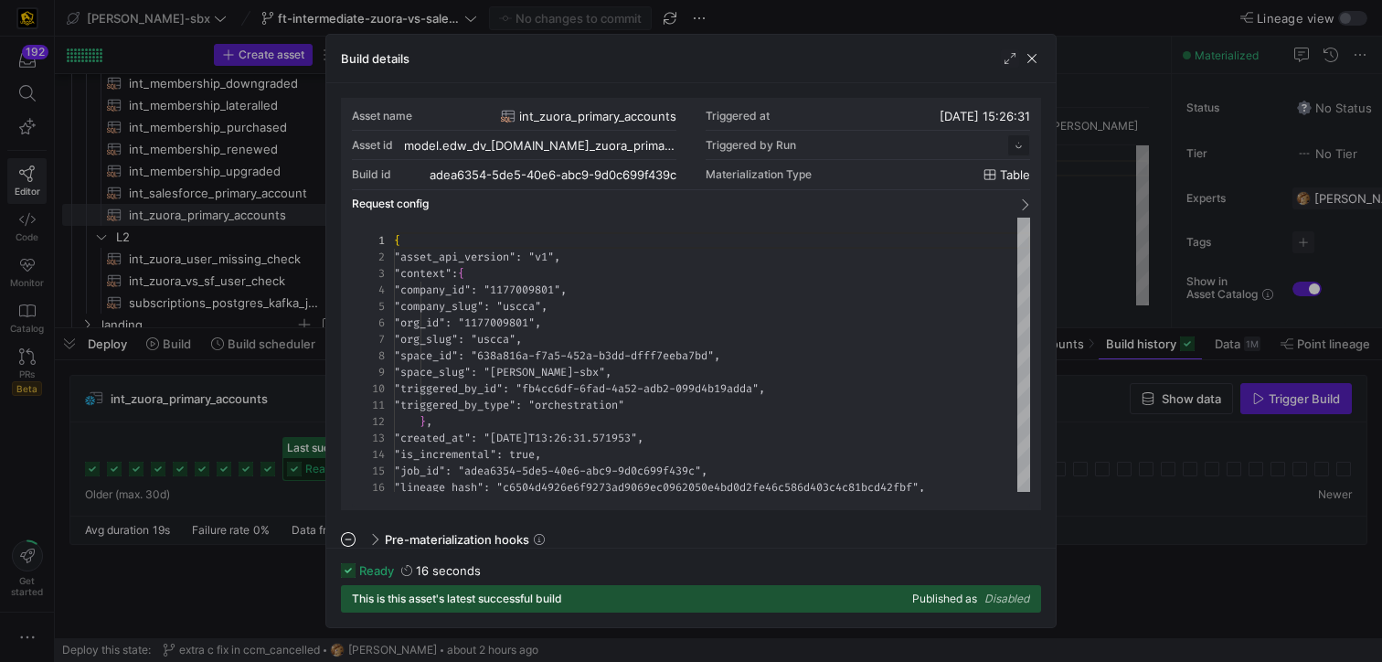
scroll to position [165, 0]
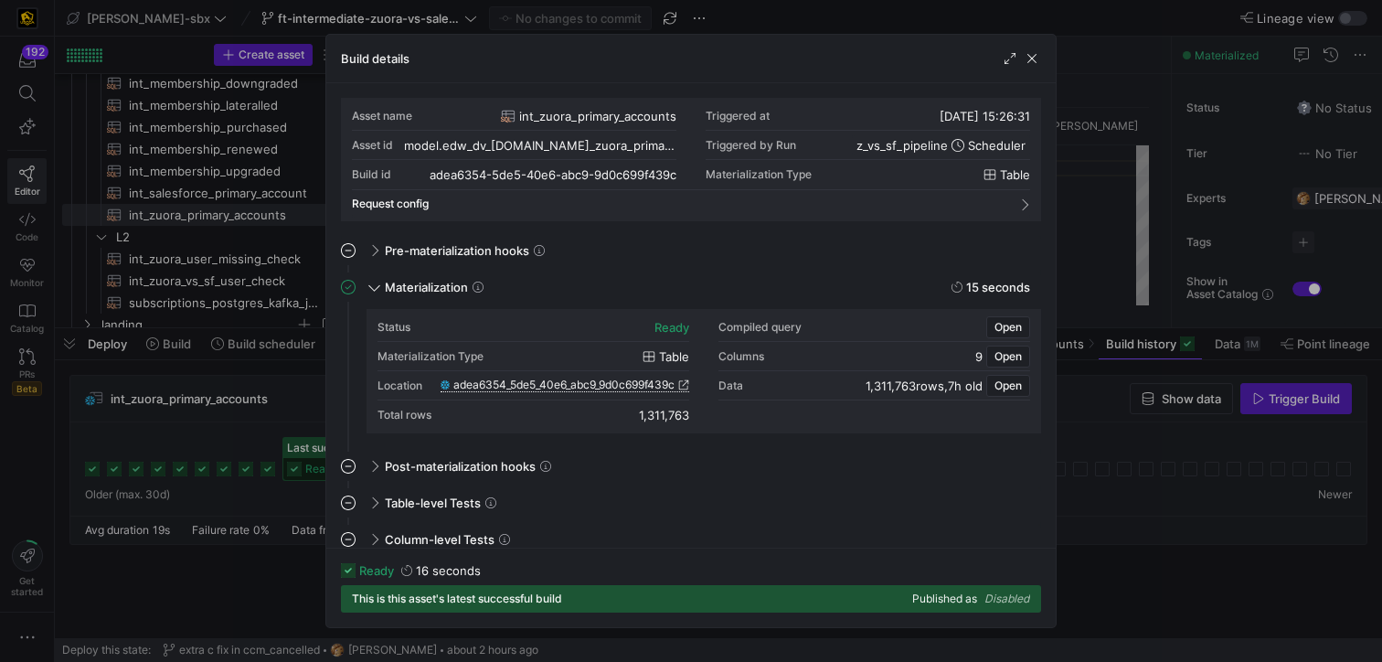
click at [588, 386] on span "adea6354_5de5_40e6_abc9_9d0c699f439c" at bounding box center [563, 384] width 221 height 13
